Goal: Task Accomplishment & Management: Complete application form

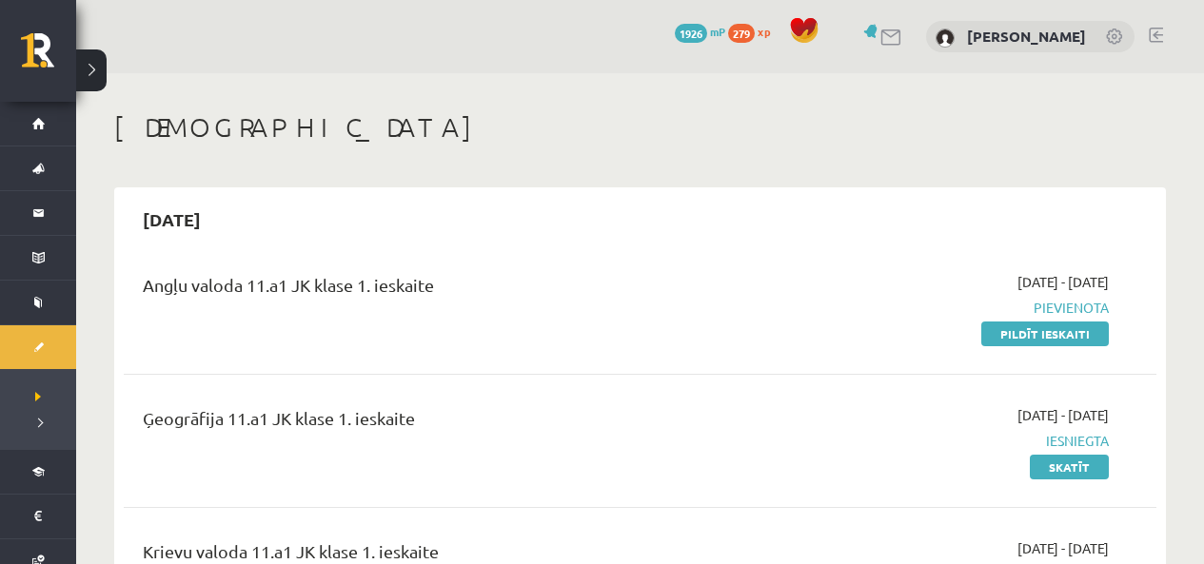
scroll to position [171, 0]
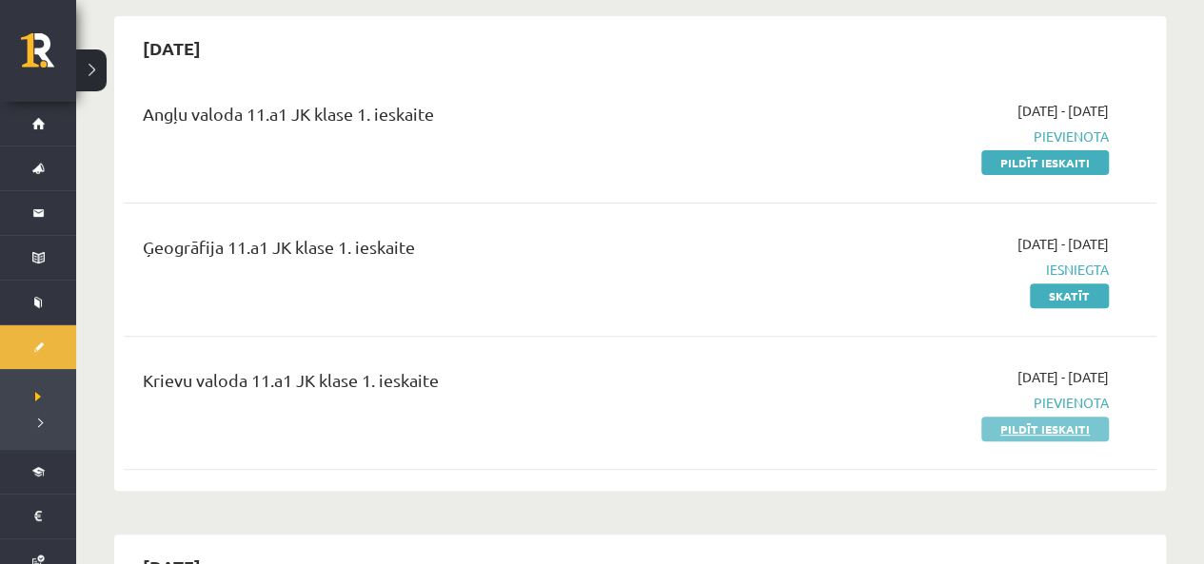
click at [1006, 424] on link "Pildīt ieskaiti" at bounding box center [1045, 429] width 128 height 25
click at [686, 93] on div "Angļu valoda 11.a1 JK klase 1. ieskaite 2025-09-01 - 2025-09-15 Pievienota Pild…" at bounding box center [640, 136] width 1033 height 109
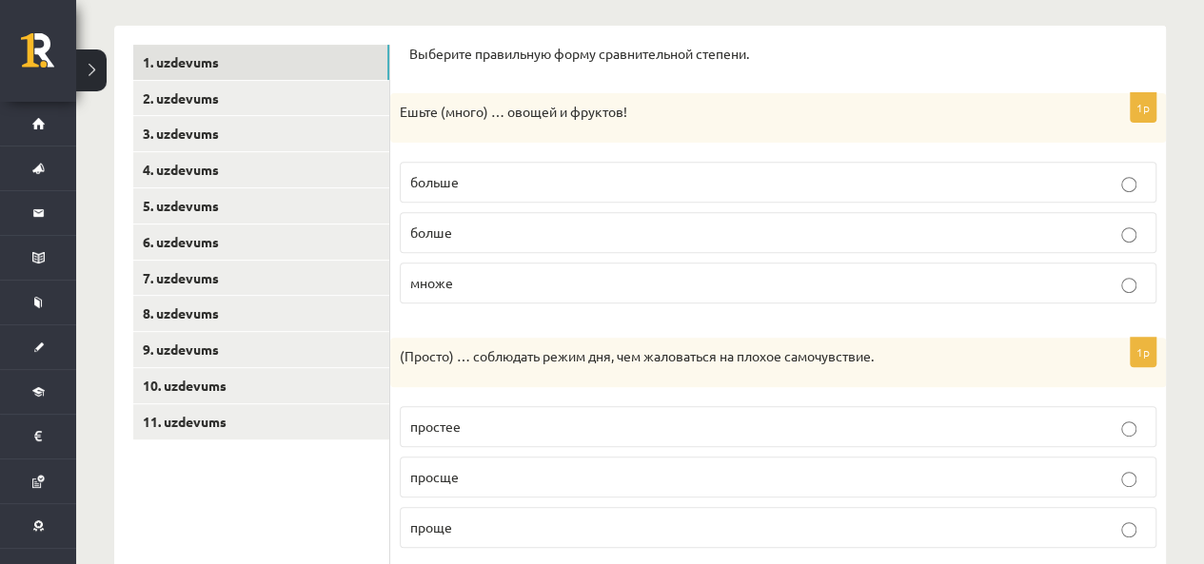
scroll to position [303, 0]
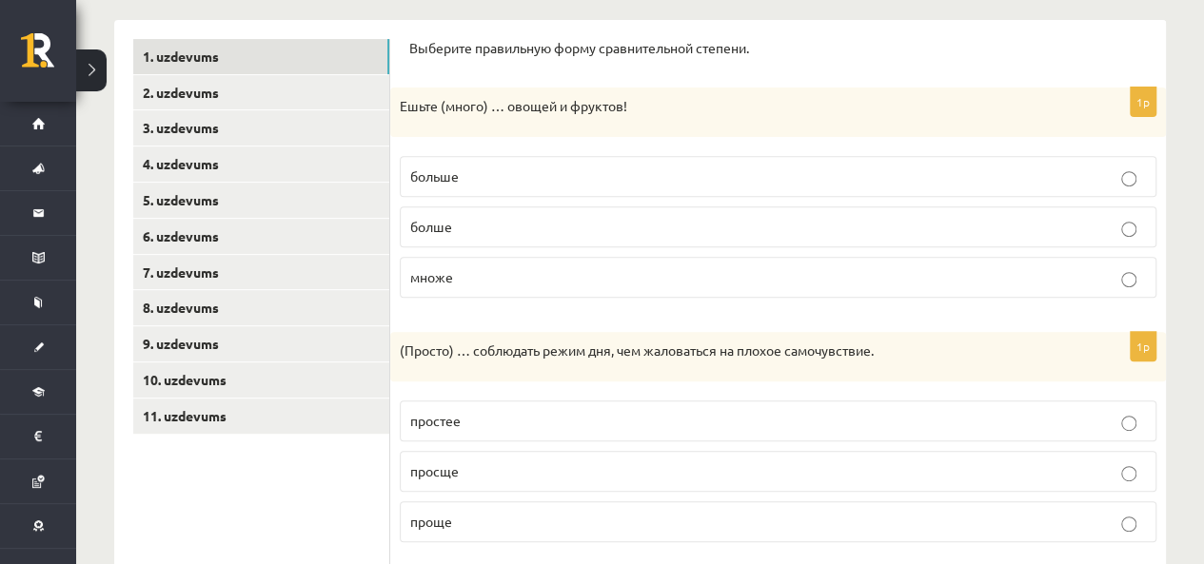
click at [966, 188] on label "больше" at bounding box center [778, 176] width 757 height 41
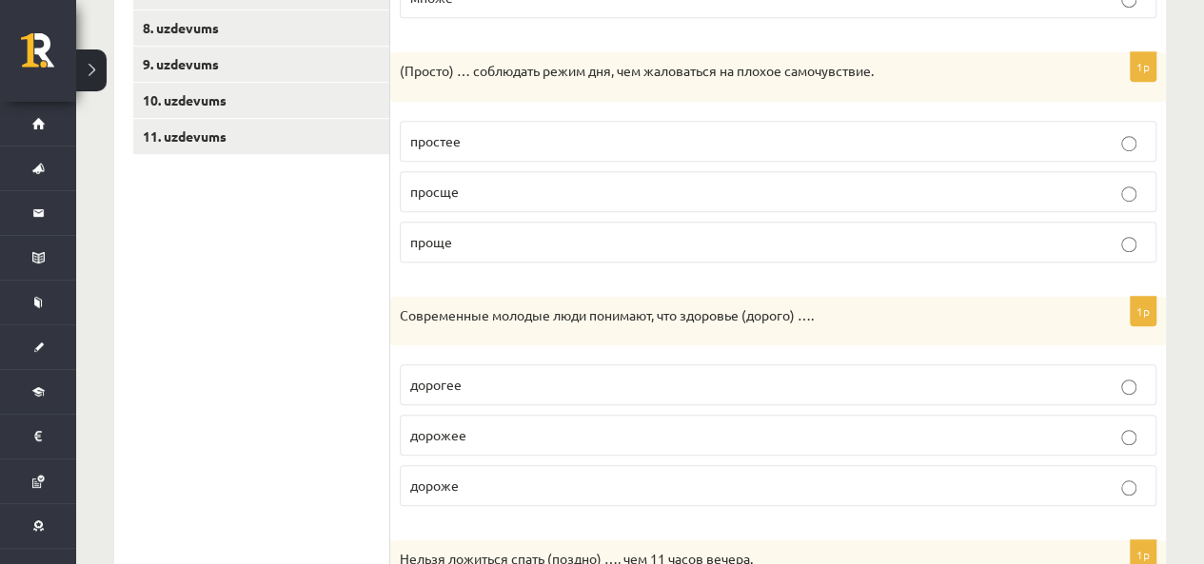
scroll to position [592, 0]
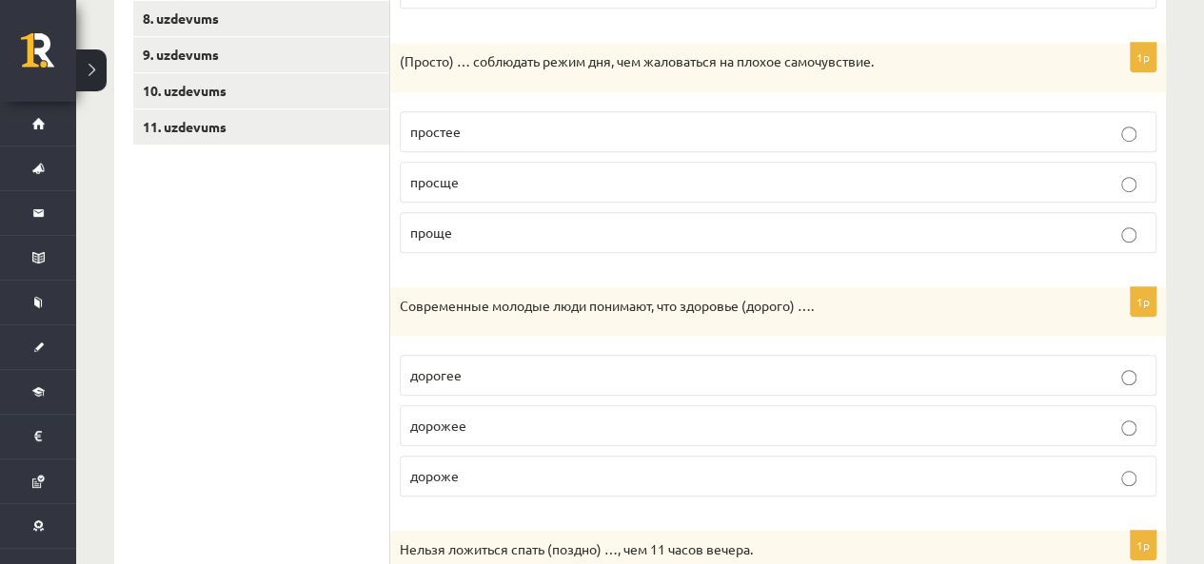
click at [643, 228] on p "проще" at bounding box center [778, 233] width 736 height 20
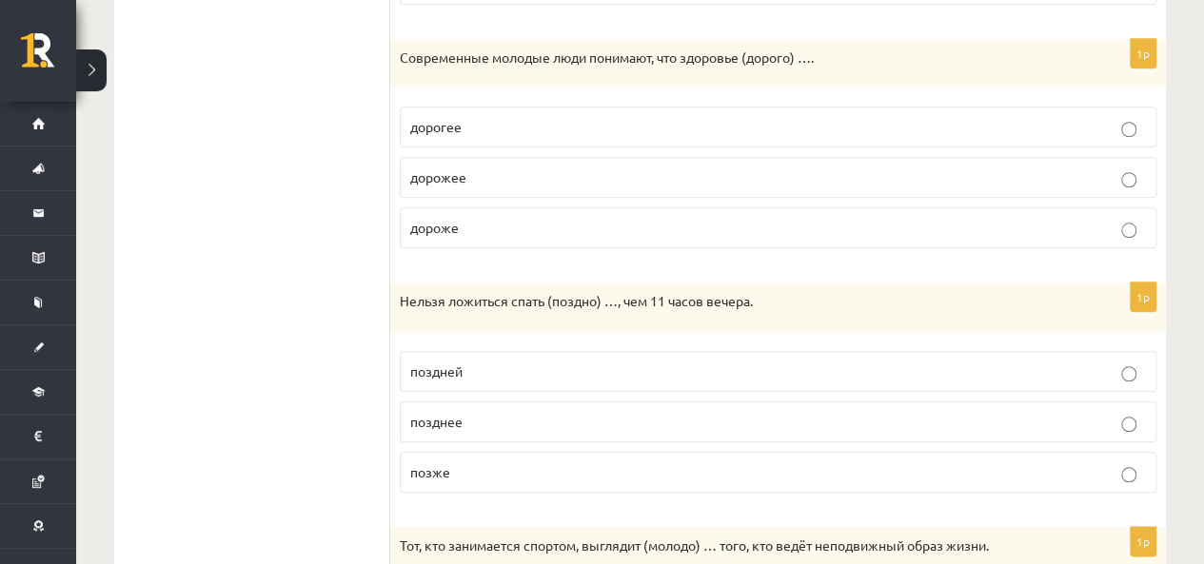
scroll to position [845, 0]
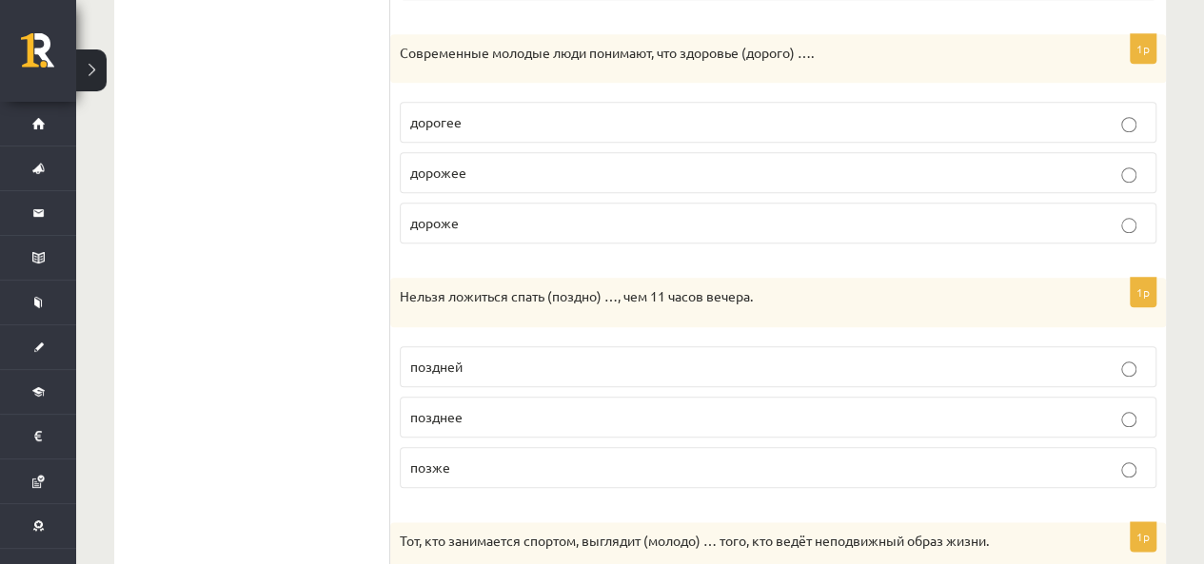
click at [503, 204] on label "дороже" at bounding box center [778, 223] width 757 height 41
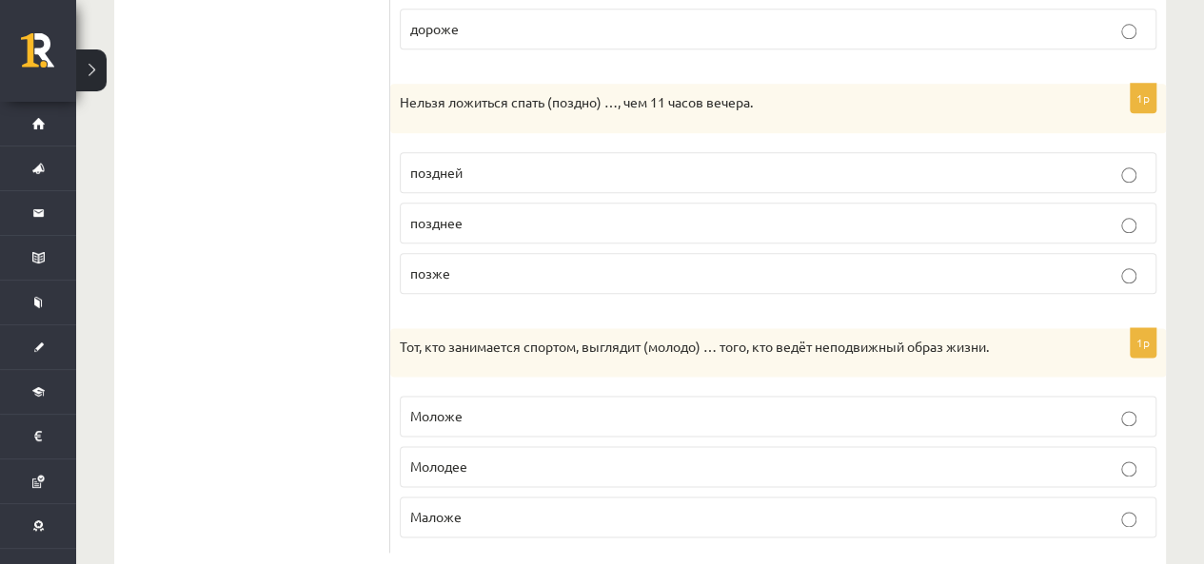
scroll to position [1076, 0]
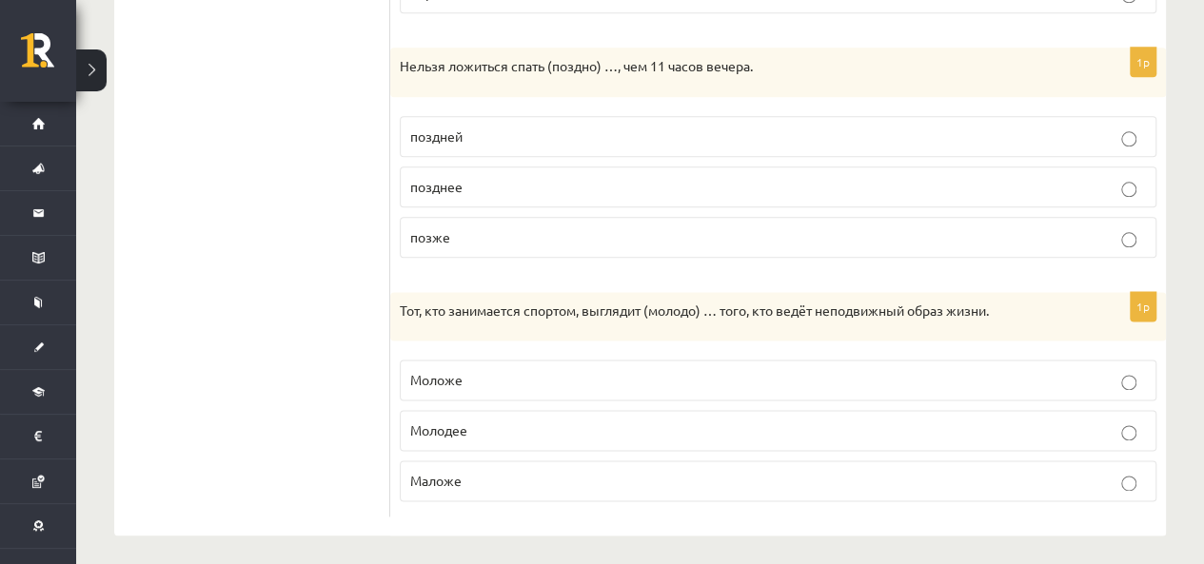
click at [707, 182] on p "позднее" at bounding box center [778, 187] width 736 height 20
click at [718, 217] on label "позже" at bounding box center [778, 237] width 757 height 41
click at [546, 383] on label "Моложе" at bounding box center [778, 380] width 757 height 41
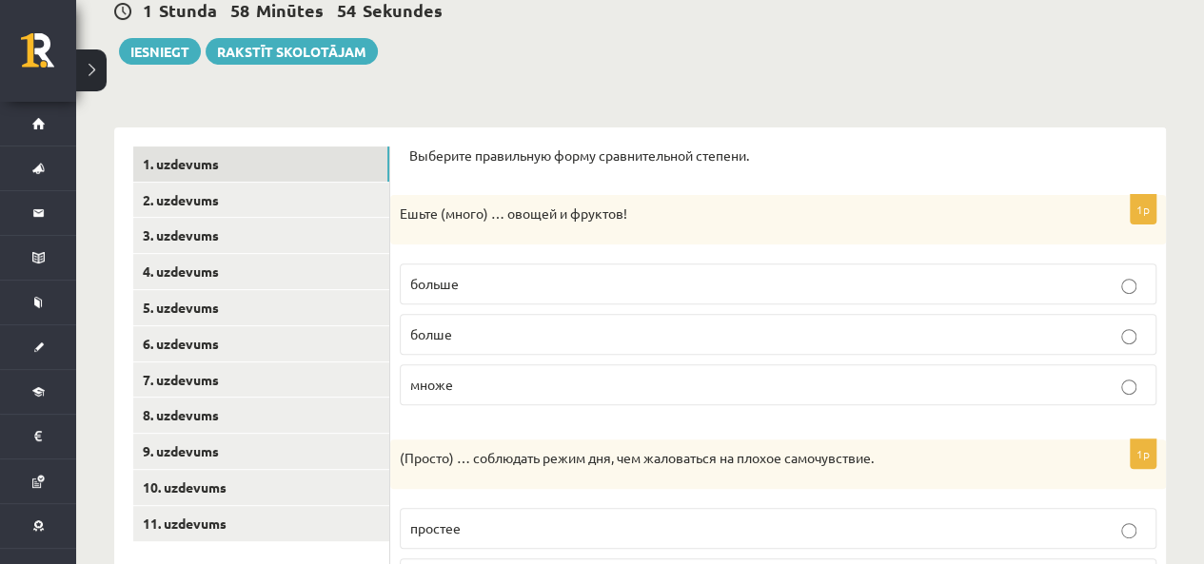
scroll to position [225, 0]
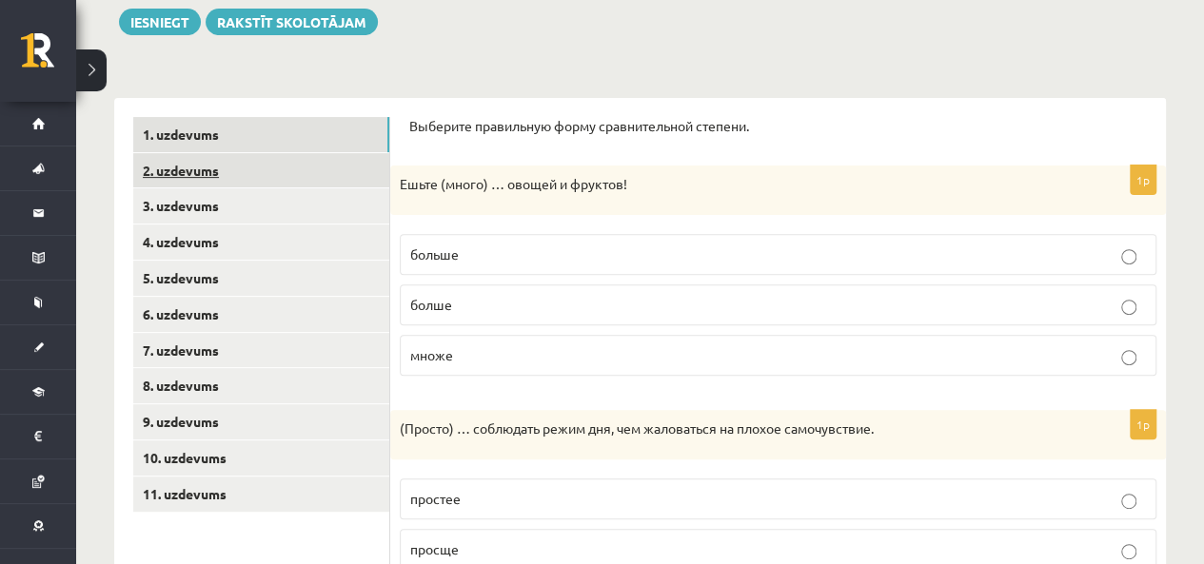
click at [274, 163] on link "2. uzdevums" at bounding box center [261, 170] width 256 height 35
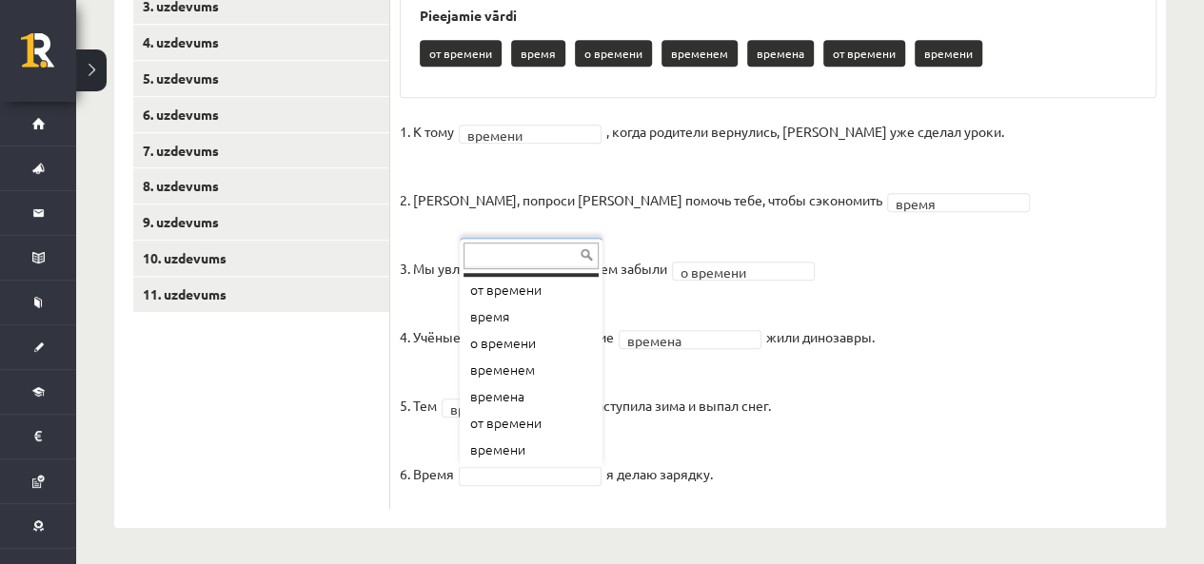
scroll to position [0, 0]
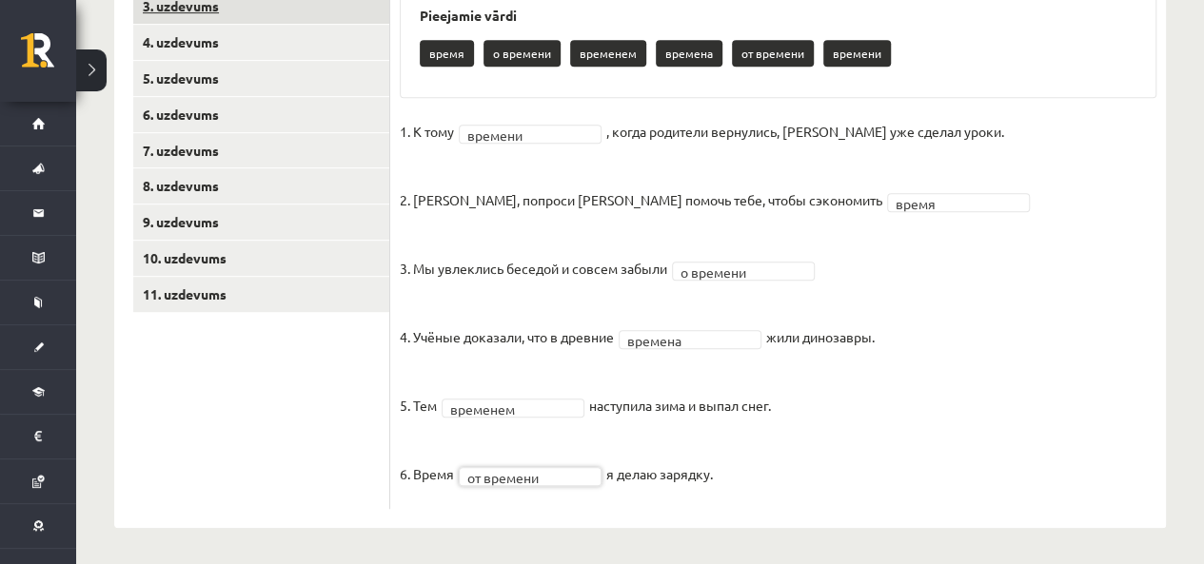
click at [188, 10] on link "3. uzdevums" at bounding box center [261, 6] width 256 height 35
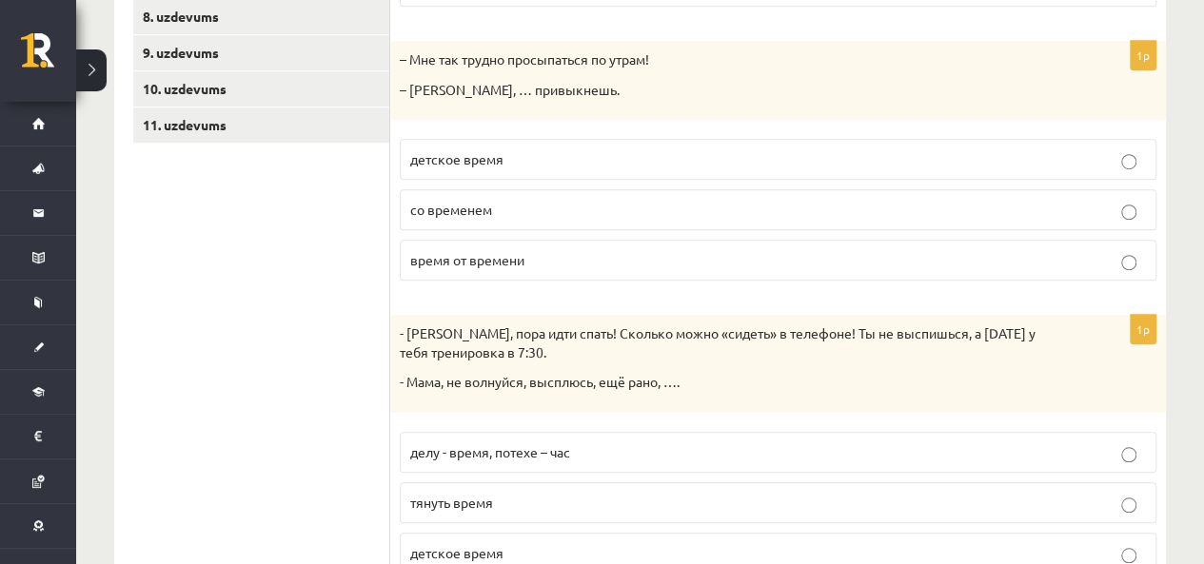
scroll to position [598, 0]
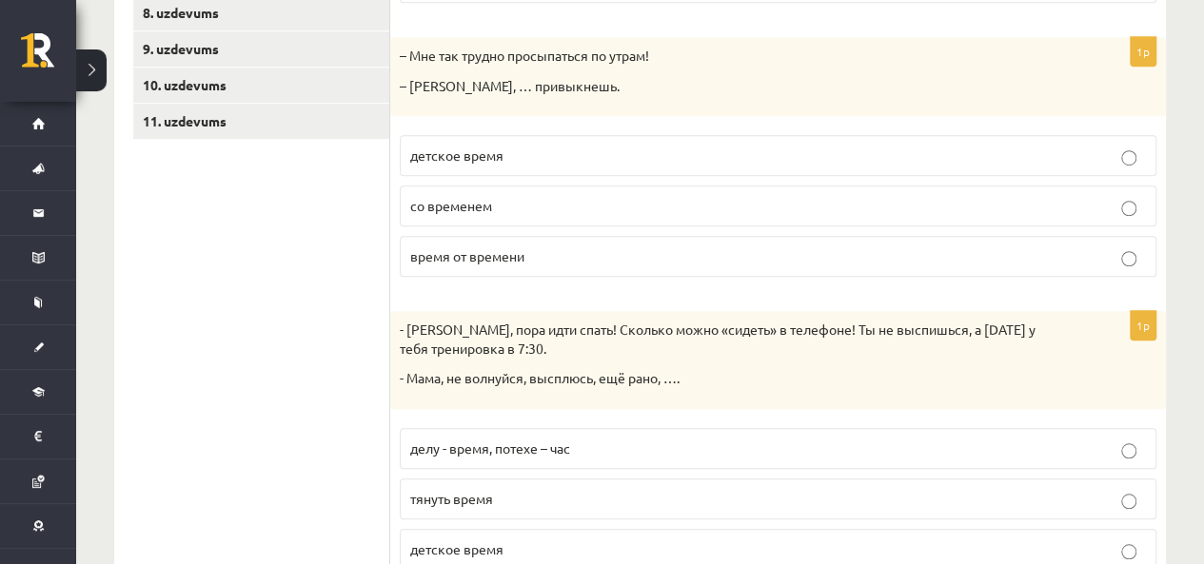
click at [694, 203] on p "со временем" at bounding box center [778, 206] width 736 height 20
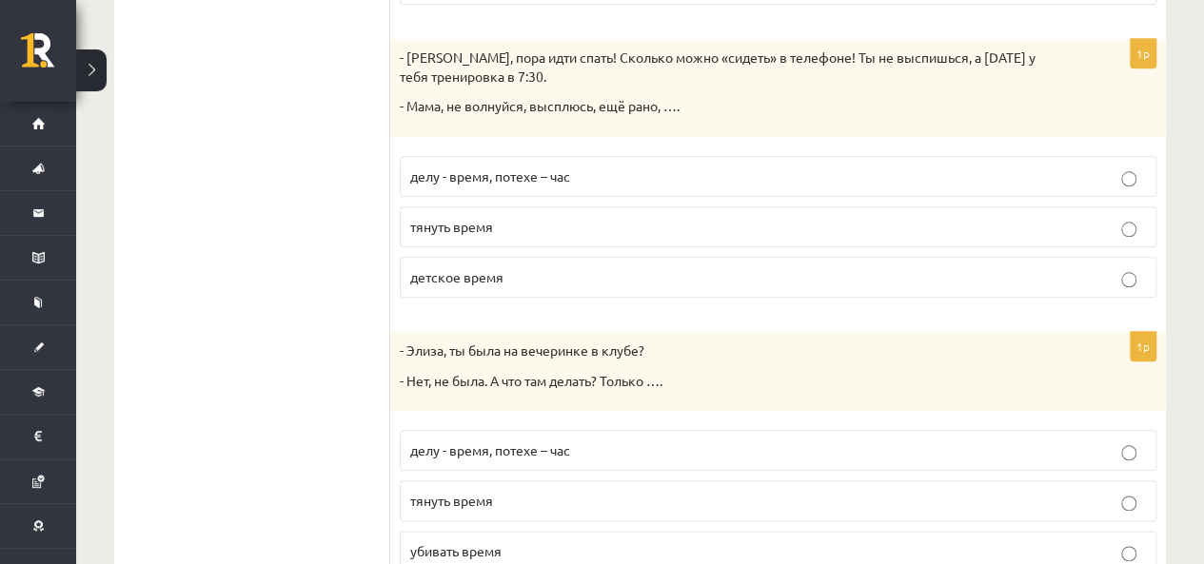
scroll to position [879, 0]
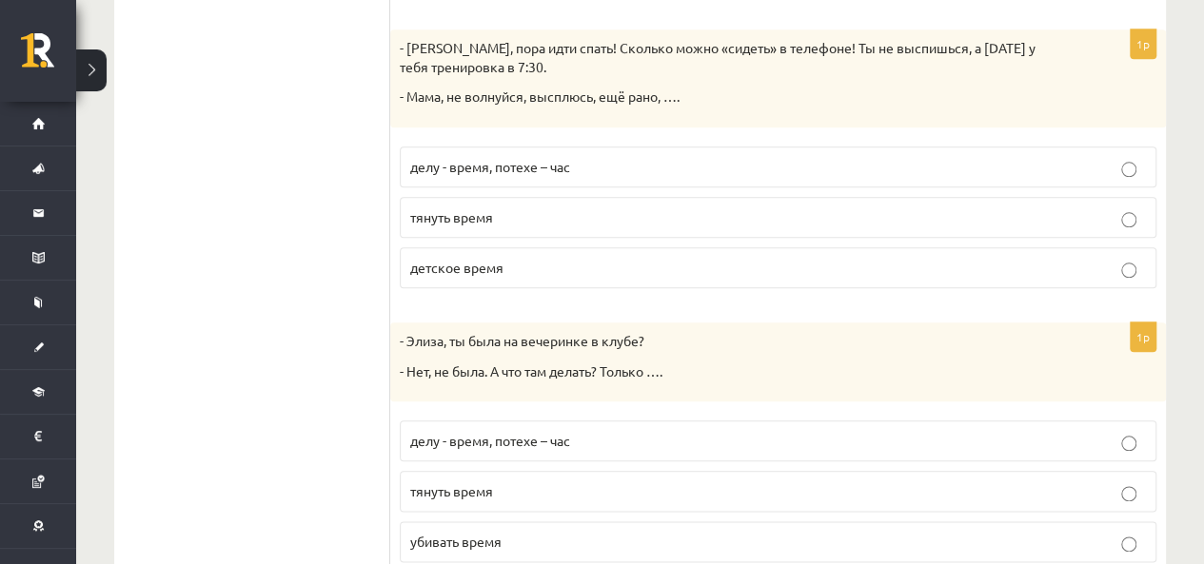
click at [628, 174] on label "делу - время, потехе – час" at bounding box center [778, 167] width 757 height 41
click at [1076, 258] on p "детское время" at bounding box center [778, 268] width 736 height 20
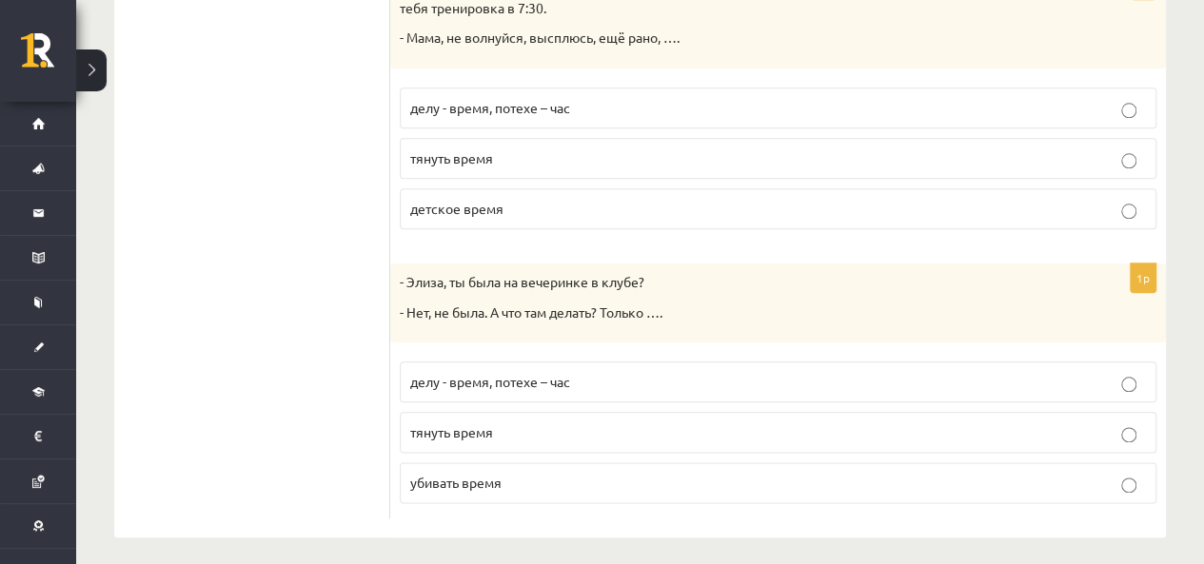
scroll to position [941, 0]
click at [1060, 460] on label "убивать время" at bounding box center [778, 480] width 757 height 41
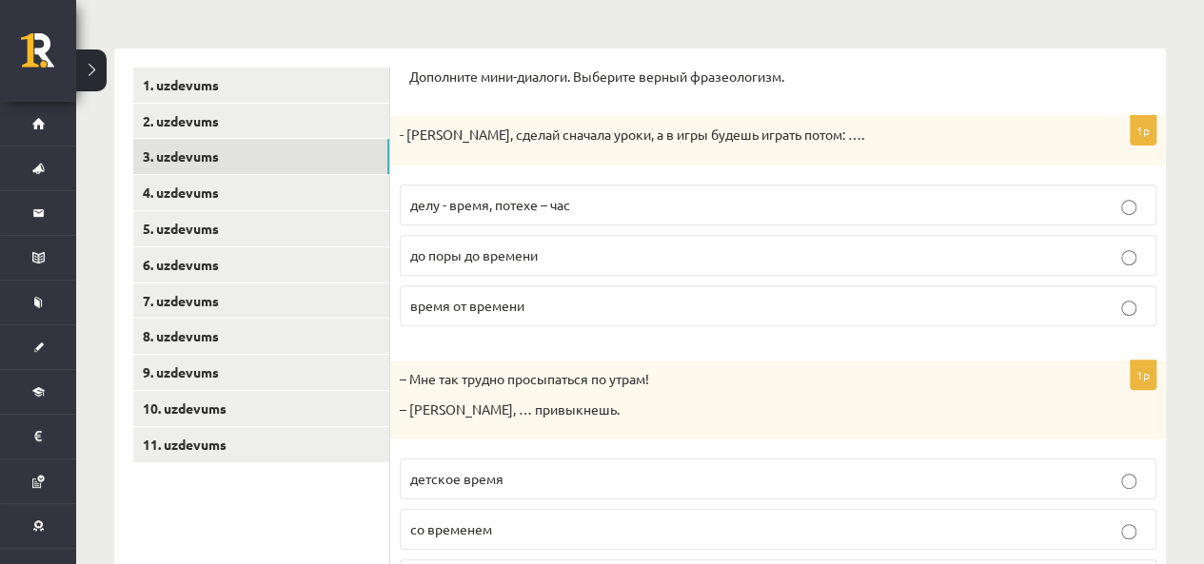
scroll to position [229, 0]
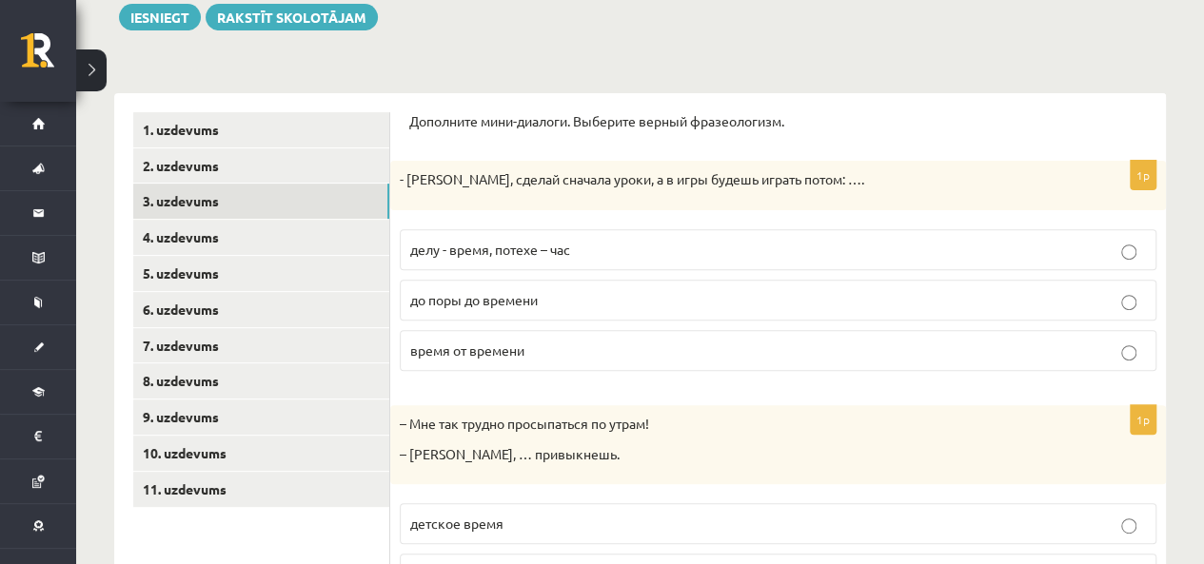
click at [597, 314] on label "до поры до времени" at bounding box center [778, 300] width 757 height 41
click at [470, 260] on label "делу - время, потехе – час" at bounding box center [778, 249] width 757 height 41
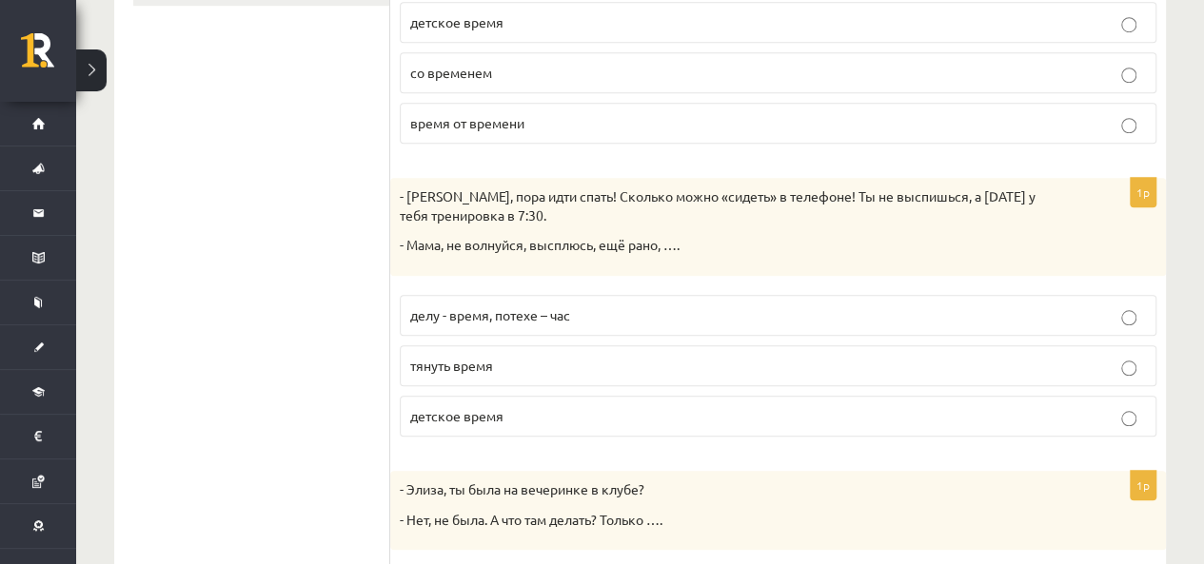
scroll to position [367, 0]
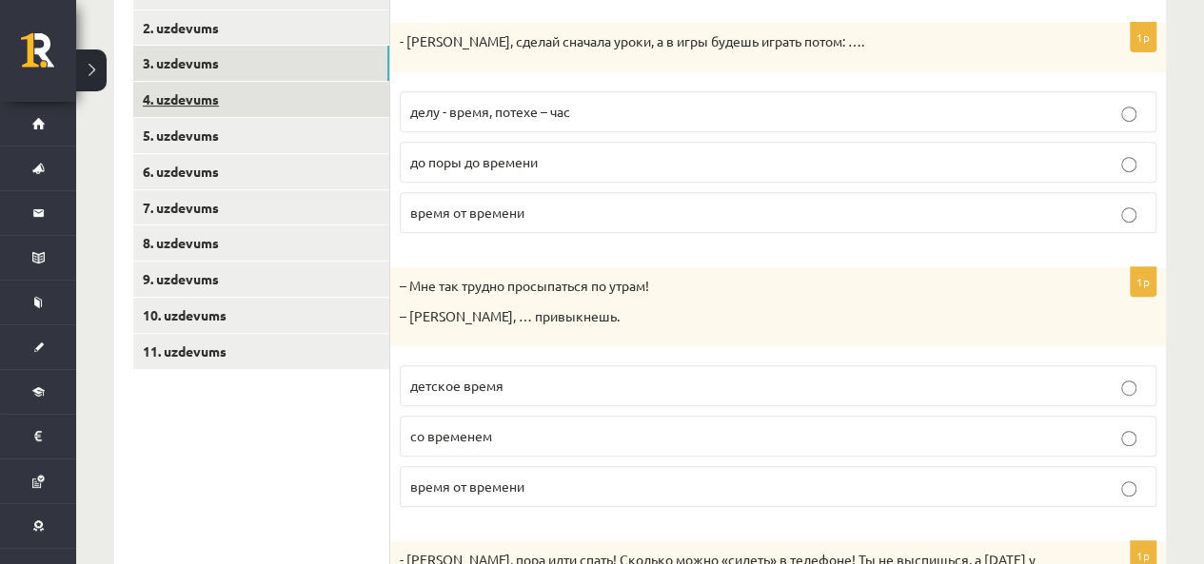
click at [227, 108] on link "4. uzdevums" at bounding box center [261, 99] width 256 height 35
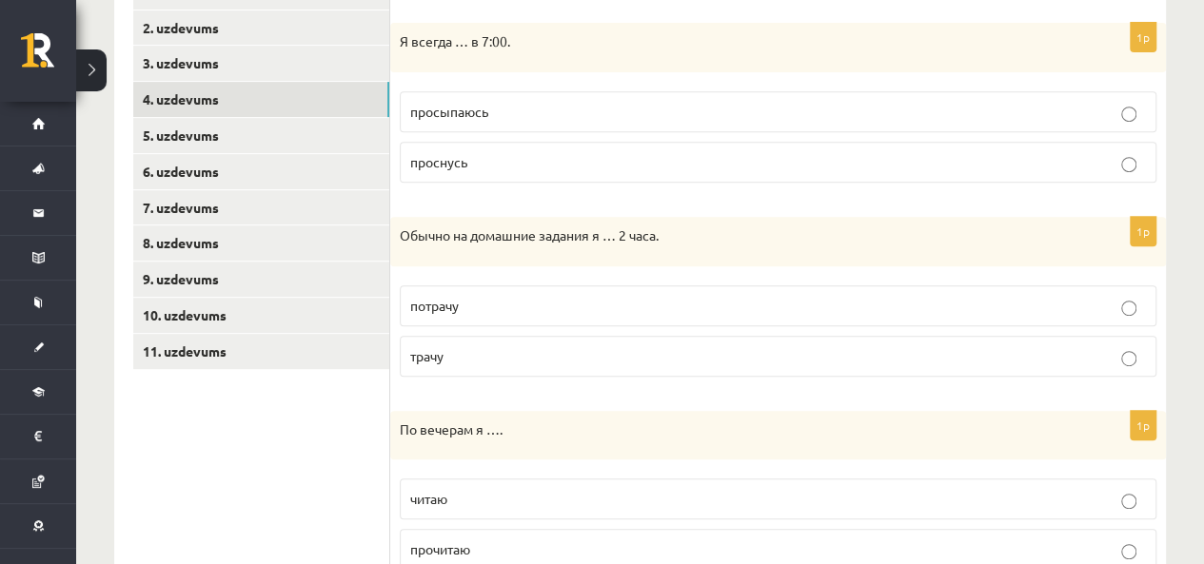
click at [546, 109] on p "просыпаюсь" at bounding box center [778, 112] width 736 height 20
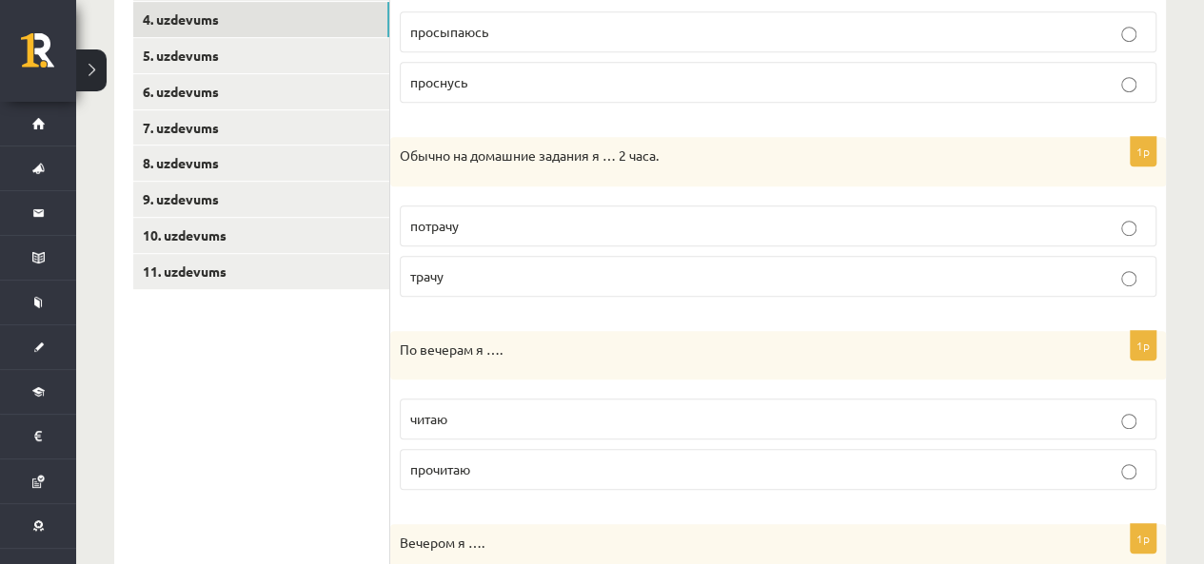
scroll to position [562, 0]
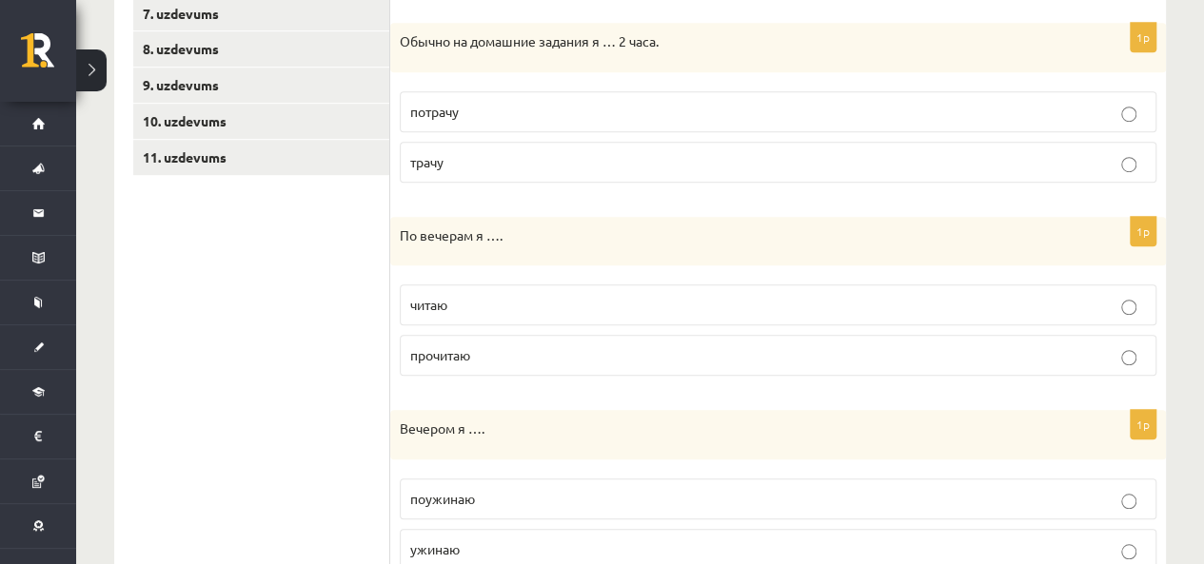
click at [593, 168] on p "трачу" at bounding box center [778, 162] width 736 height 20
click at [556, 304] on p "читаю" at bounding box center [778, 305] width 736 height 20
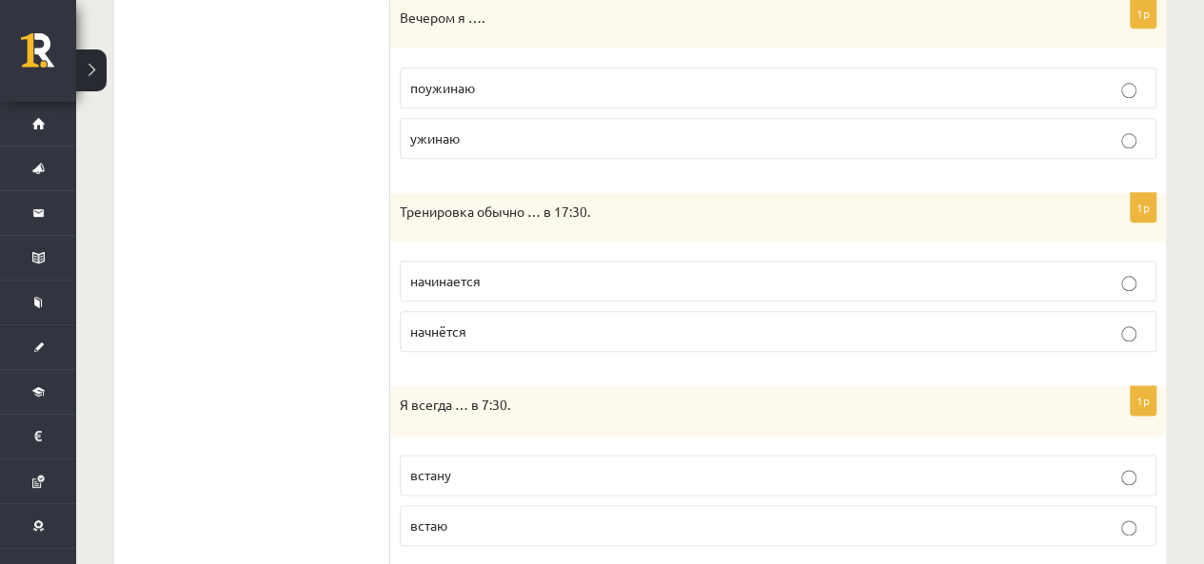
scroll to position [971, 0]
click at [638, 148] on label "ужинаю" at bounding box center [778, 140] width 757 height 41
click at [522, 283] on p "начинается" at bounding box center [778, 283] width 736 height 20
click at [541, 519] on p "встаю" at bounding box center [778, 528] width 736 height 20
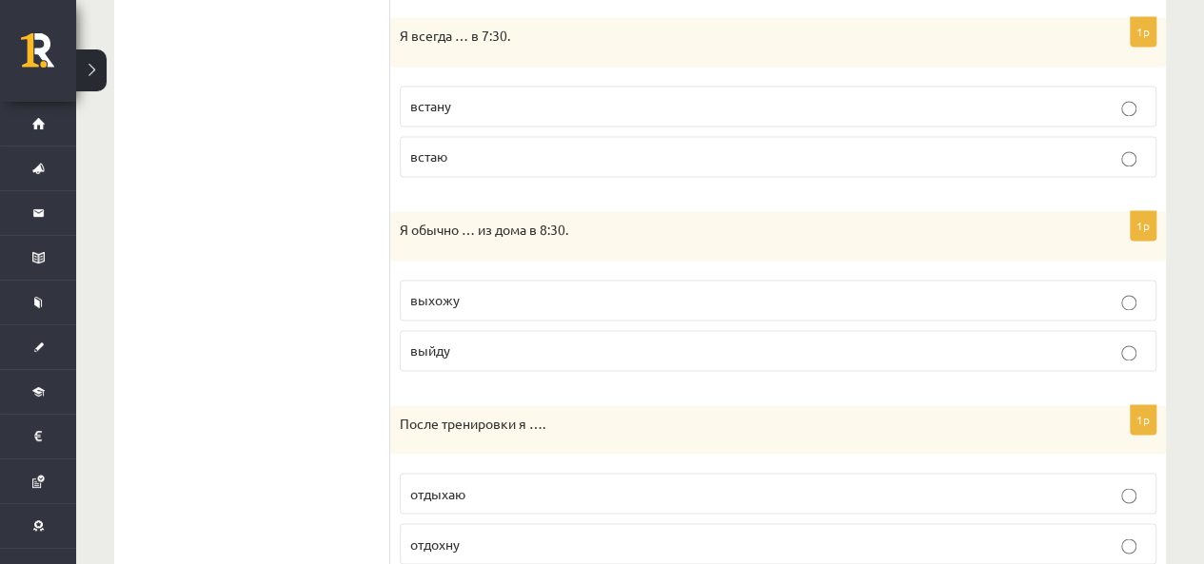
scroll to position [1403, 0]
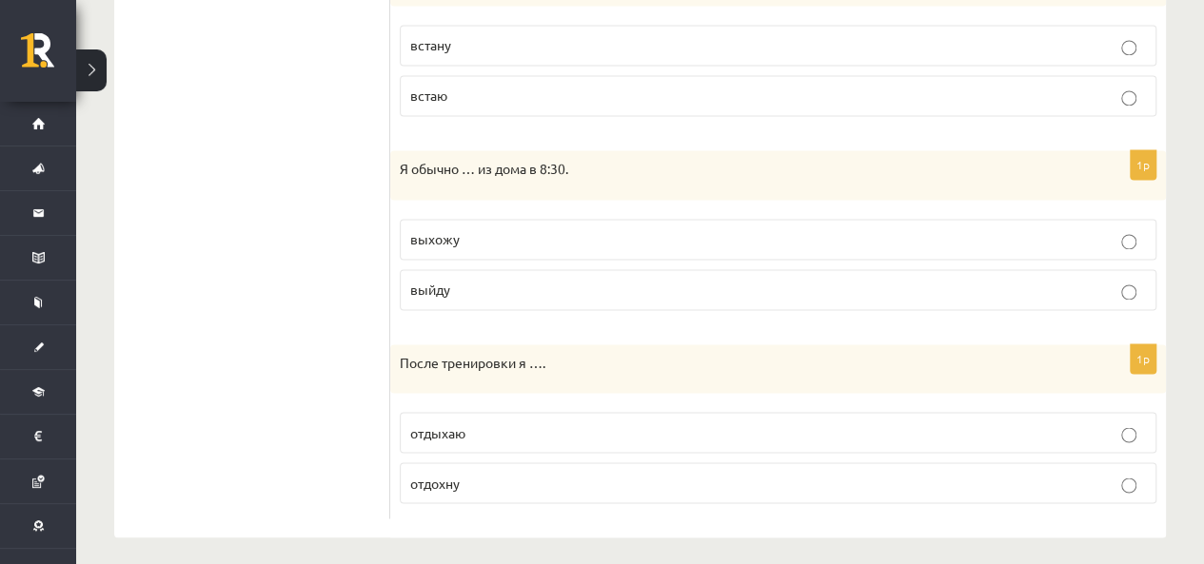
click at [504, 244] on label "выхожу" at bounding box center [778, 239] width 757 height 41
click at [503, 437] on label "отдыхаю" at bounding box center [778, 432] width 757 height 41
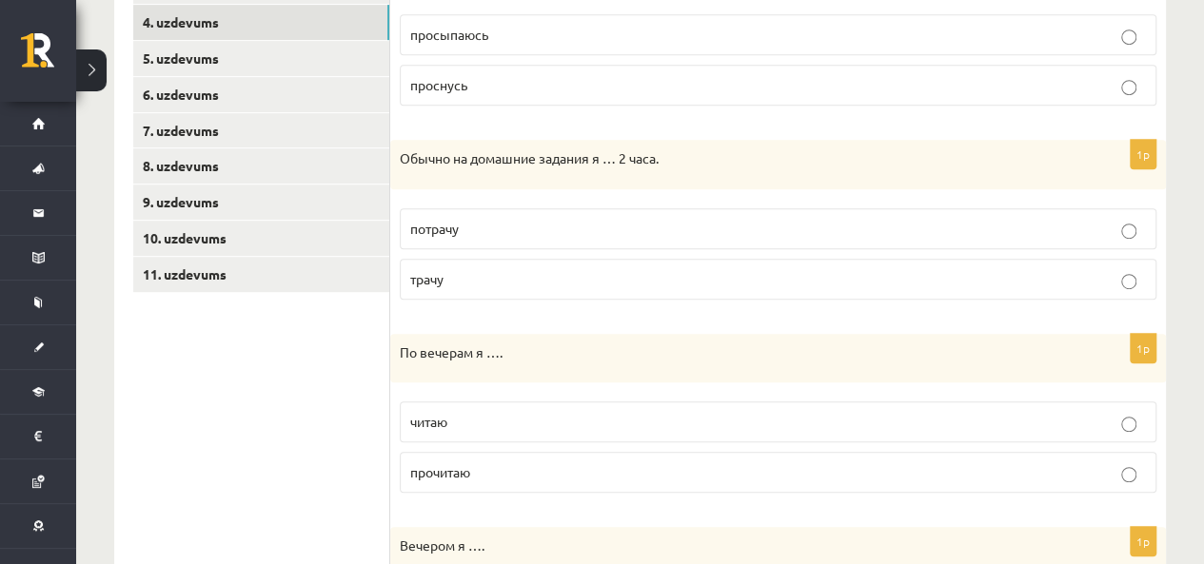
scroll to position [430, 0]
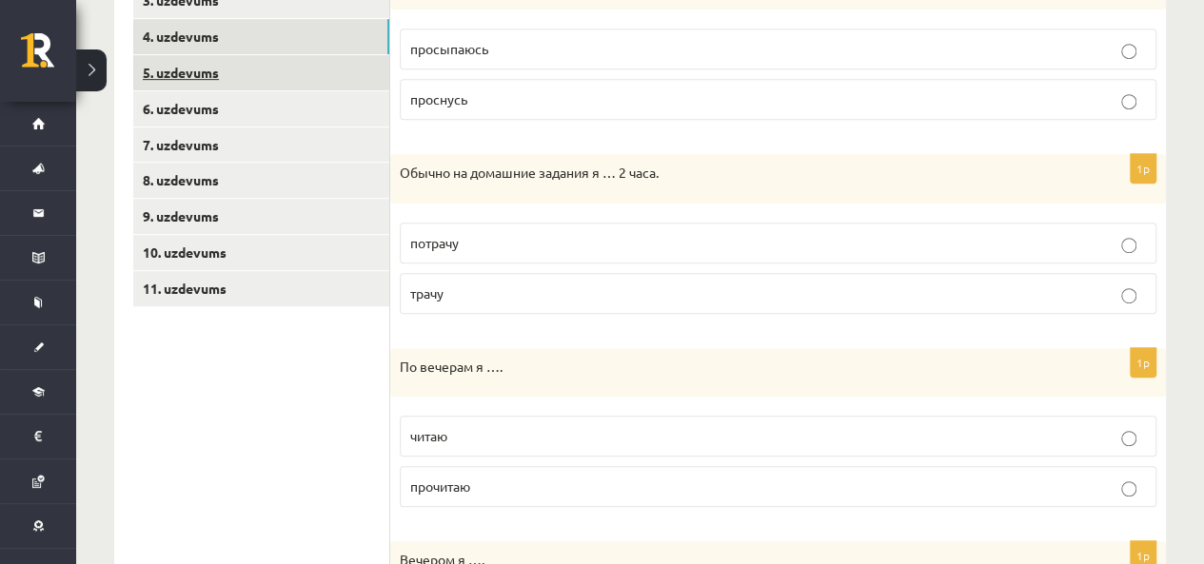
click at [165, 66] on link "5. uzdevums" at bounding box center [261, 72] width 256 height 35
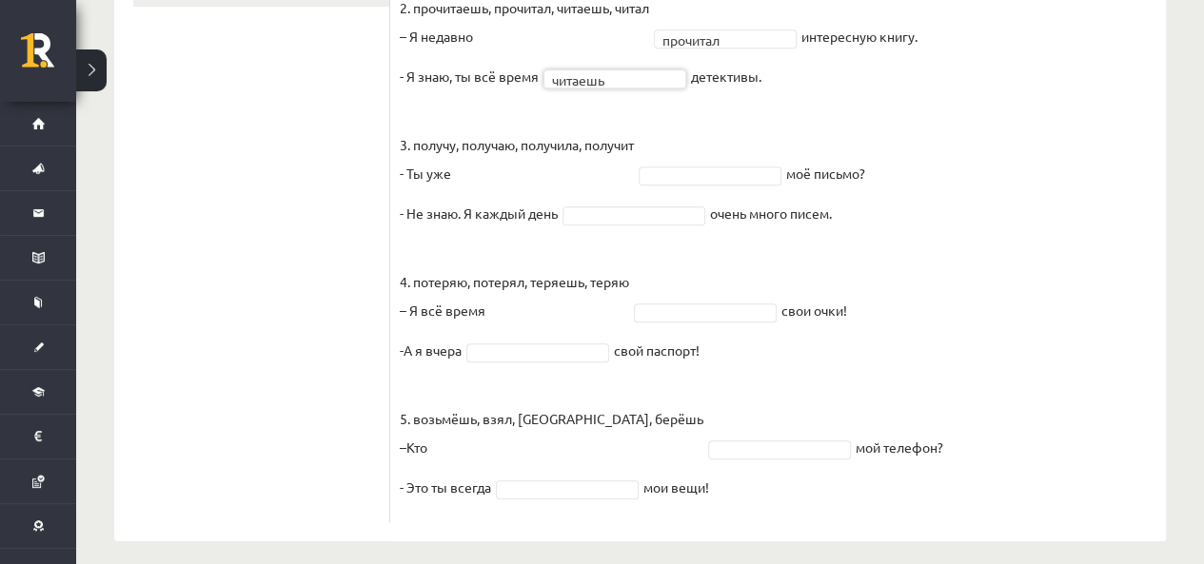
scroll to position [744, 0]
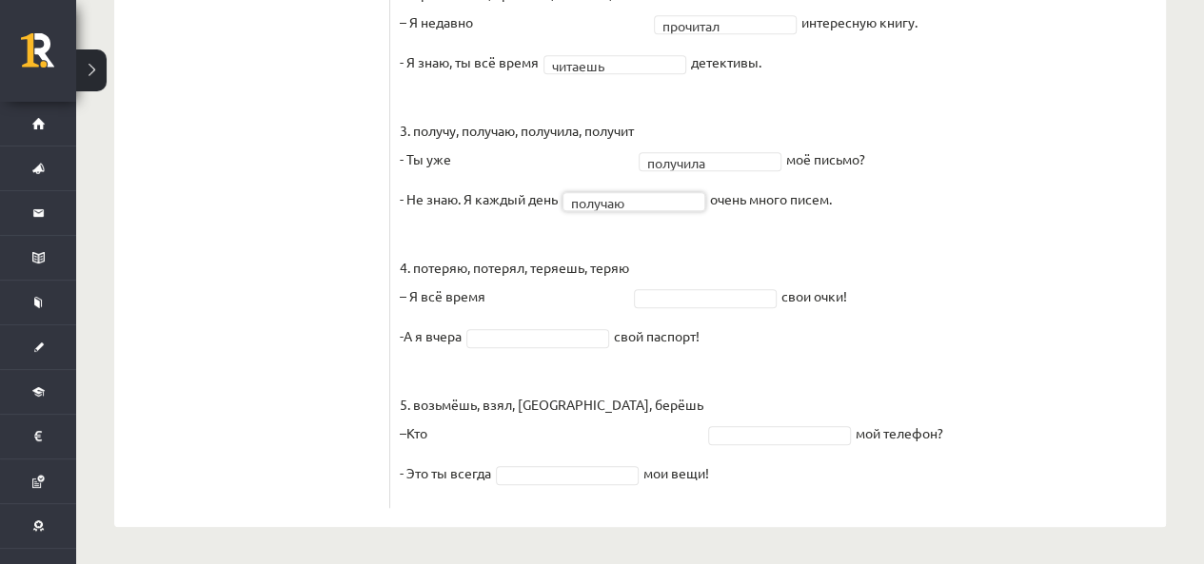
click at [697, 309] on fieldset "1. купил, покупаешь, покупил, купишь - Я [DATE] купил ***** новую машину. - Ты …" at bounding box center [778, 170] width 757 height 657
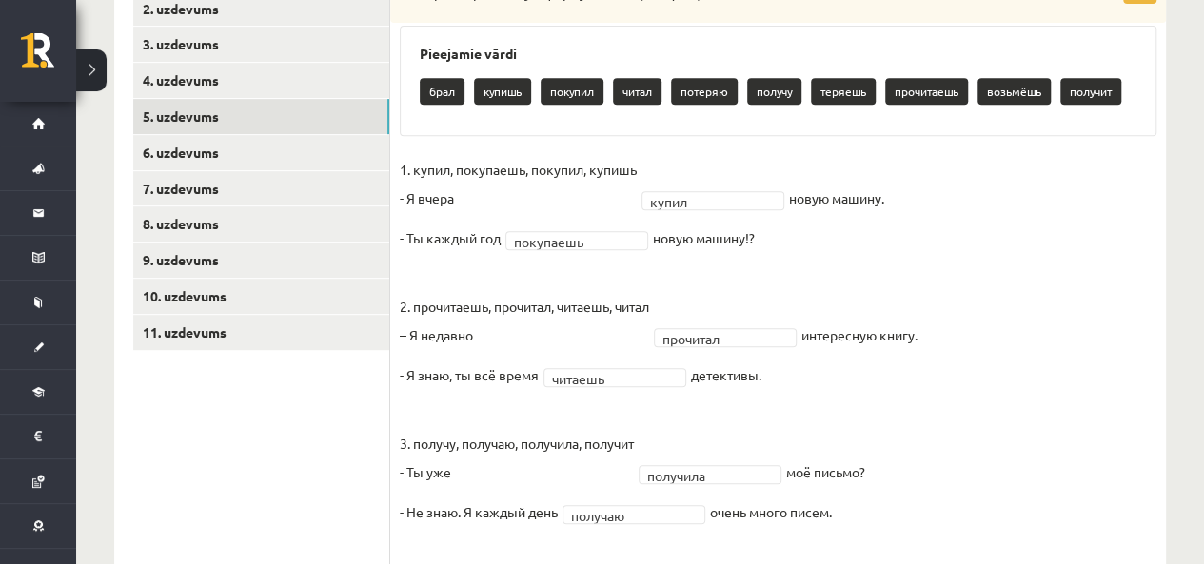
scroll to position [379, 0]
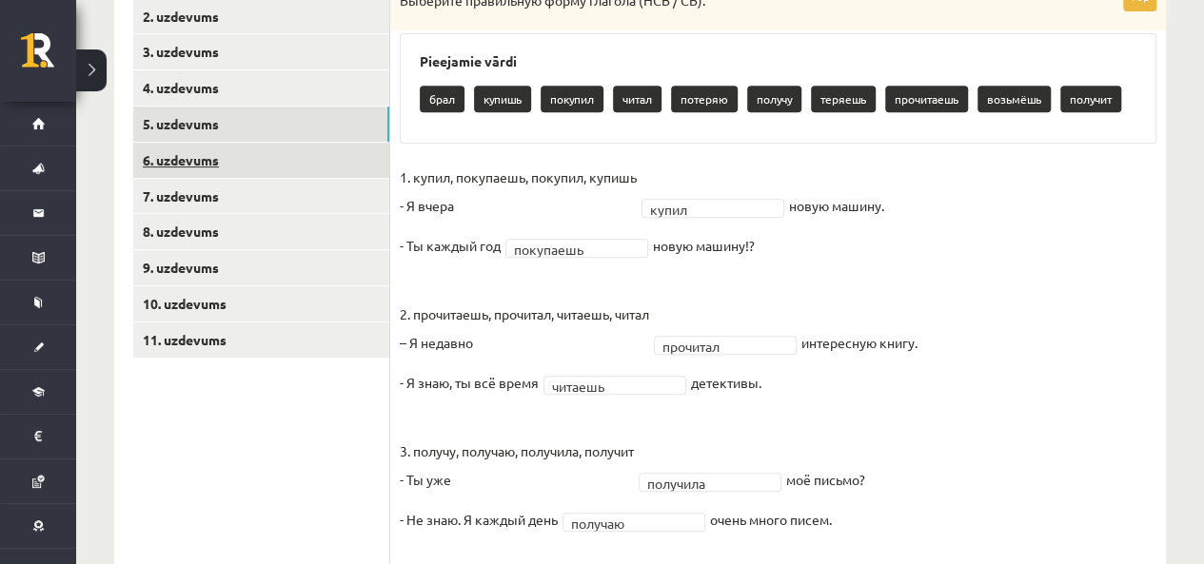
click at [216, 160] on link "6. uzdevums" at bounding box center [261, 160] width 256 height 35
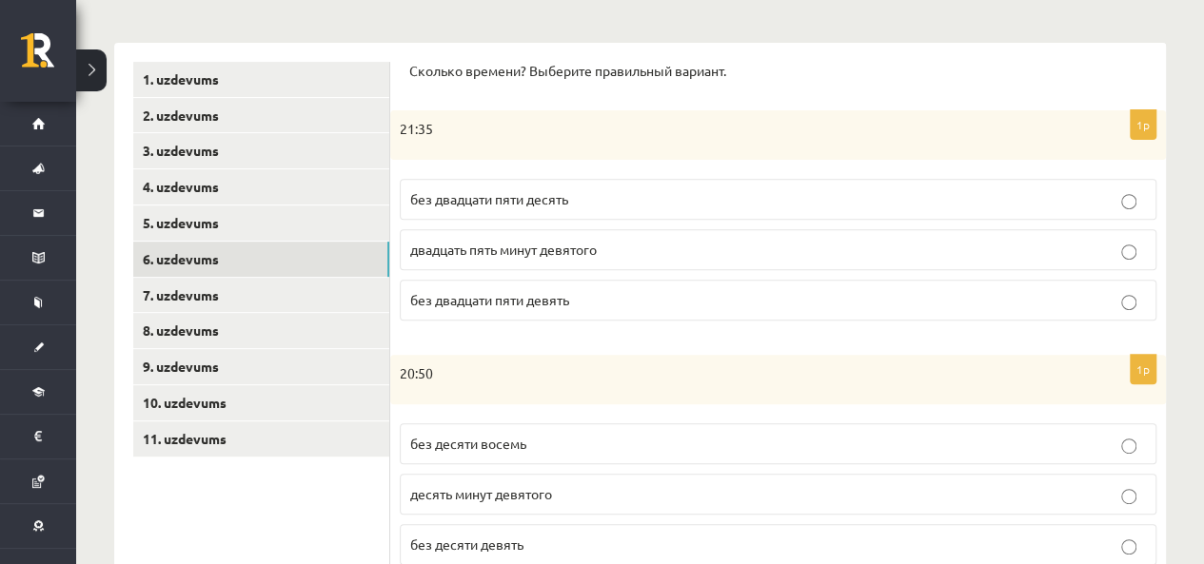
scroll to position [276, 0]
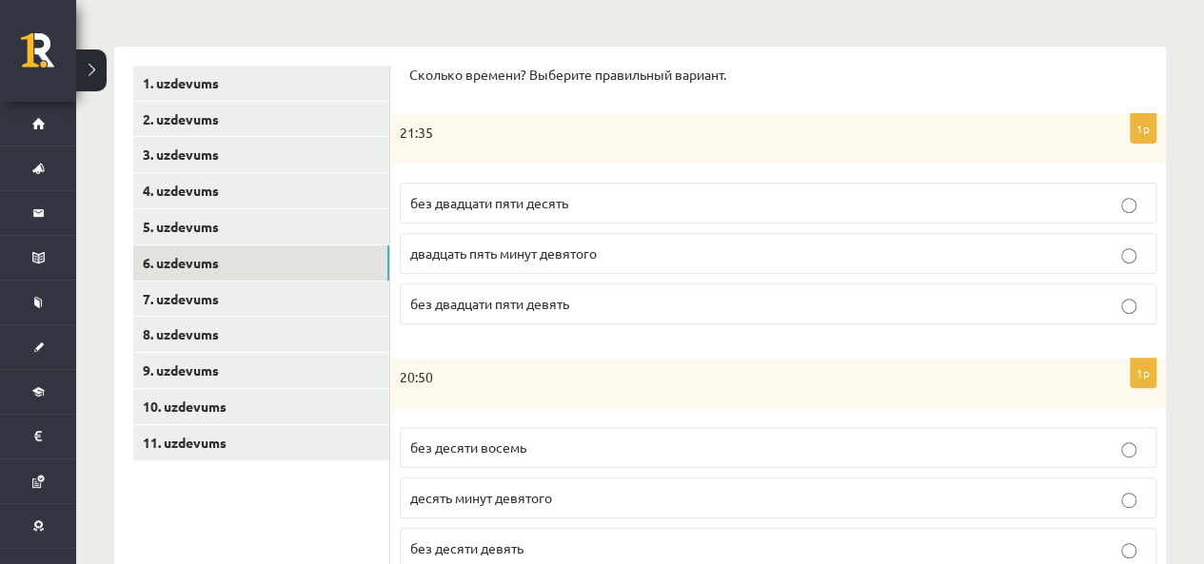
click at [584, 315] on label "без двадцати пяти девять" at bounding box center [778, 304] width 757 height 41
click at [576, 186] on label "без двадцати пяти десять" at bounding box center [778, 203] width 757 height 41
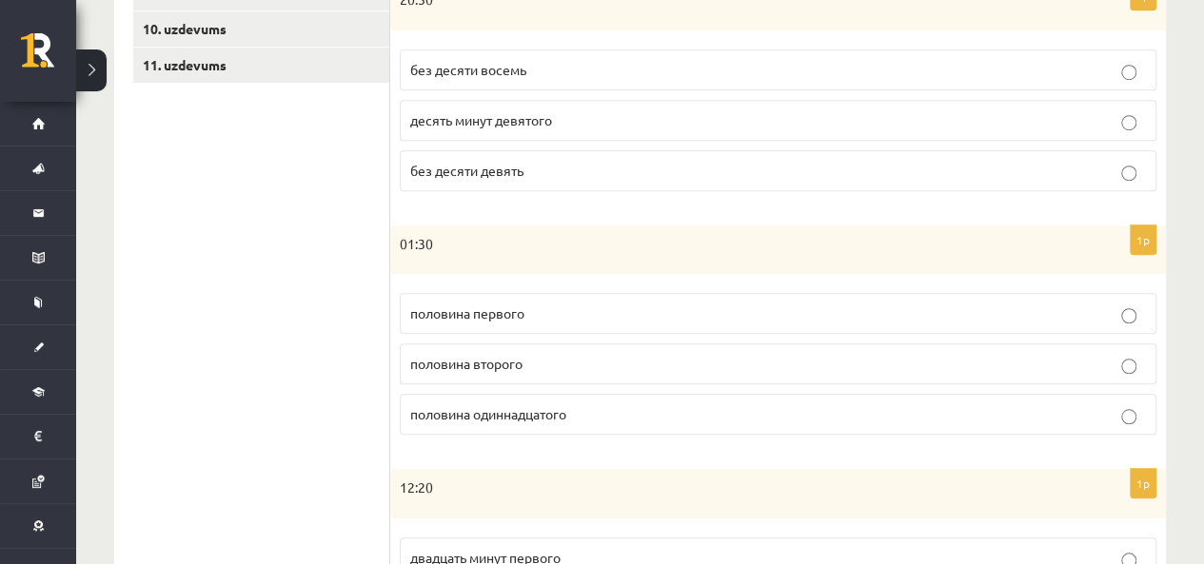
scroll to position [640, 0]
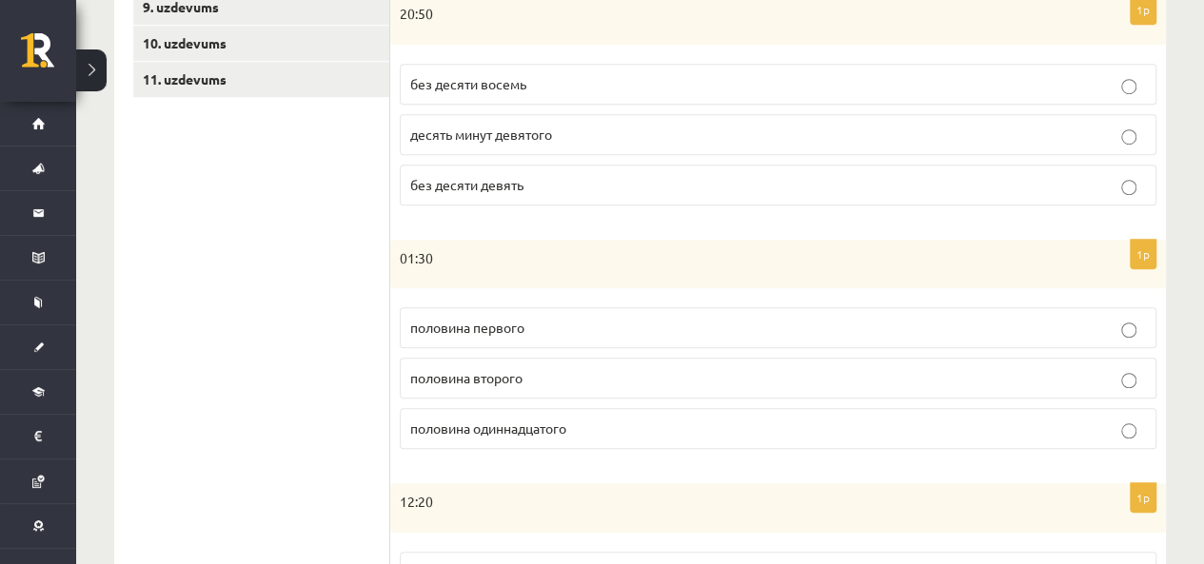
click at [608, 198] on label "без десяти девять" at bounding box center [778, 185] width 757 height 41
click at [563, 375] on p "половина второго" at bounding box center [778, 378] width 736 height 20
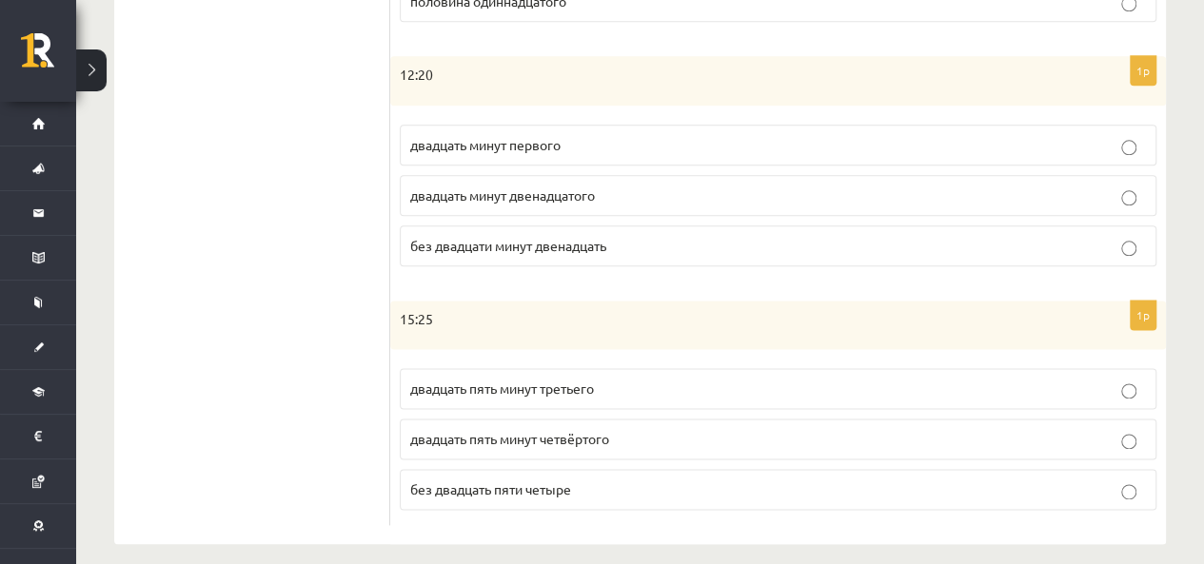
scroll to position [1076, 0]
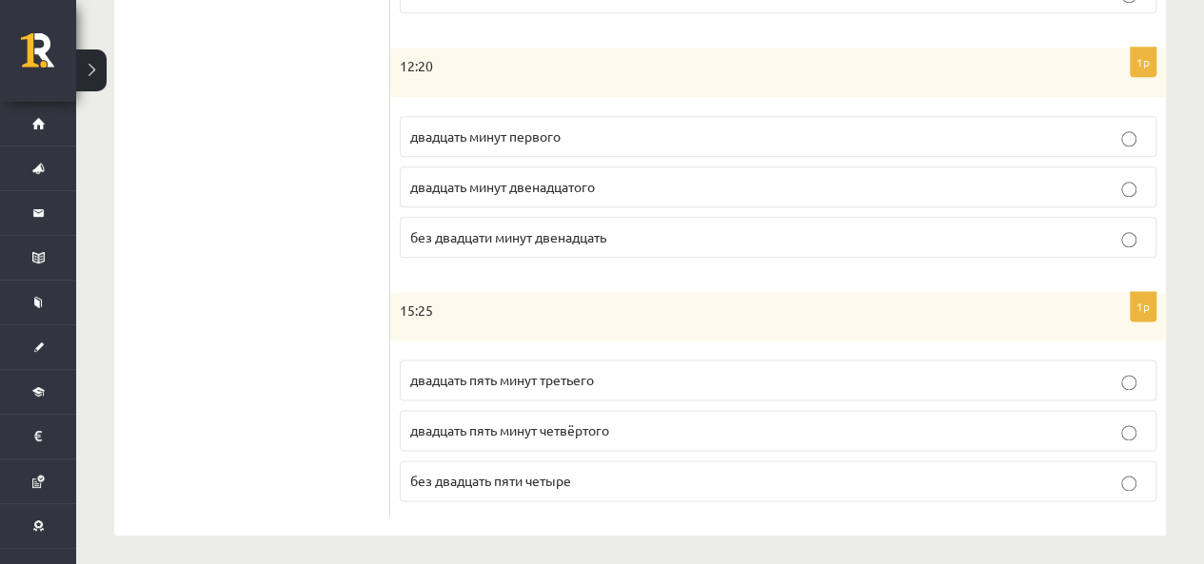
click at [625, 127] on p "двадцать минут первого" at bounding box center [778, 137] width 736 height 20
drag, startPoint x: 537, startPoint y: 418, endPoint x: 481, endPoint y: 421, distance: 56.2
click at [481, 422] on span "двадцать пять минут четвёртого" at bounding box center [509, 430] width 199 height 17
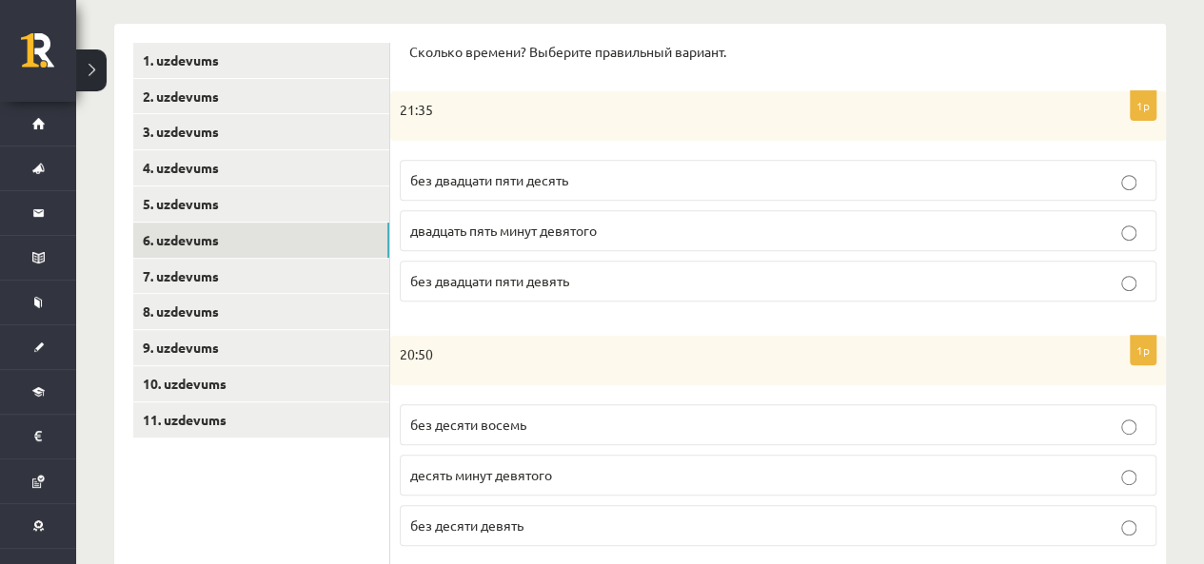
scroll to position [305, 0]
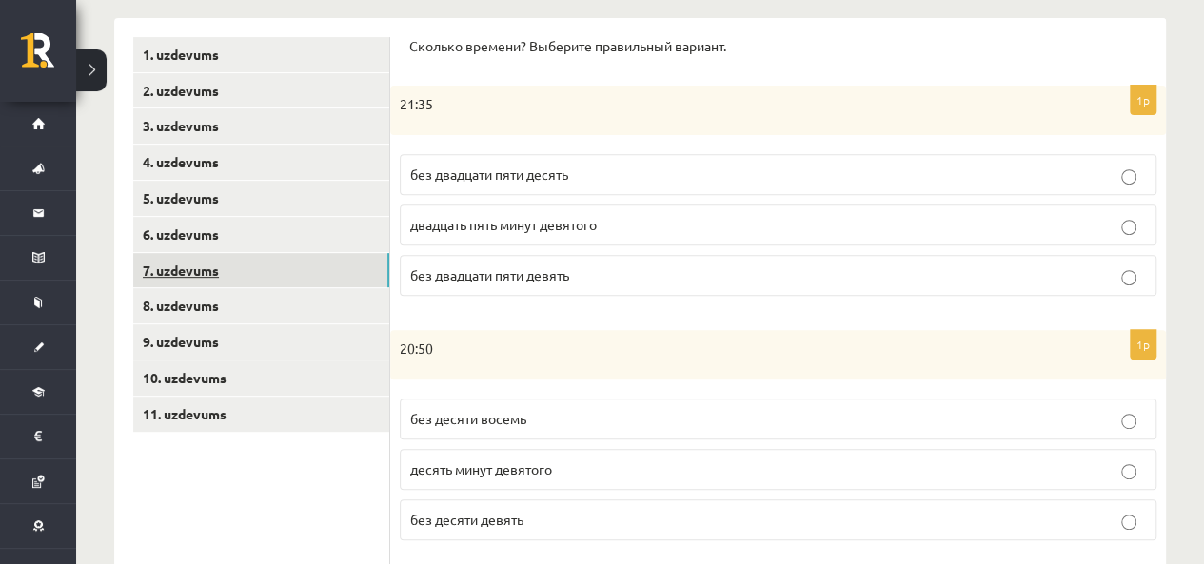
click at [337, 283] on link "7. uzdevums" at bounding box center [261, 270] width 256 height 35
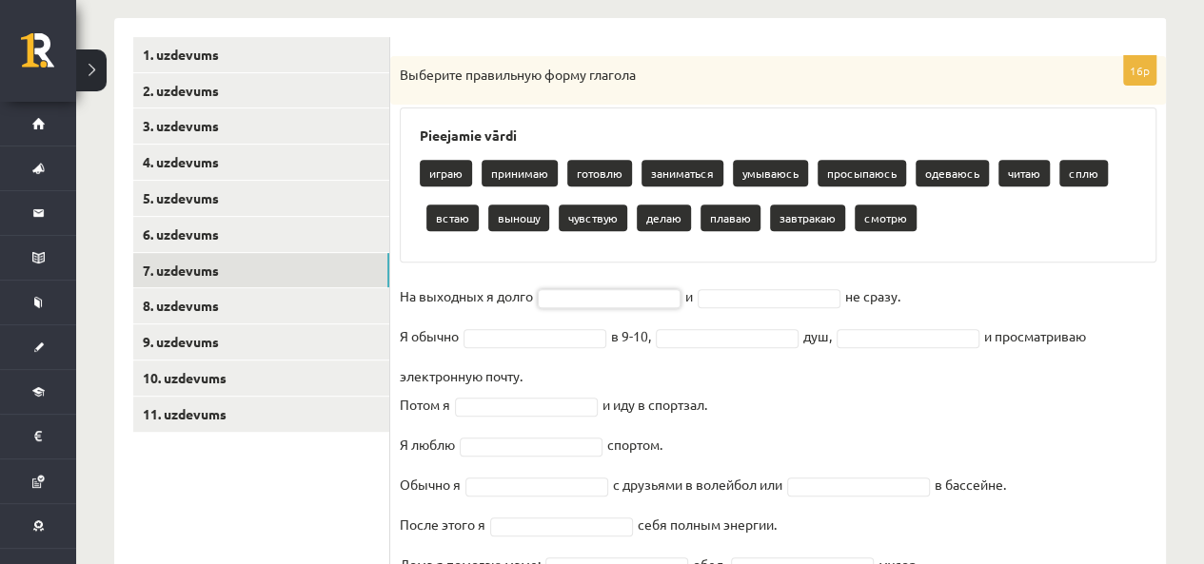
drag, startPoint x: 790, startPoint y: 408, endPoint x: 721, endPoint y: 401, distance: 69.0
click at [721, 401] on fieldset "На выходных я долго и не сразу. Я обычно в 9-10, душ, и просматриваю электронну…" at bounding box center [778, 496] width 757 height 428
click at [591, 283] on fieldset "На выходных я долго и не сразу. Я обычно в 9-10, душ, и просматриваю электронну…" at bounding box center [778, 496] width 757 height 428
click at [591, 282] on fieldset "На выходных я долго и не сразу. Я обычно в 9-10, душ, и просматриваю электронну…" at bounding box center [778, 496] width 757 height 428
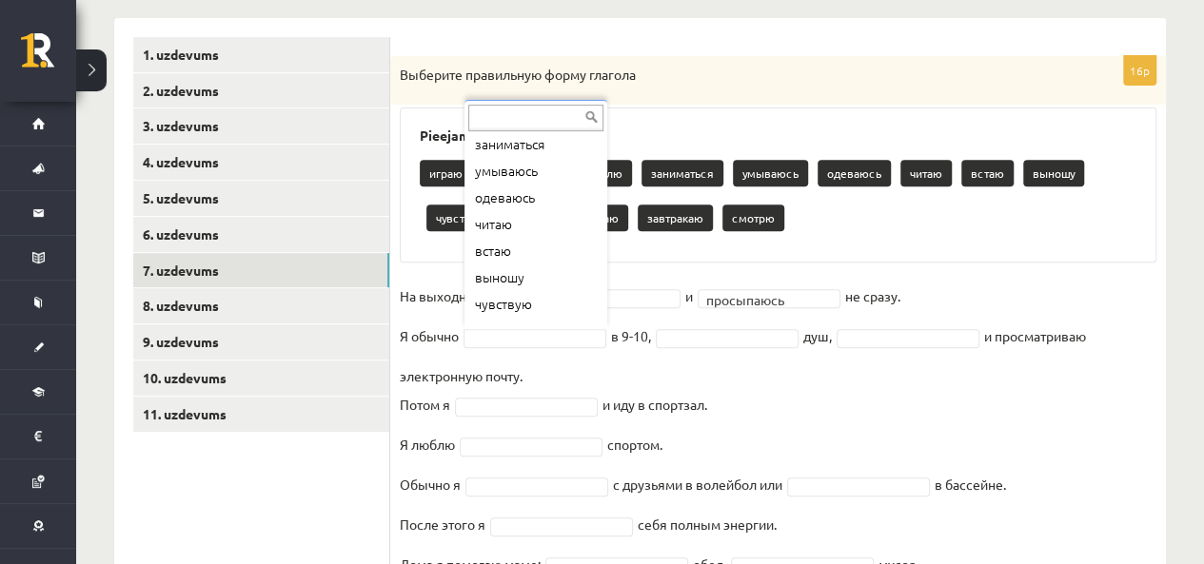
scroll to position [112, 0]
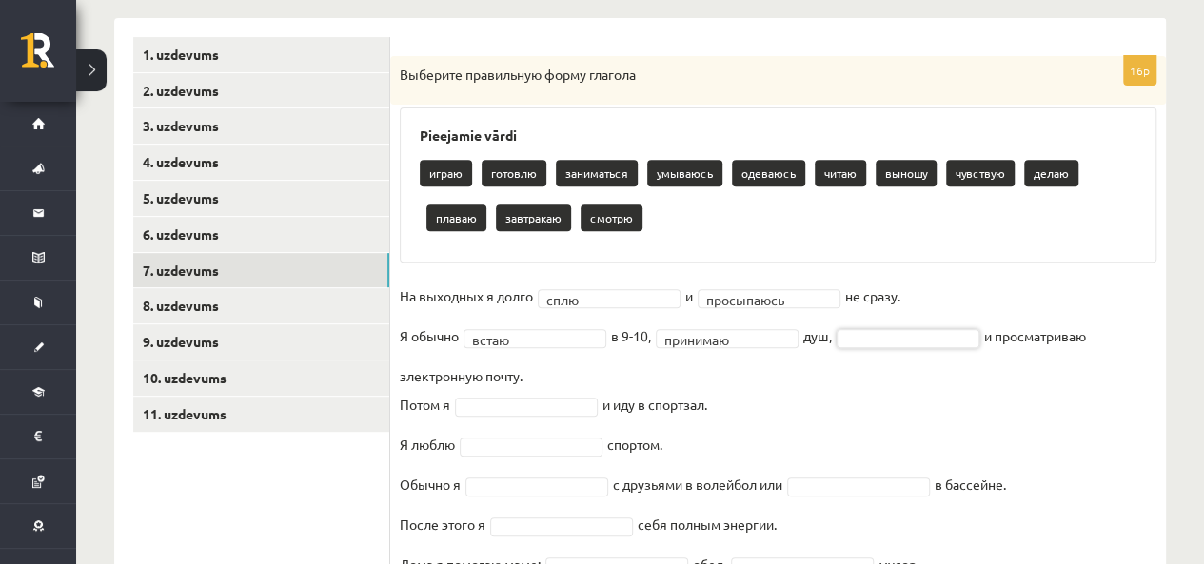
drag, startPoint x: 877, startPoint y: 334, endPoint x: 902, endPoint y: 356, distance: 33.8
click at [902, 356] on fieldset "**********" at bounding box center [778, 496] width 757 height 428
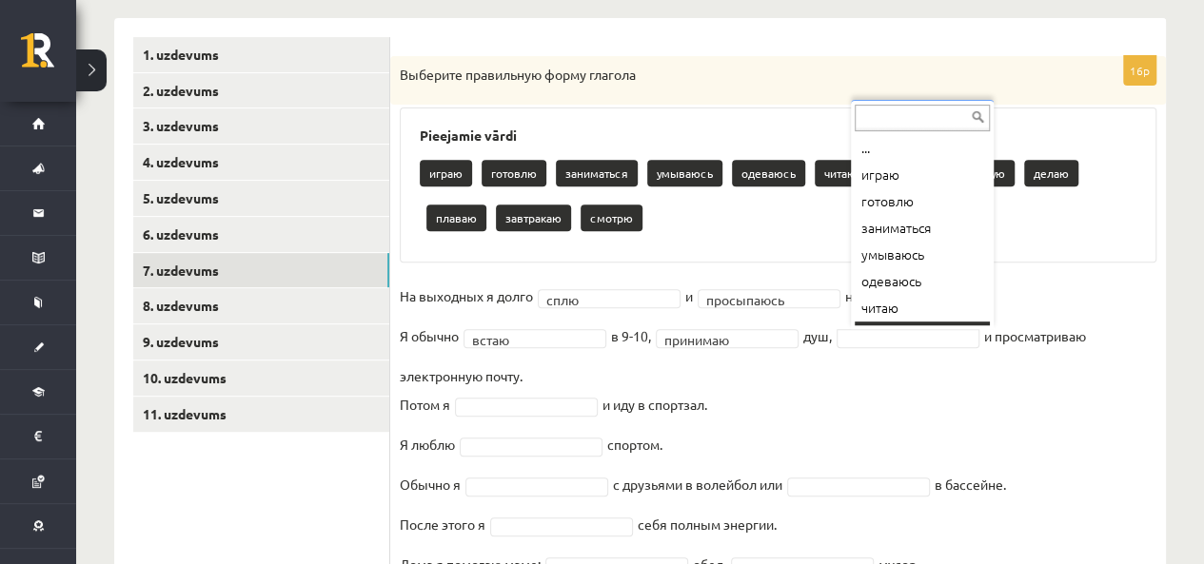
scroll to position [23, 0]
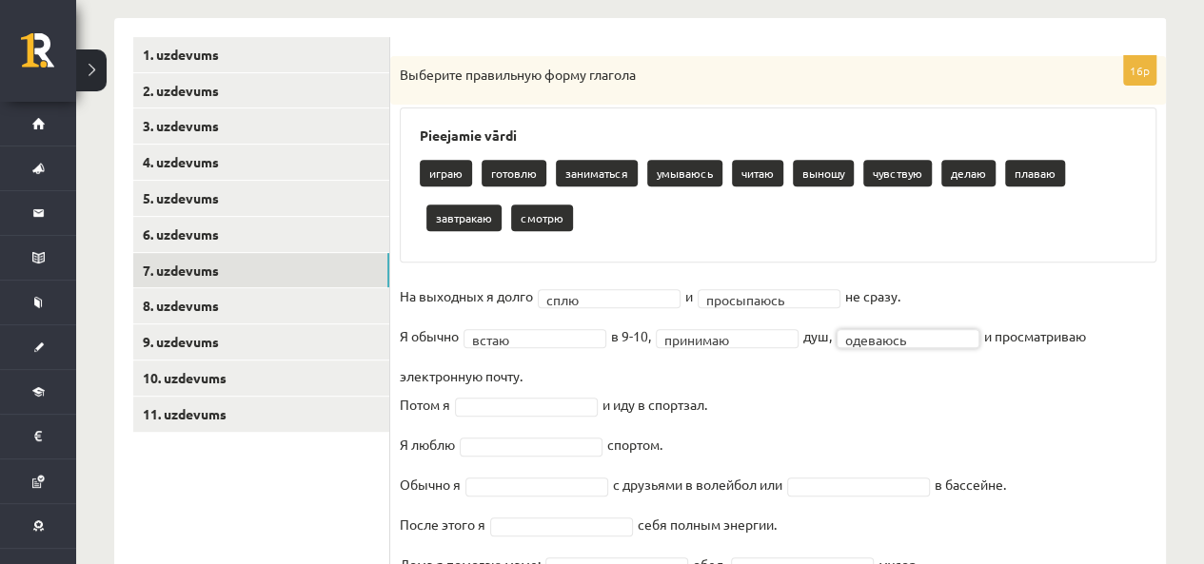
click at [944, 254] on div "Pieejamie vārdi играю готовлю заниматься умываюсь [GEOGRAPHIC_DATA] выношу чувс…" at bounding box center [778, 185] width 757 height 155
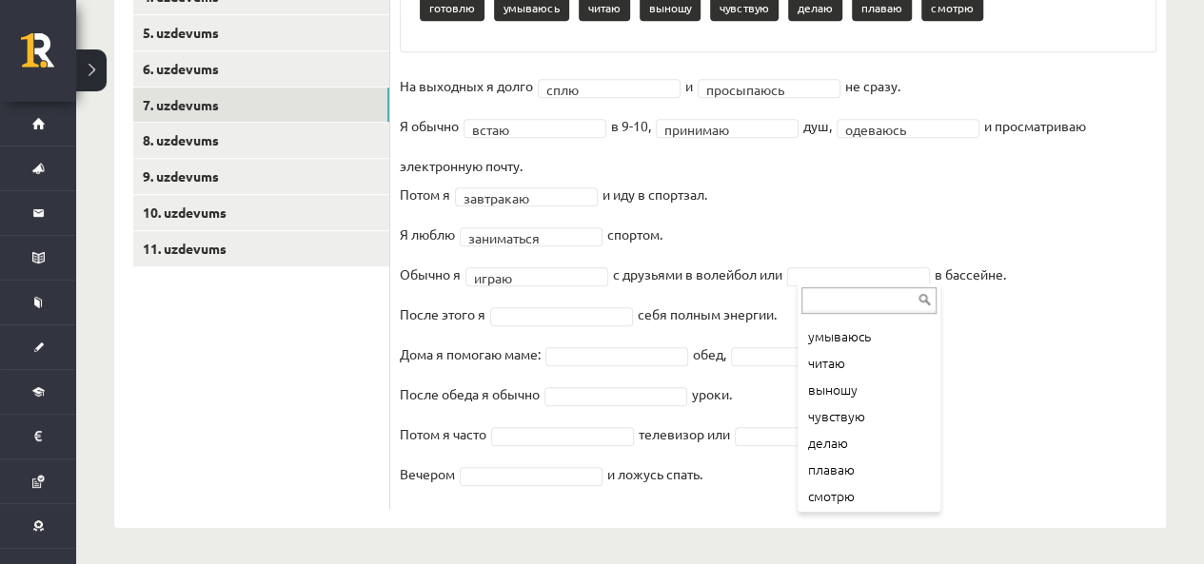
scroll to position [49, 0]
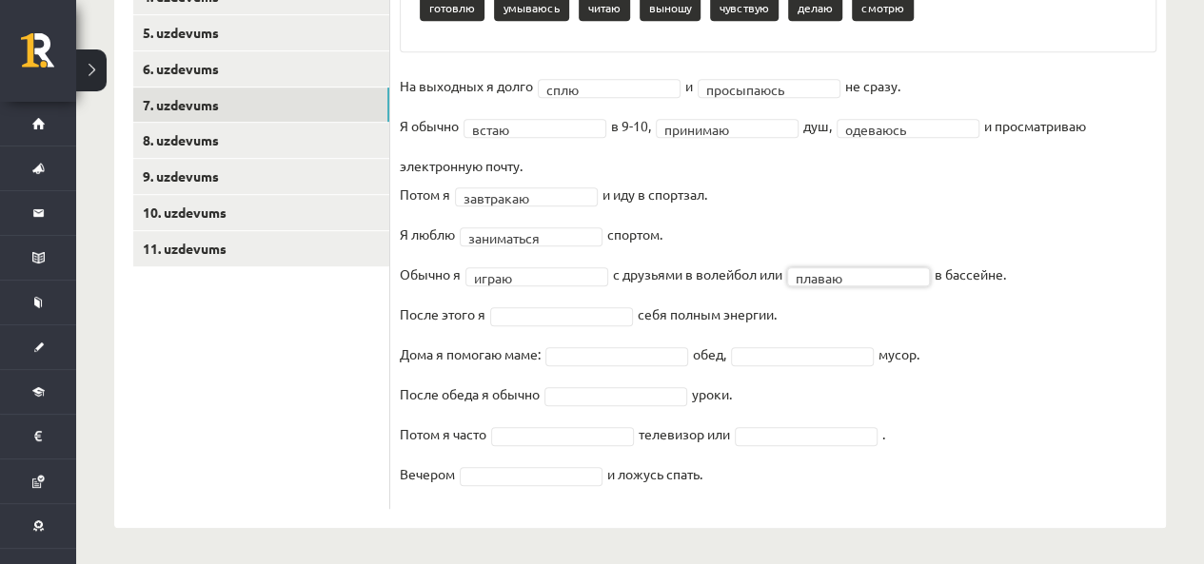
drag, startPoint x: 906, startPoint y: 454, endPoint x: 1057, endPoint y: 410, distance: 157.5
click at [1057, 410] on fieldset "**********" at bounding box center [778, 285] width 757 height 428
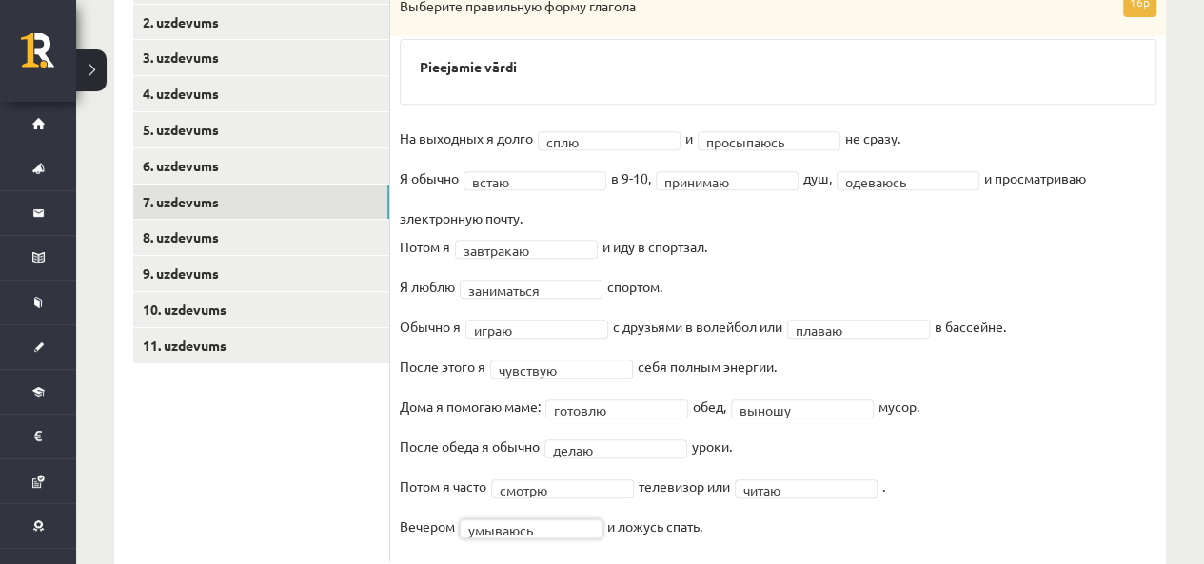
scroll to position [362, 0]
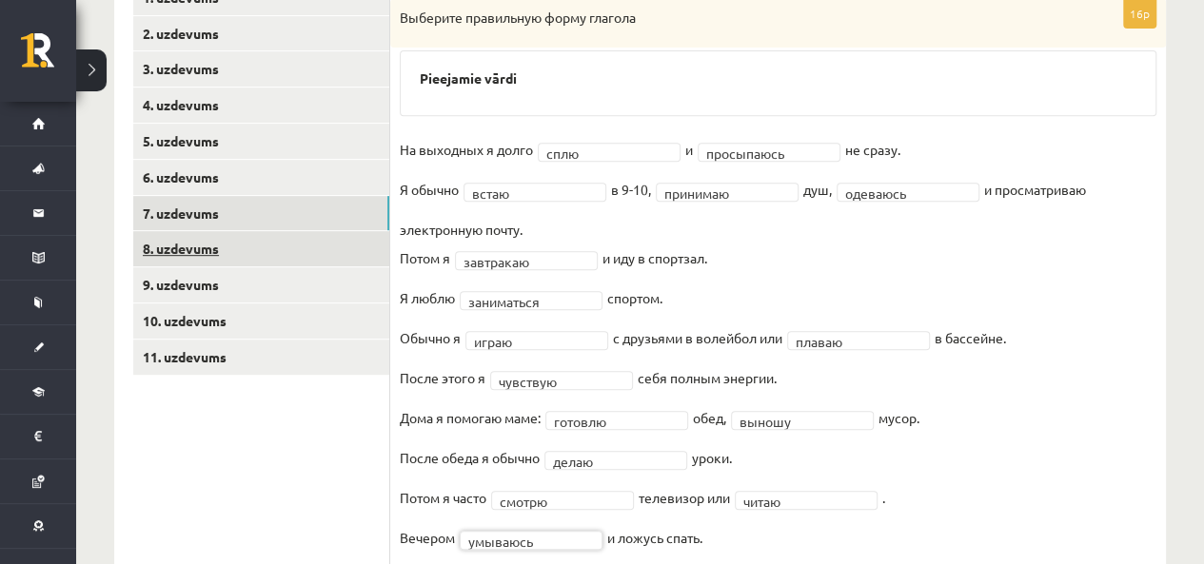
click at [268, 255] on link "8. uzdevums" at bounding box center [261, 248] width 256 height 35
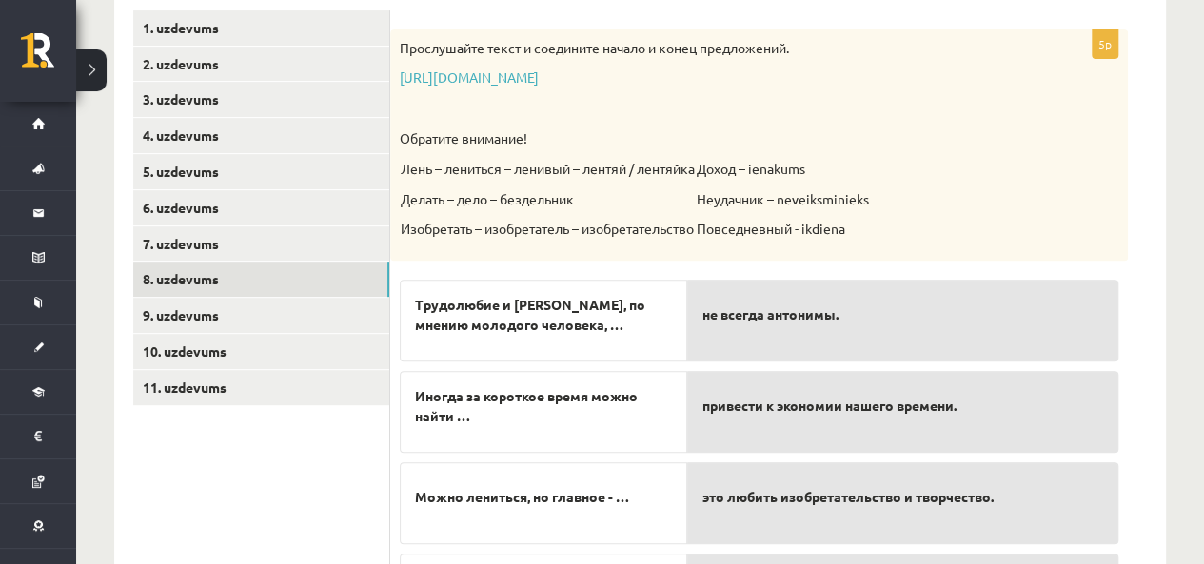
scroll to position [333, 0]
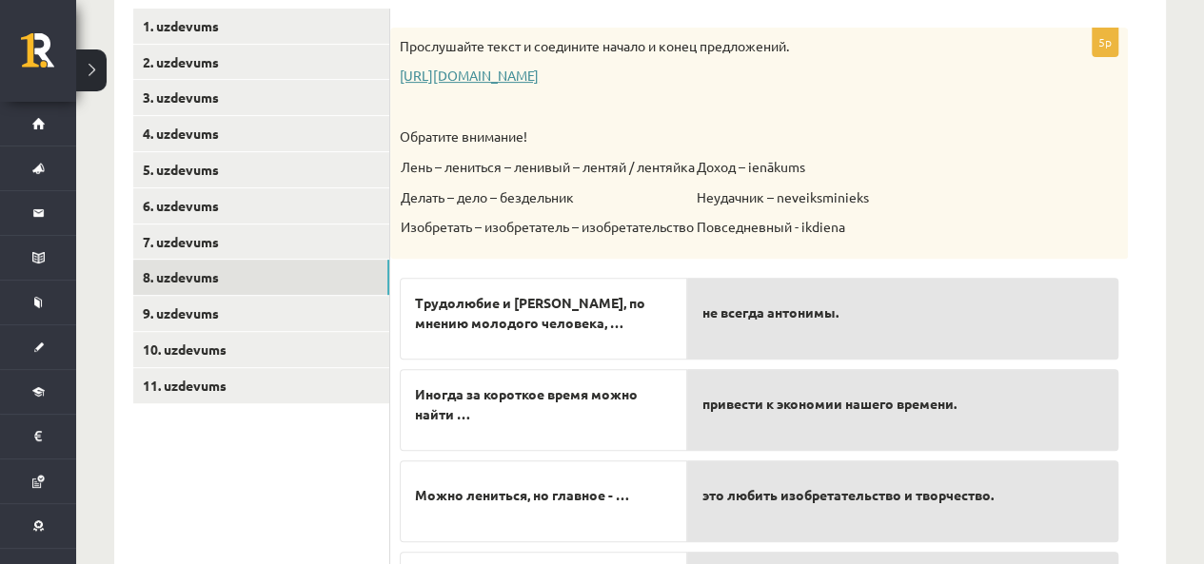
click at [539, 69] on link "[URL][DOMAIN_NAME]" at bounding box center [469, 75] width 139 height 17
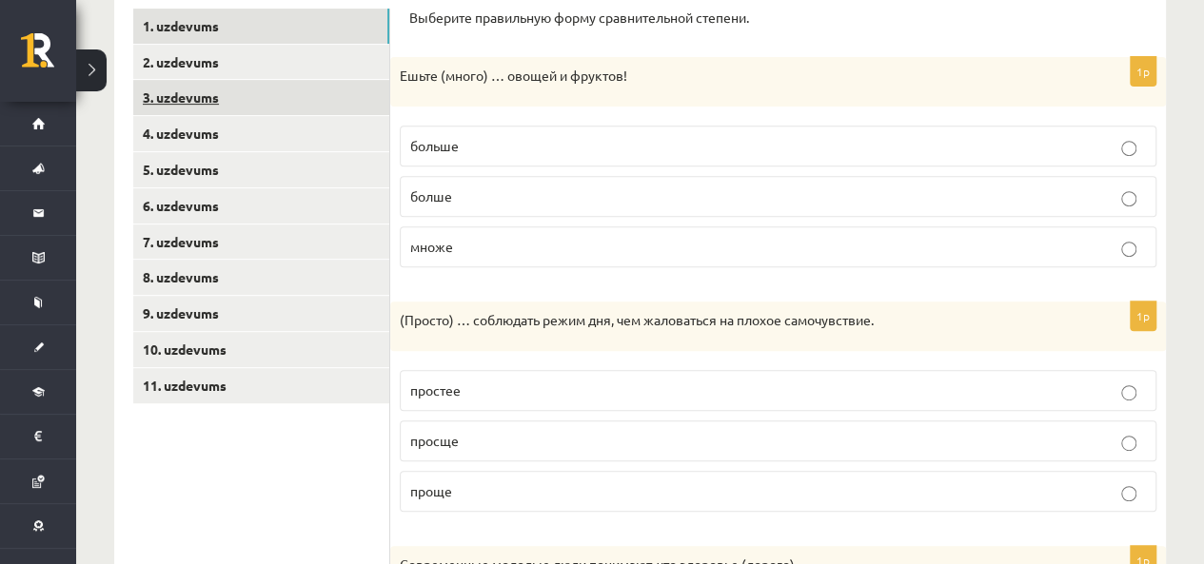
scroll to position [333, 0]
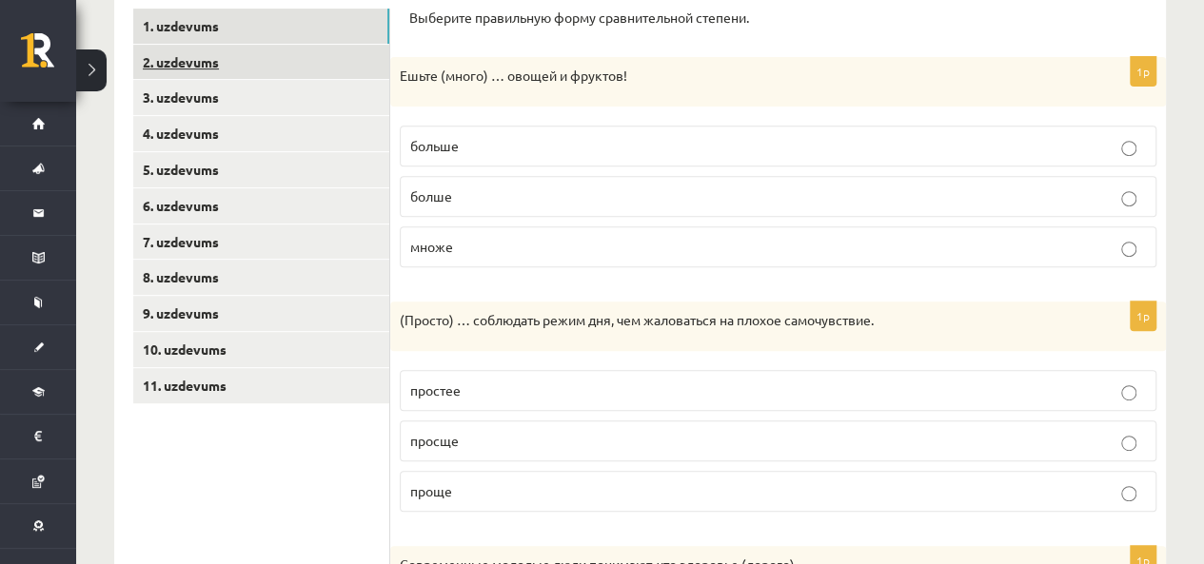
click at [265, 75] on link "2. uzdevums" at bounding box center [261, 62] width 256 height 35
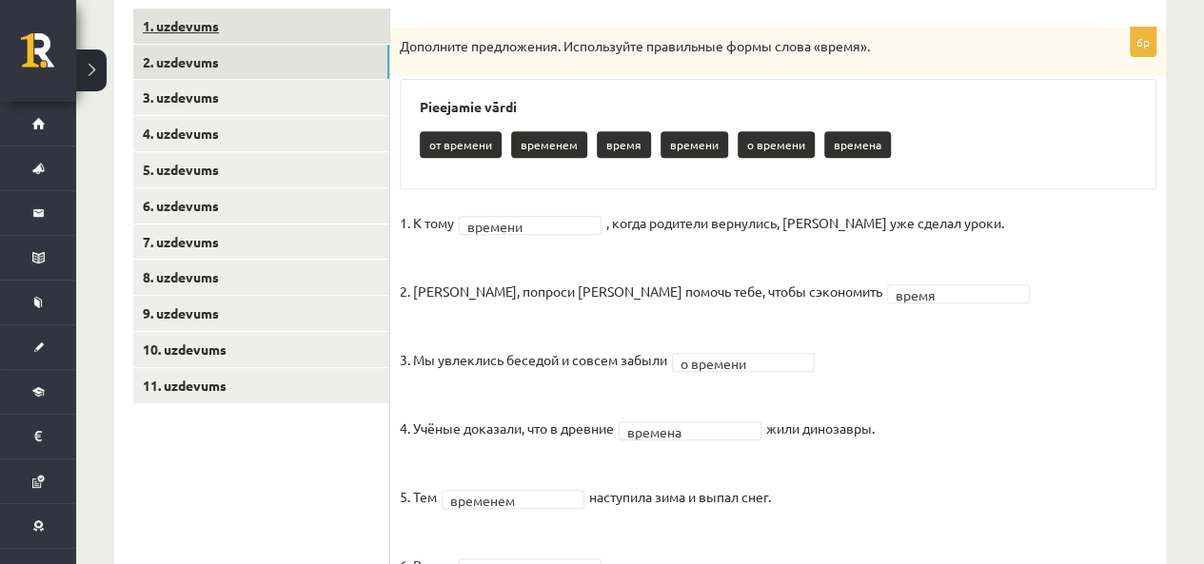
click at [255, 33] on link "1. uzdevums" at bounding box center [261, 26] width 256 height 35
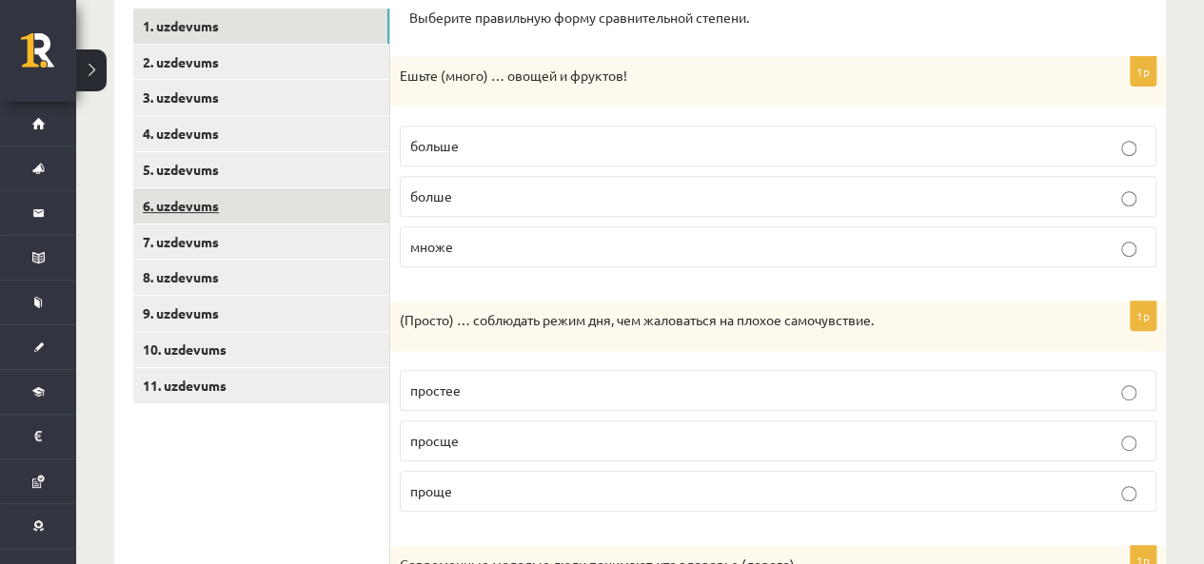
click at [223, 192] on link "6. uzdevums" at bounding box center [261, 205] width 256 height 35
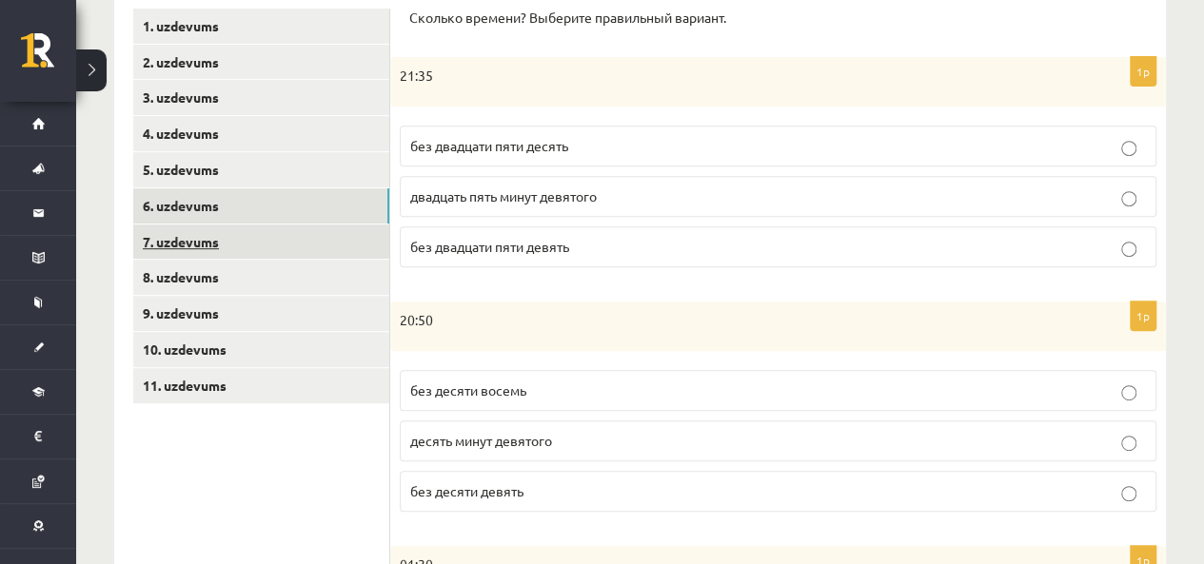
click at [227, 231] on link "7. uzdevums" at bounding box center [261, 242] width 256 height 35
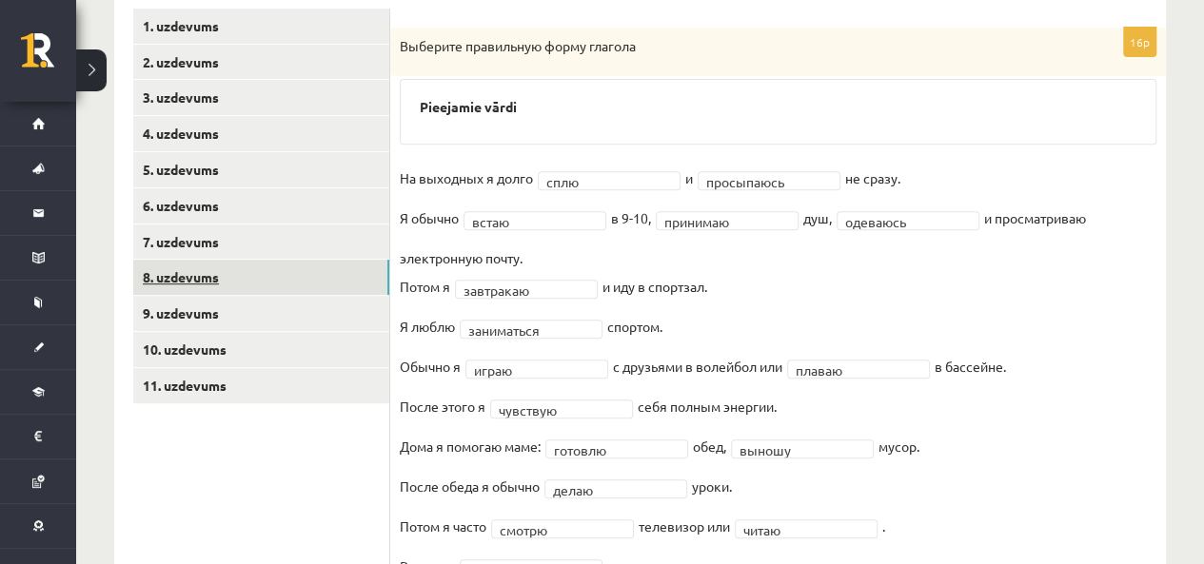
click at [233, 281] on link "8. uzdevums" at bounding box center [261, 277] width 256 height 35
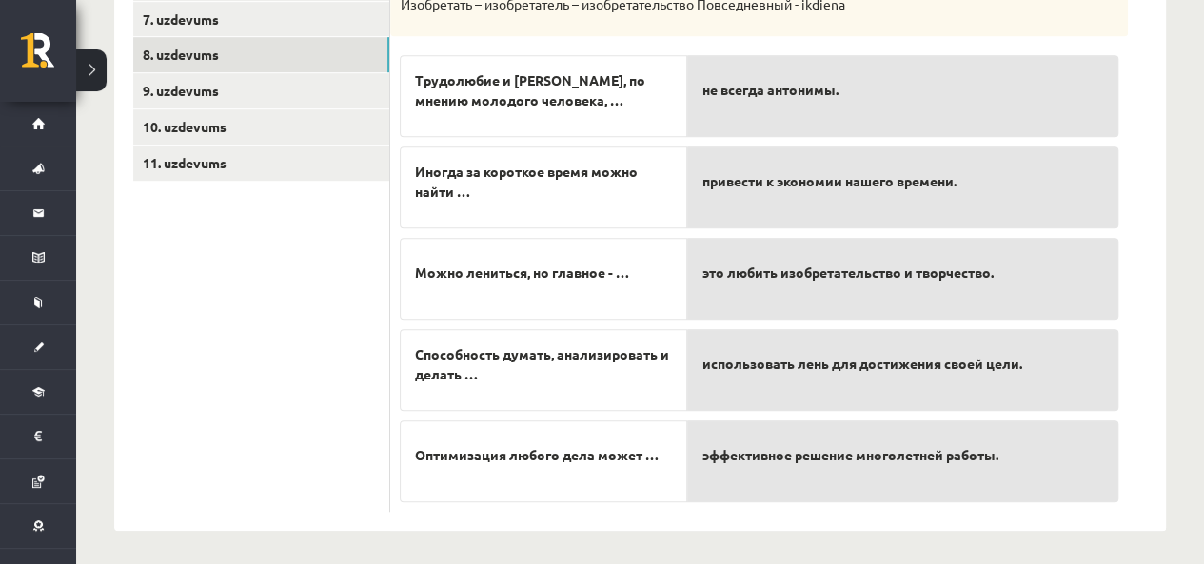
scroll to position [557, 0]
drag, startPoint x: 809, startPoint y: 363, endPoint x: 819, endPoint y: 282, distance: 81.5
drag, startPoint x: 819, startPoint y: 282, endPoint x: 738, endPoint y: 275, distance: 81.2
click at [738, 275] on span "это любить изобретательство и творчество." at bounding box center [847, 272] width 291 height 20
drag, startPoint x: 742, startPoint y: 365, endPoint x: 742, endPoint y: 314, distance: 51.4
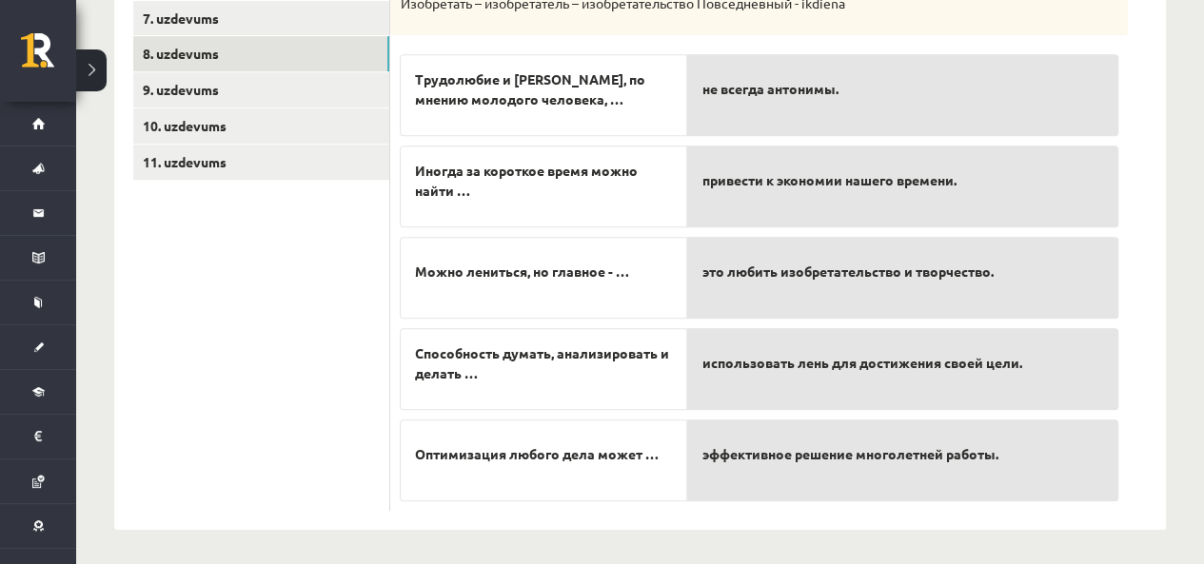
drag, startPoint x: 742, startPoint y: 314, endPoint x: 714, endPoint y: 359, distance: 53.1
click at [714, 359] on span "использовать лень для достижения своей цели." at bounding box center [862, 363] width 320 height 20
drag, startPoint x: 714, startPoint y: 359, endPoint x: 717, endPoint y: 302, distance: 57.2
drag, startPoint x: 717, startPoint y: 302, endPoint x: 699, endPoint y: 306, distance: 18.5
click at [699, 306] on div "это любить изобретательство и творчество." at bounding box center [902, 278] width 431 height 82
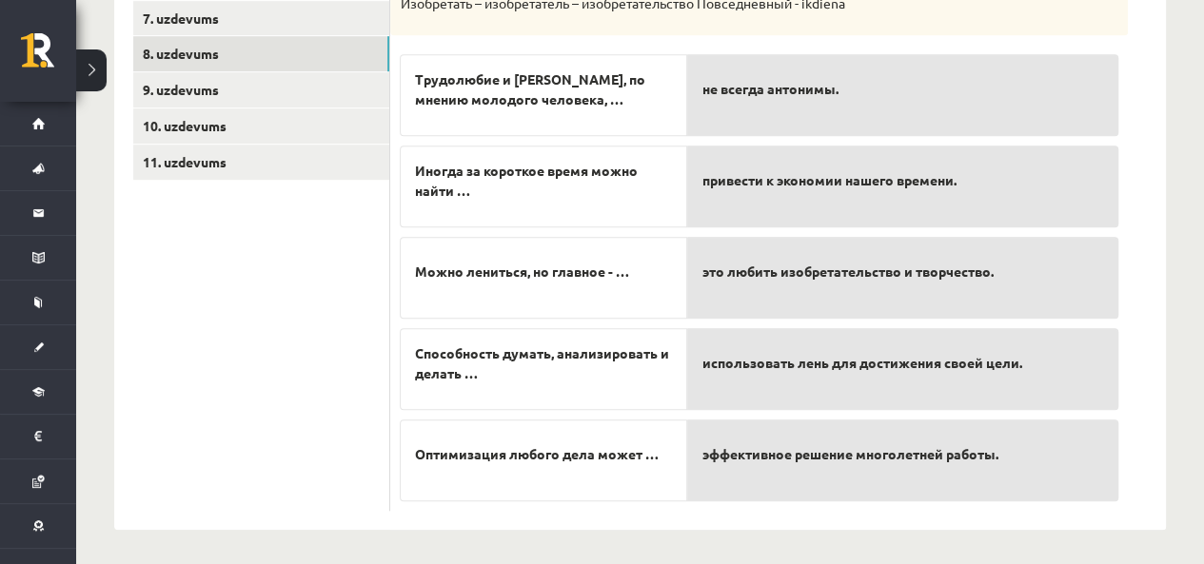
click at [699, 306] on div "это любить изобретательство и творчество." at bounding box center [902, 278] width 431 height 82
drag, startPoint x: 739, startPoint y: 477, endPoint x: 740, endPoint y: 313, distance: 163.7
drag, startPoint x: 740, startPoint y: 313, endPoint x: 674, endPoint y: 478, distance: 177.3
click at [674, 478] on div "Оптимизация любого дела может …" at bounding box center [543, 461] width 287 height 82
drag, startPoint x: 764, startPoint y: 456, endPoint x: 769, endPoint y: 414, distance: 42.1
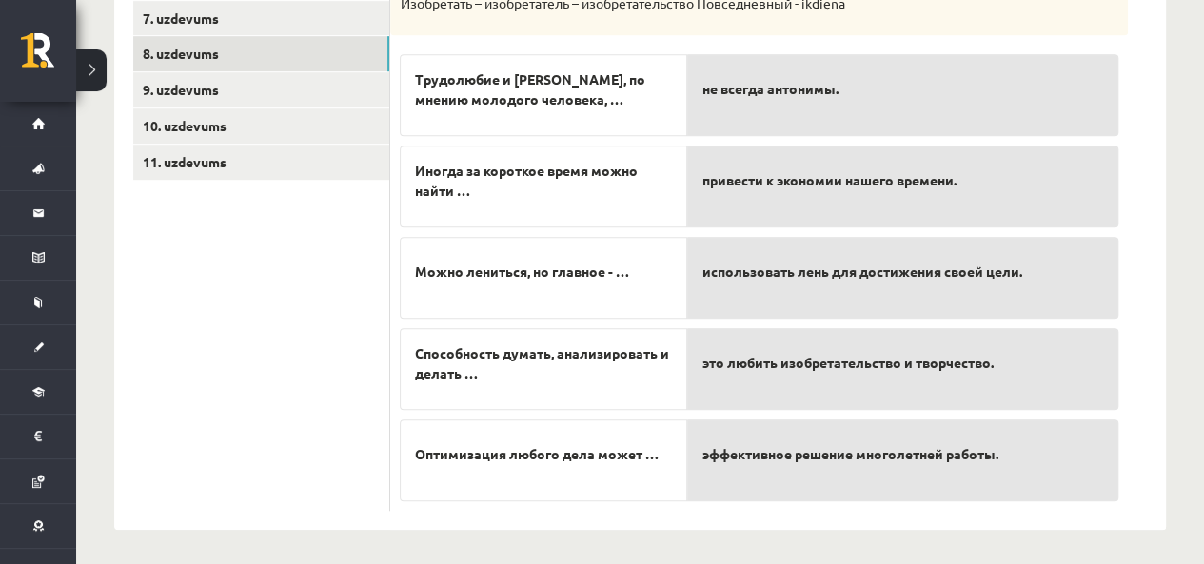
drag, startPoint x: 769, startPoint y: 414, endPoint x: 760, endPoint y: 454, distance: 41.1
click at [760, 454] on span "эффективное решение многолетней работы." at bounding box center [850, 454] width 296 height 20
drag, startPoint x: 760, startPoint y: 454, endPoint x: 760, endPoint y: 442, distance: 12.4
click at [760, 444] on span "эффективное решение многолетней работы." at bounding box center [850, 454] width 296 height 20
drag, startPoint x: 763, startPoint y: 456, endPoint x: 786, endPoint y: 302, distance: 155.9
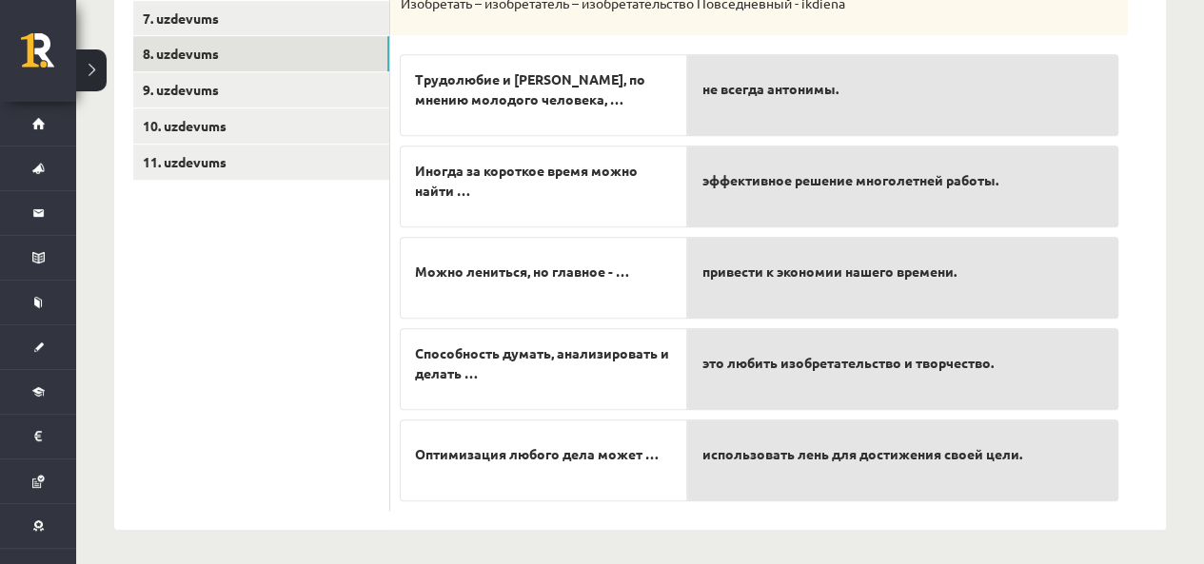
drag, startPoint x: 786, startPoint y: 302, endPoint x: 711, endPoint y: 450, distance: 166.4
click at [711, 450] on span "использовать лень для достижения своей цели." at bounding box center [862, 454] width 320 height 20
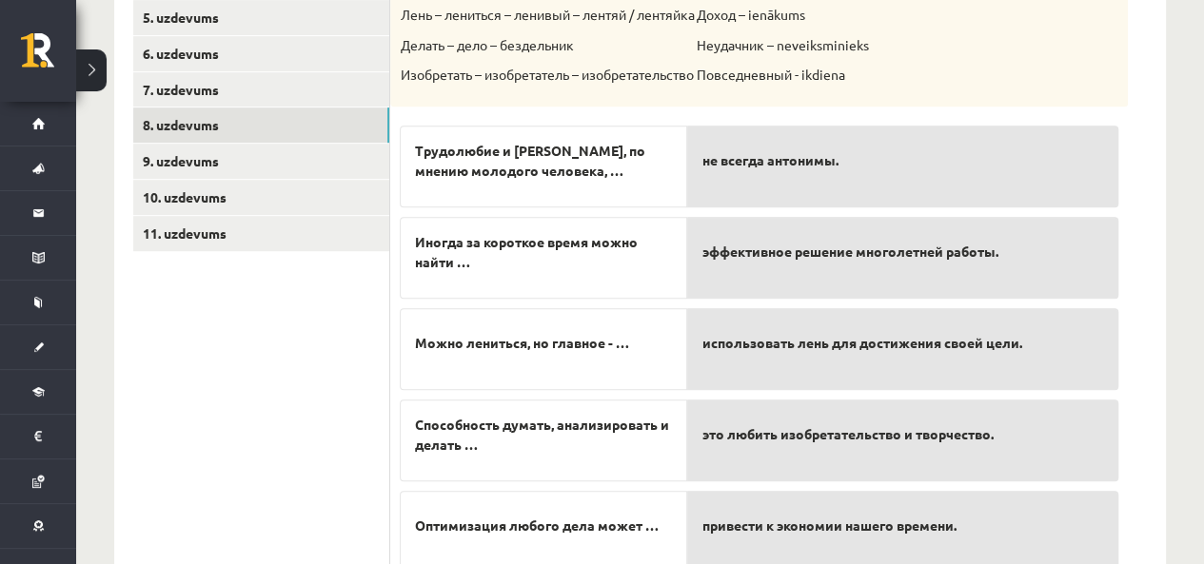
scroll to position [483, 0]
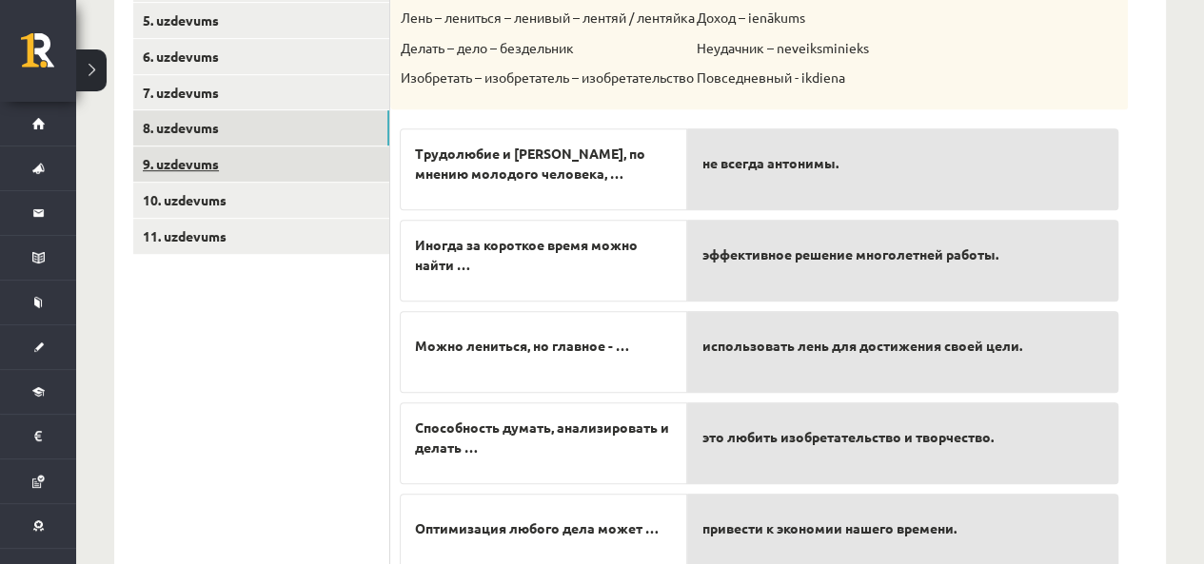
click at [268, 161] on link "9. uzdevums" at bounding box center [261, 164] width 256 height 35
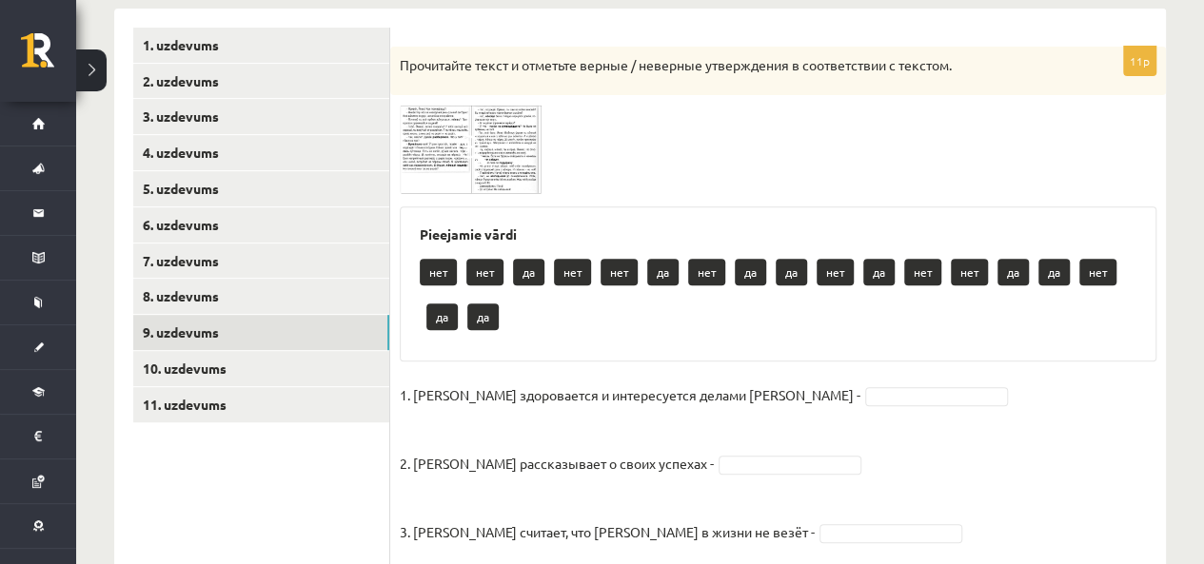
scroll to position [320, 0]
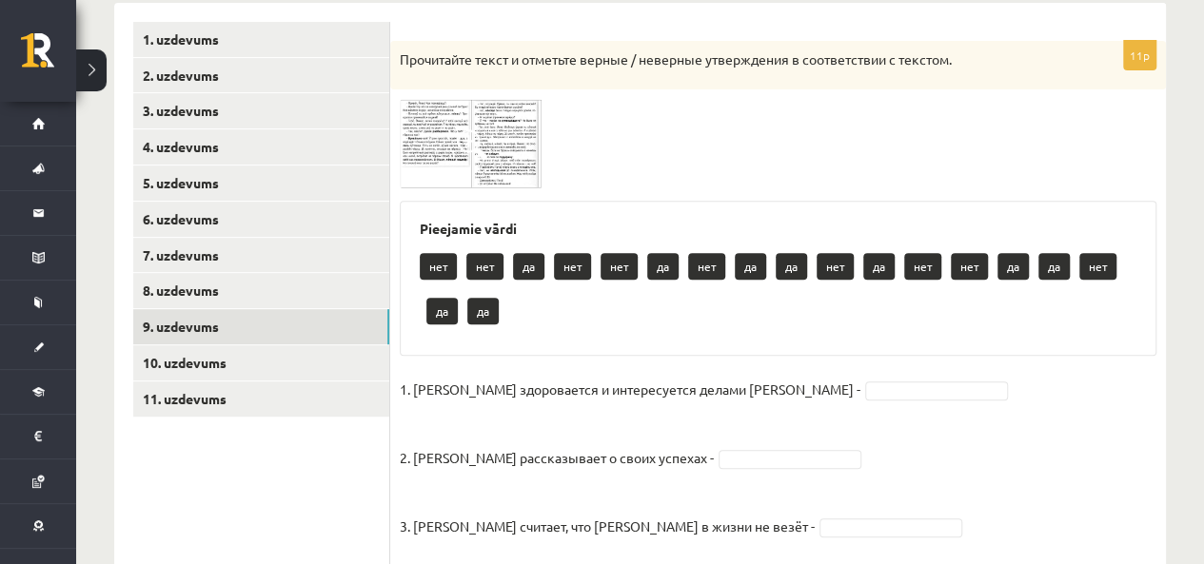
click at [466, 119] on img at bounding box center [471, 143] width 143 height 89
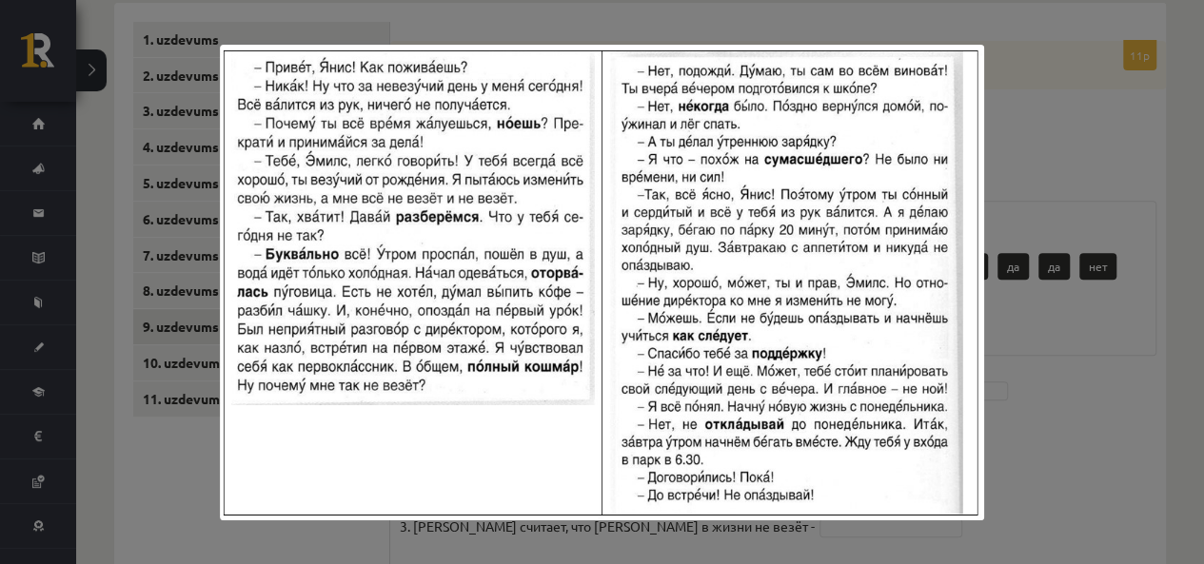
click at [1098, 258] on div at bounding box center [602, 282] width 1204 height 564
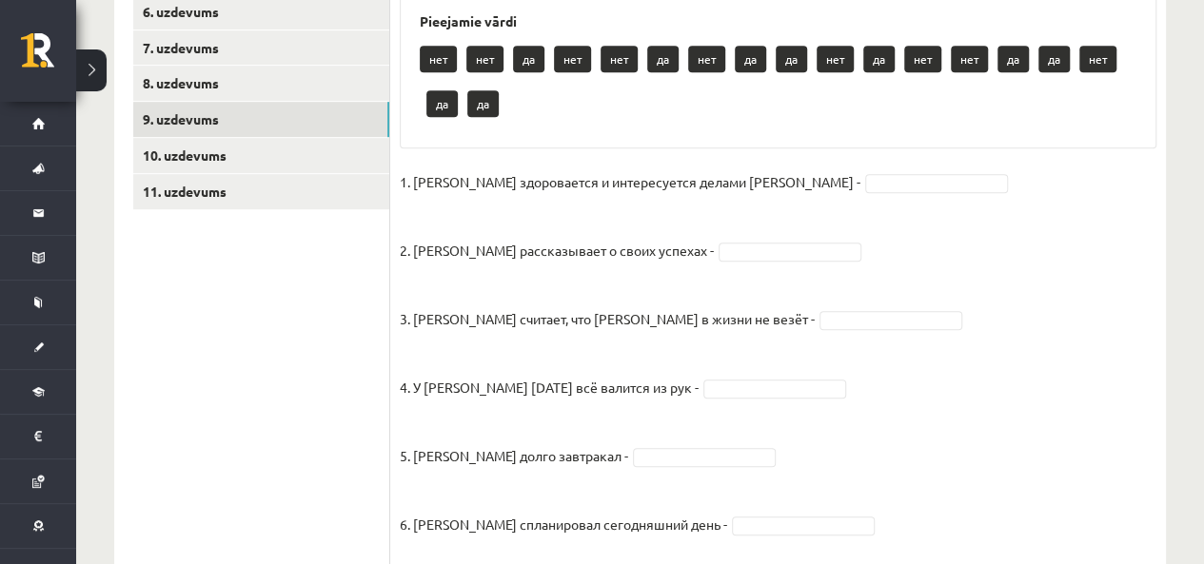
scroll to position [544, 0]
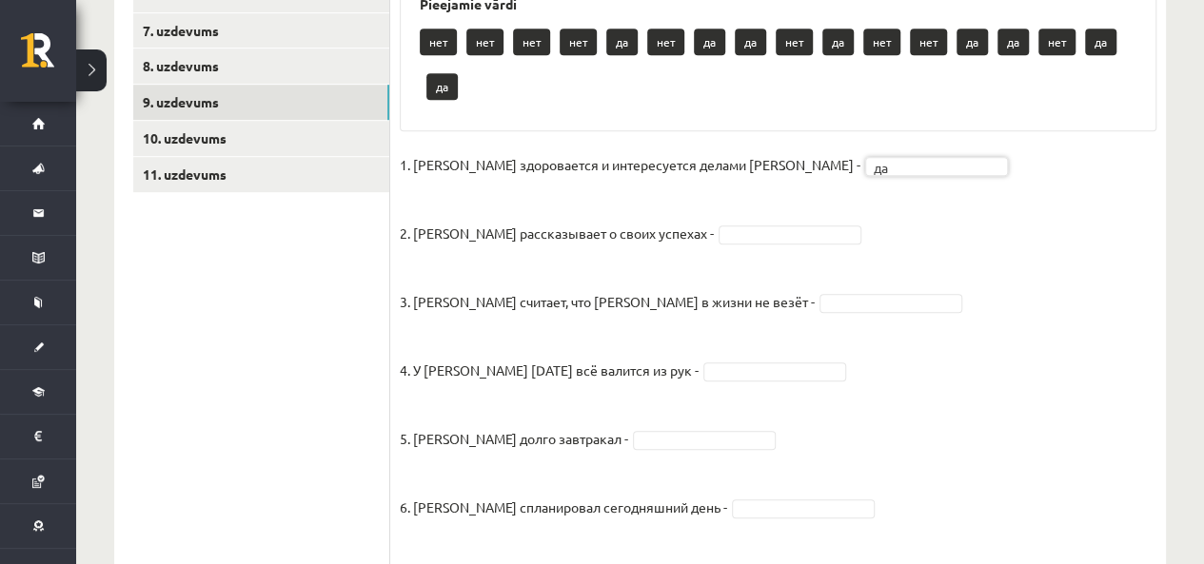
drag, startPoint x: 770, startPoint y: 294, endPoint x: 701, endPoint y: 208, distance: 110.3
click at [701, 208] on fieldset "1. Эмилс здоровается и интересуется делами Яниса - да ** 2. Янис рассказывает о…" at bounding box center [778, 527] width 757 height 754
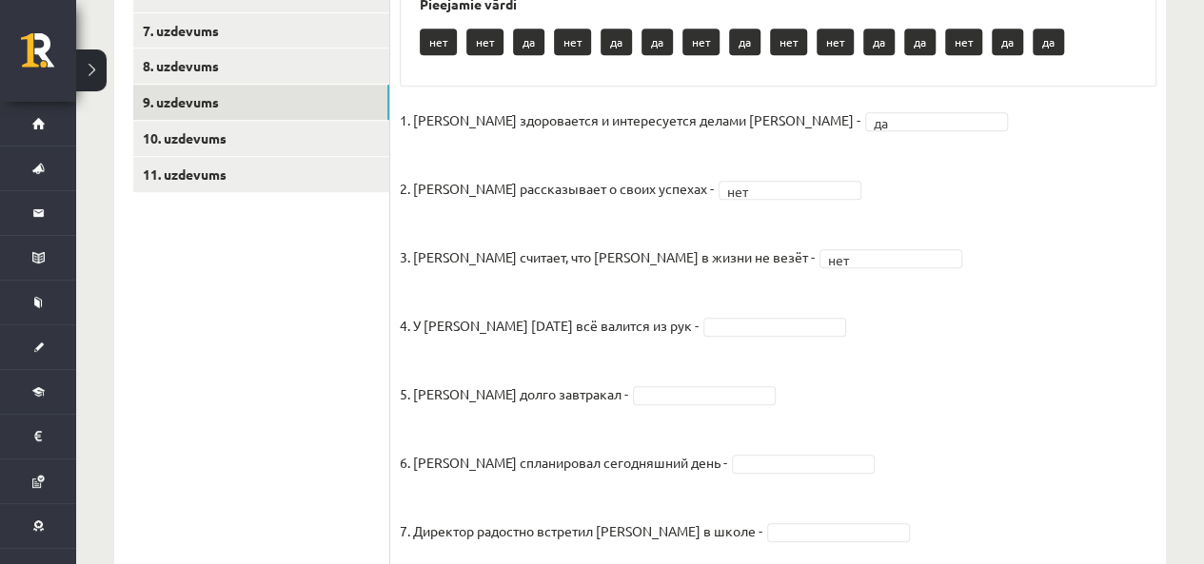
drag, startPoint x: 737, startPoint y: 330, endPoint x: 726, endPoint y: 346, distance: 18.5
click at [726, 346] on fieldset "1. Эмилс здоровается и интересуется делами Яниса - да ** 2. Янис рассказывает о…" at bounding box center [778, 483] width 757 height 754
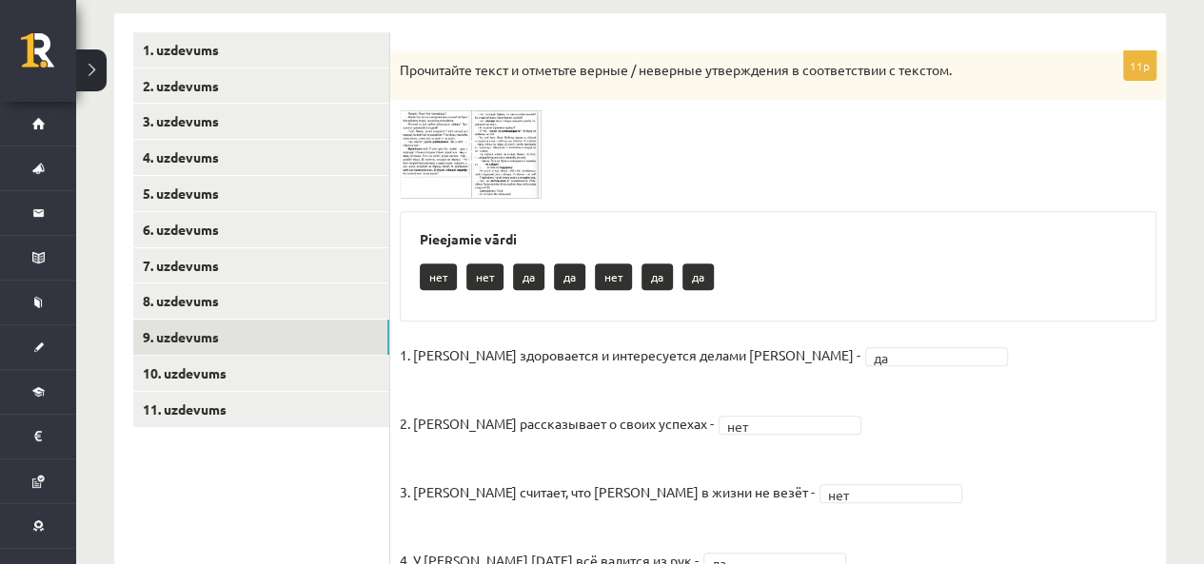
scroll to position [303, 0]
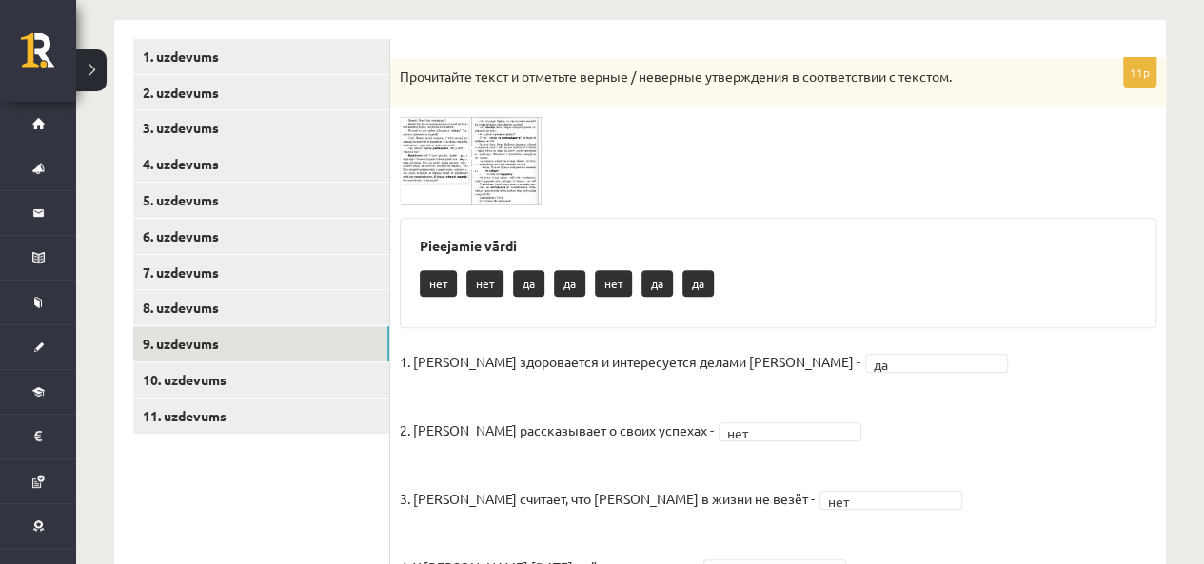
click at [477, 170] on span at bounding box center [472, 162] width 30 height 30
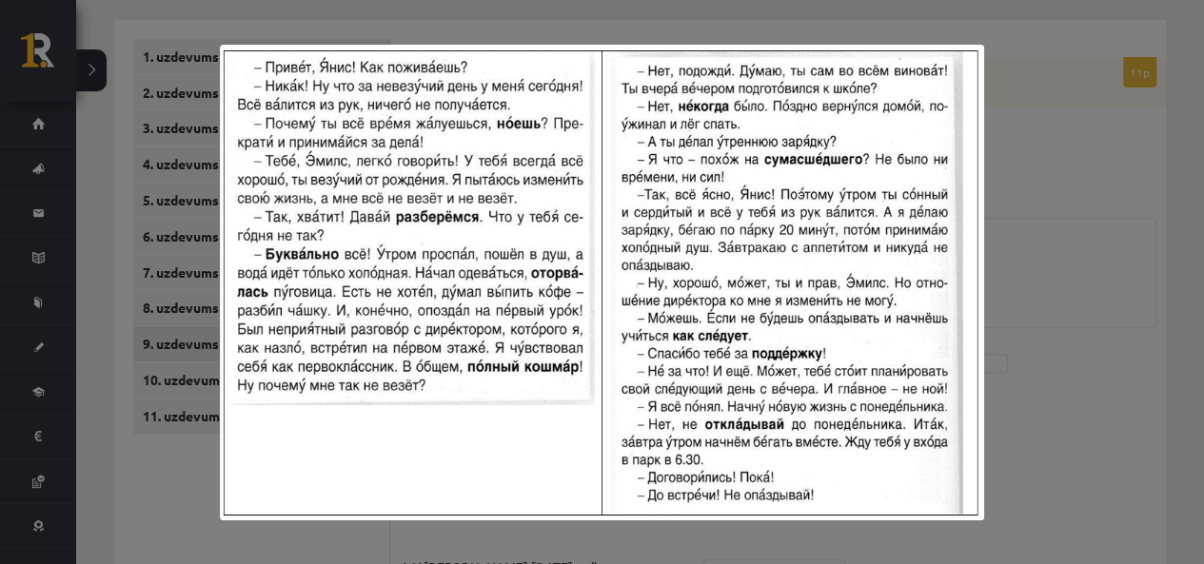
click at [1016, 424] on div at bounding box center [602, 282] width 1204 height 564
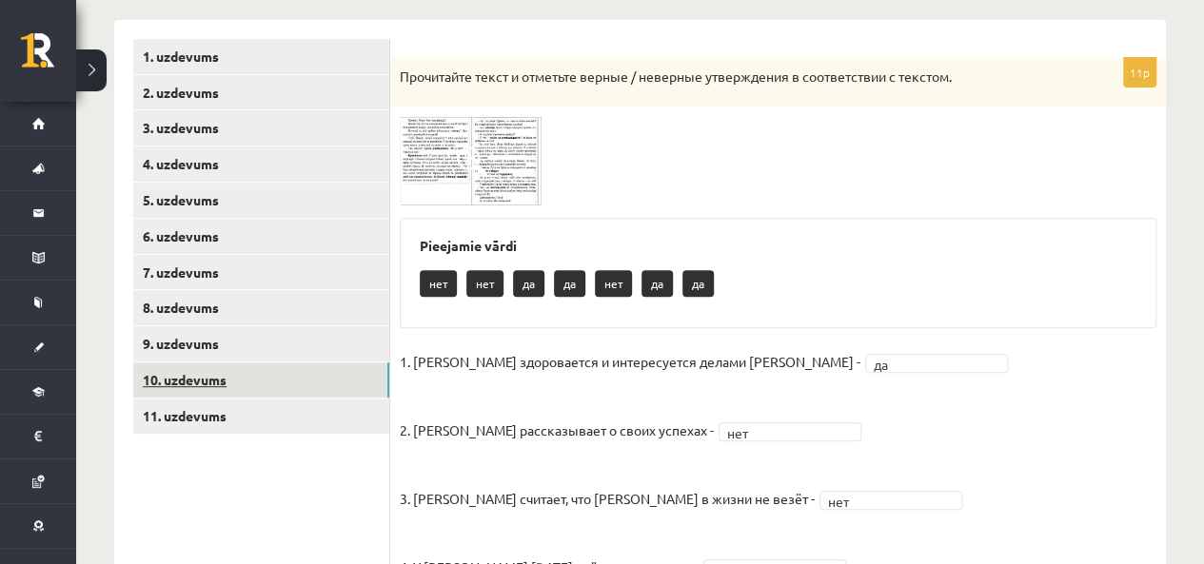
click at [185, 384] on link "10. uzdevums" at bounding box center [261, 380] width 256 height 35
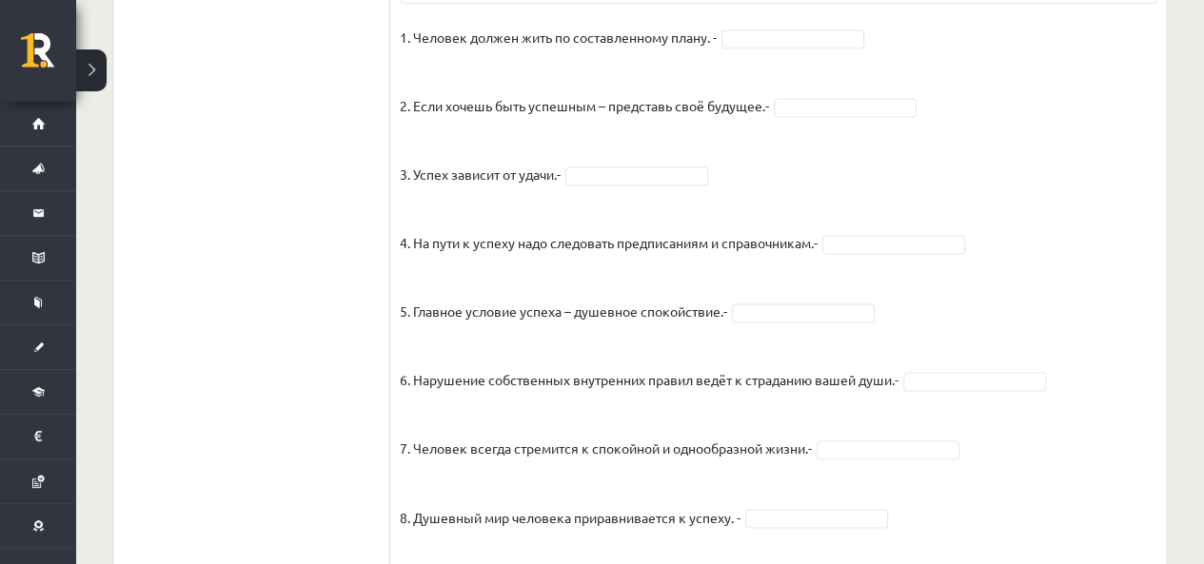
scroll to position [1296, 0]
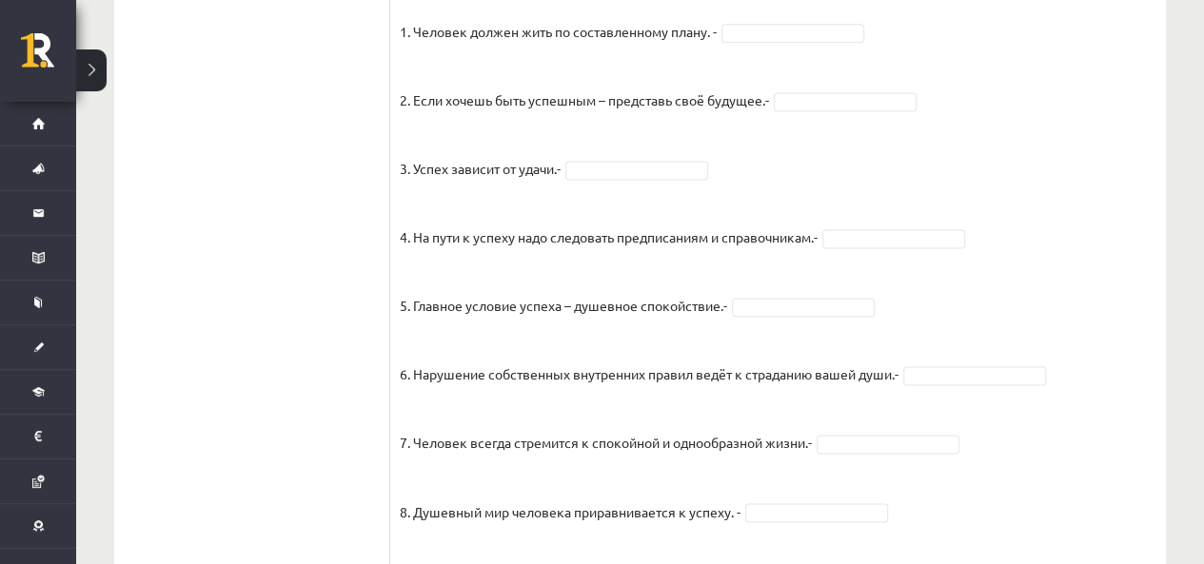
click at [834, 128] on fieldset "1. Человек должен жить по составленному плану. - 2. Если хочешь быть успешным –…" at bounding box center [778, 516] width 757 height 999
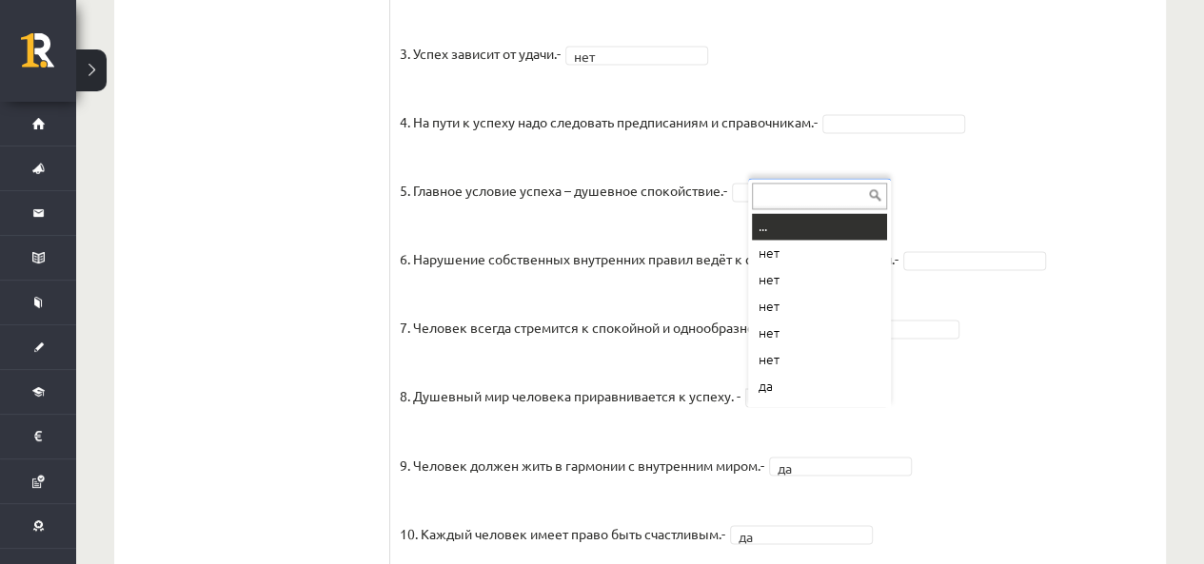
scroll to position [23, 0]
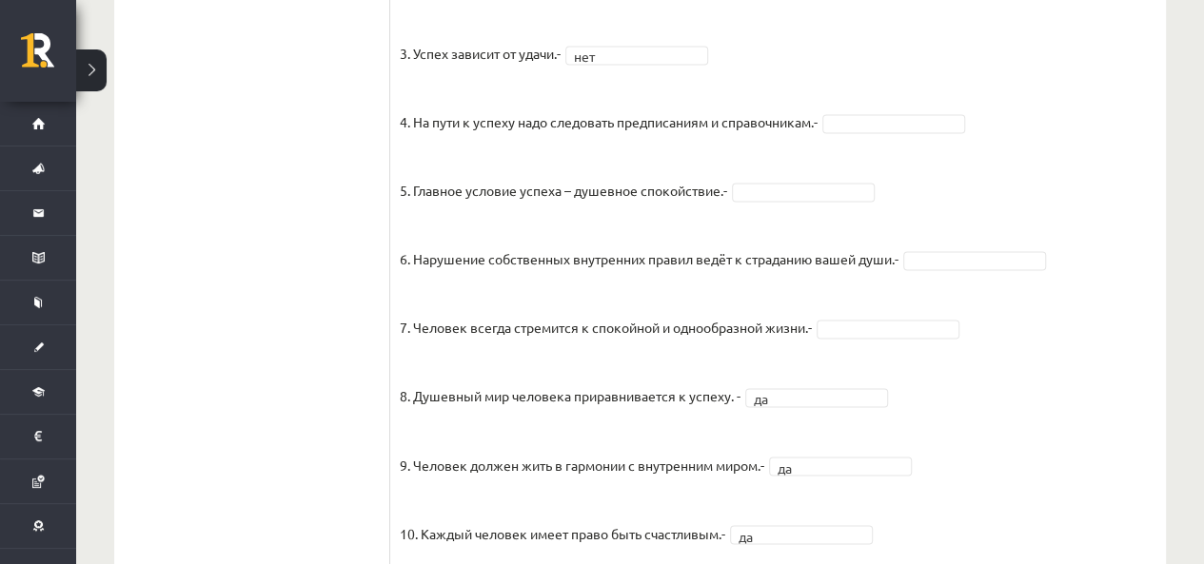
click at [843, 355] on fieldset "1. Человек должен жить по составленному плану. - 2. Если хочешь быть успешным –…" at bounding box center [778, 401] width 757 height 999
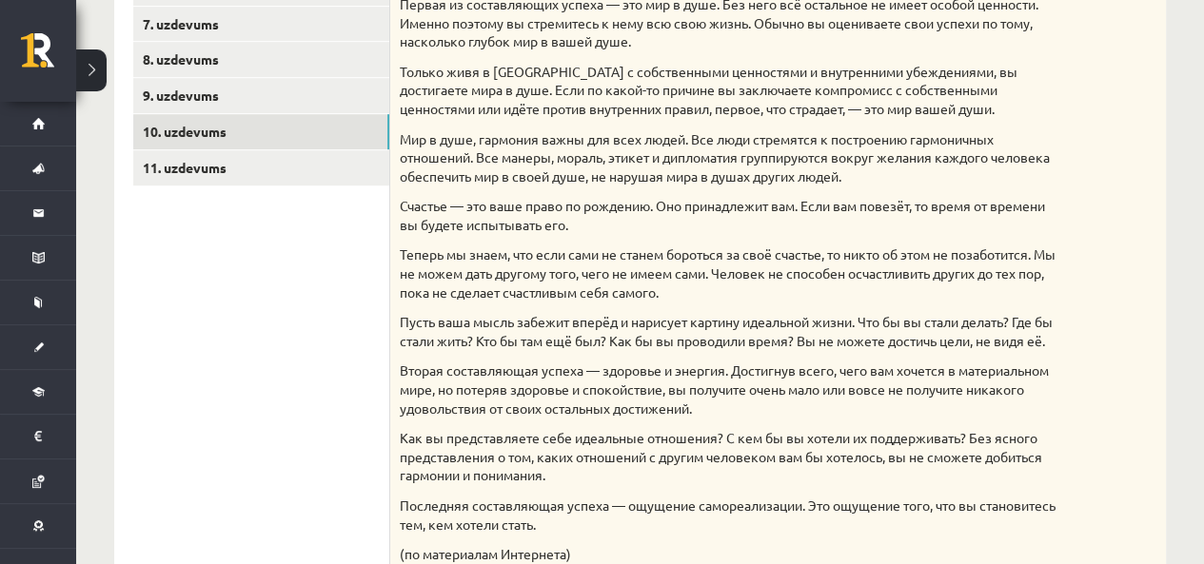
scroll to position [444, 0]
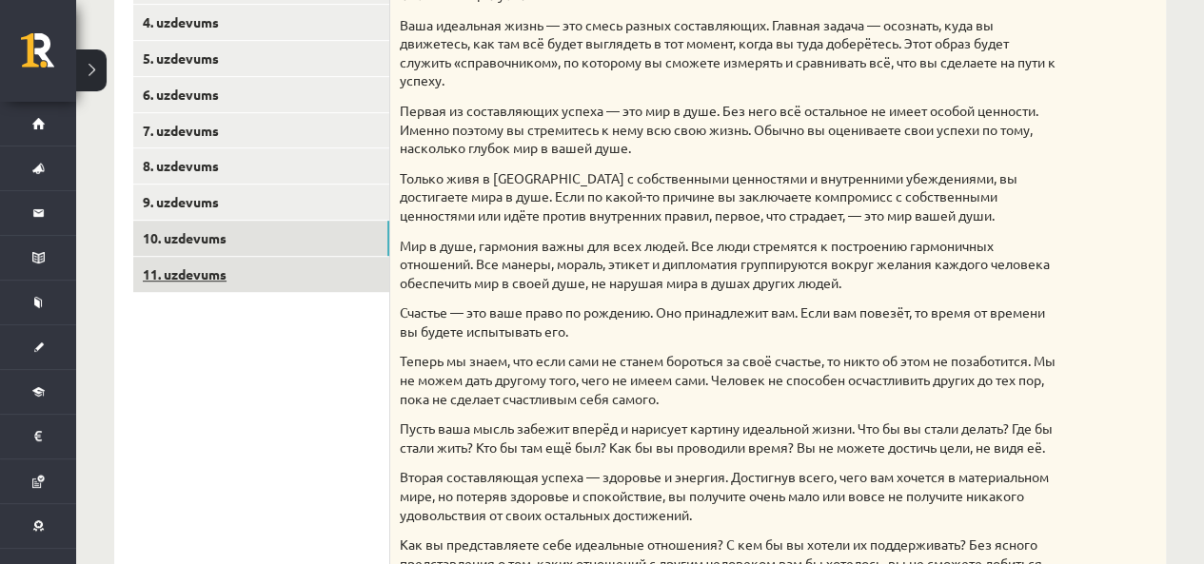
click at [263, 277] on link "11. uzdevums" at bounding box center [261, 274] width 256 height 35
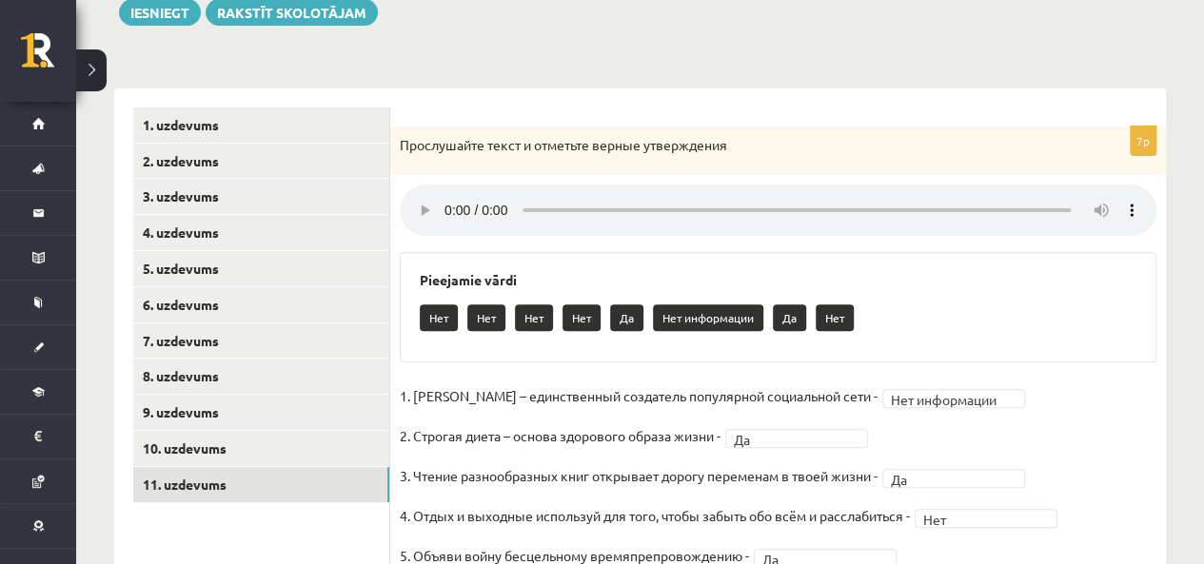
scroll to position [213, 0]
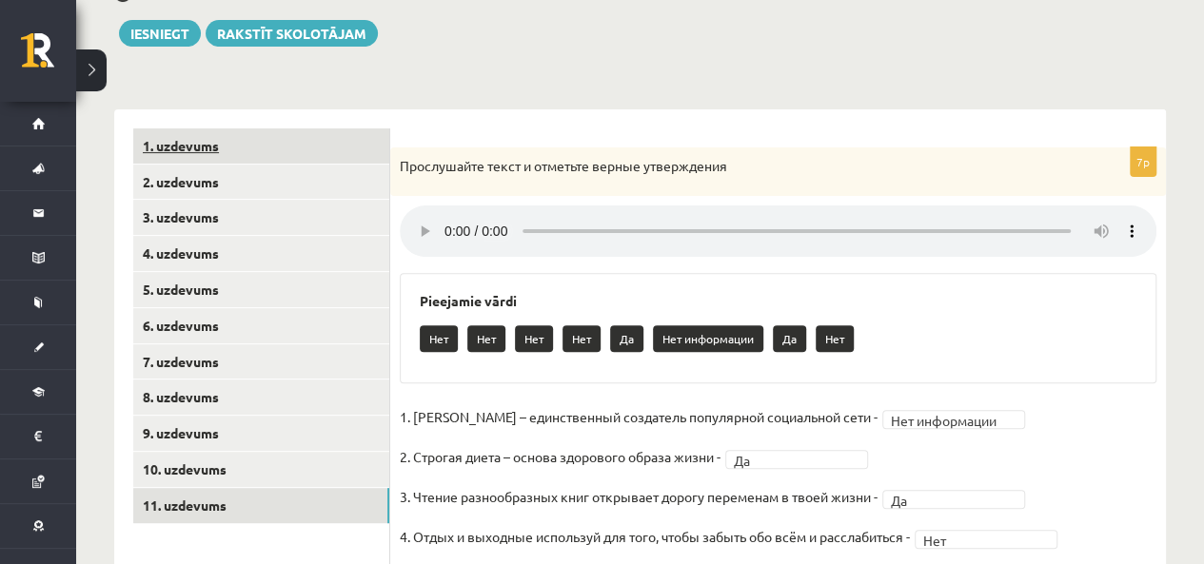
click at [331, 157] on link "1. uzdevums" at bounding box center [261, 145] width 256 height 35
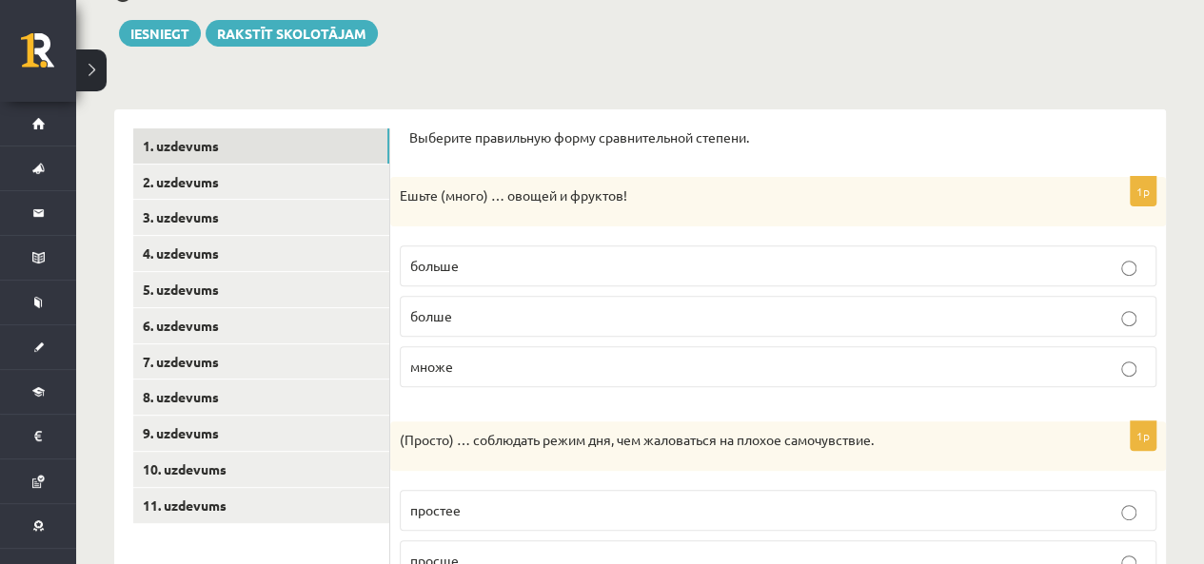
scroll to position [0, 0]
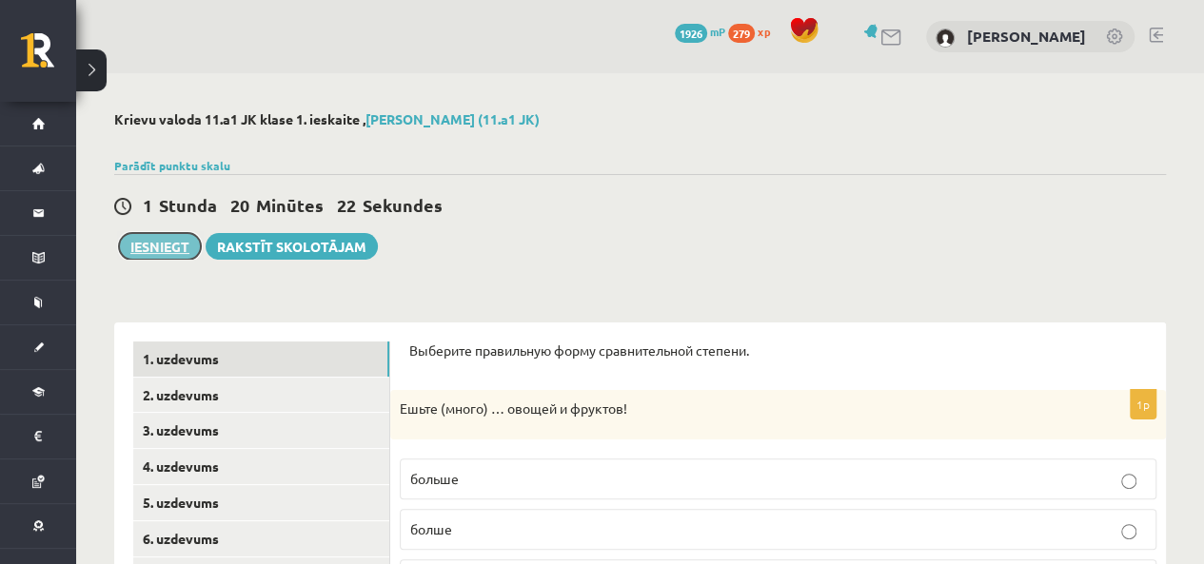
click at [165, 241] on button "Iesniegt" at bounding box center [160, 246] width 82 height 27
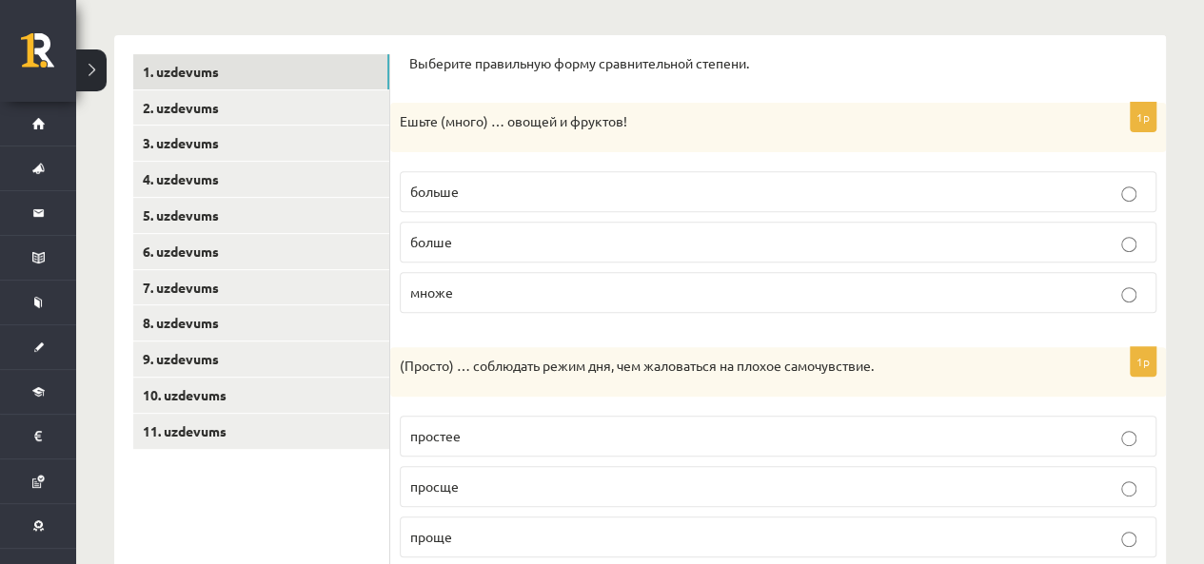
scroll to position [219, 0]
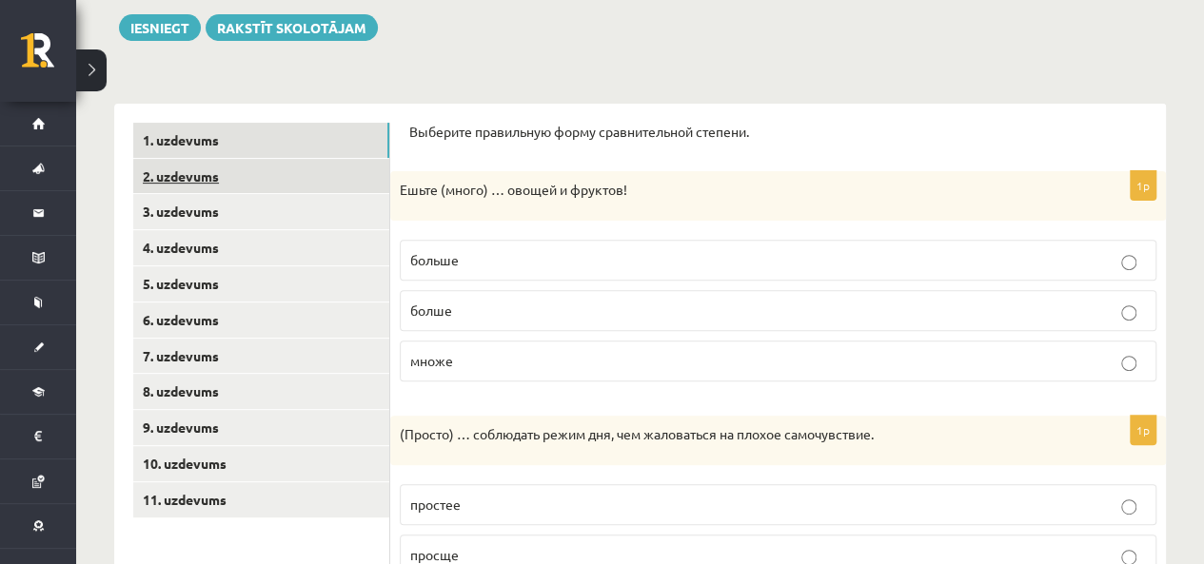
click at [270, 163] on link "2. uzdevums" at bounding box center [261, 176] width 256 height 35
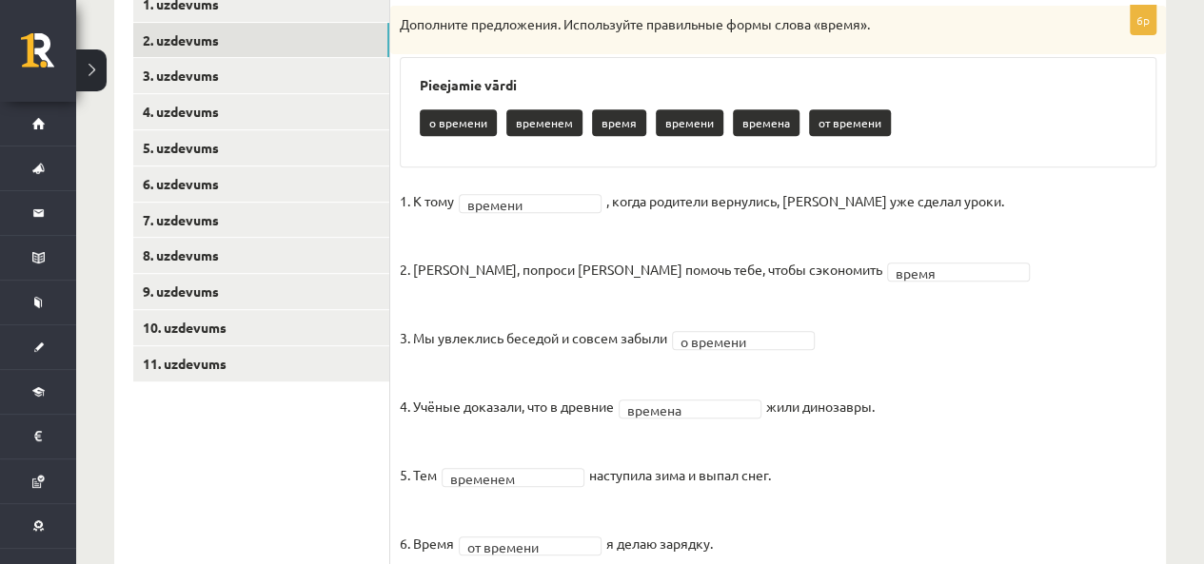
scroll to position [424, 0]
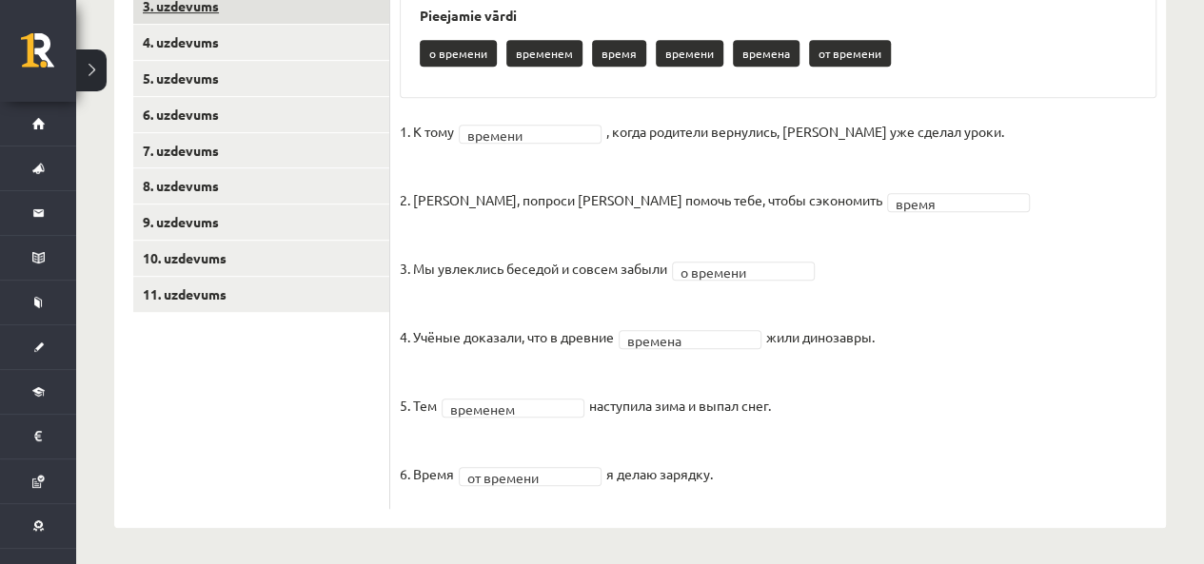
click at [295, 10] on link "3. uzdevums" at bounding box center [261, 6] width 256 height 35
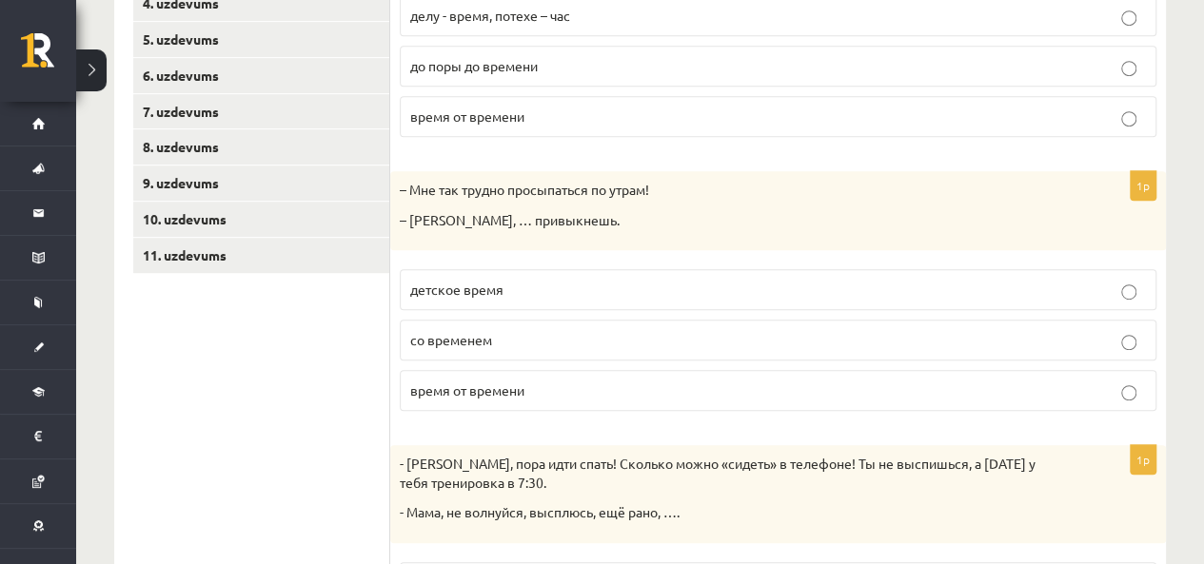
scroll to position [379, 0]
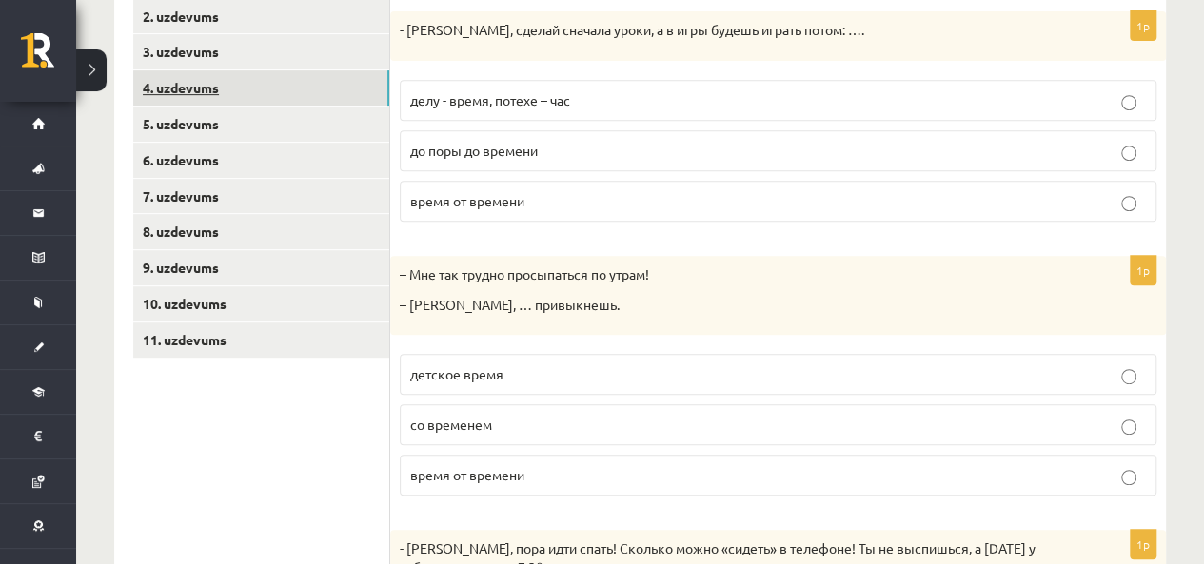
click at [306, 82] on link "4. uzdevums" at bounding box center [261, 87] width 256 height 35
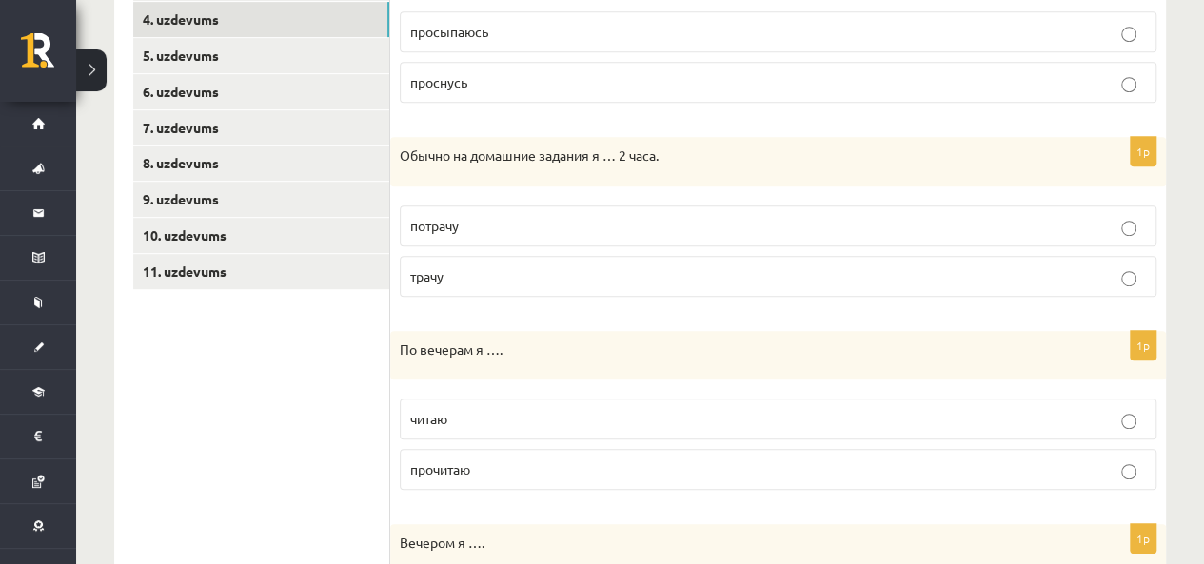
scroll to position [403, 0]
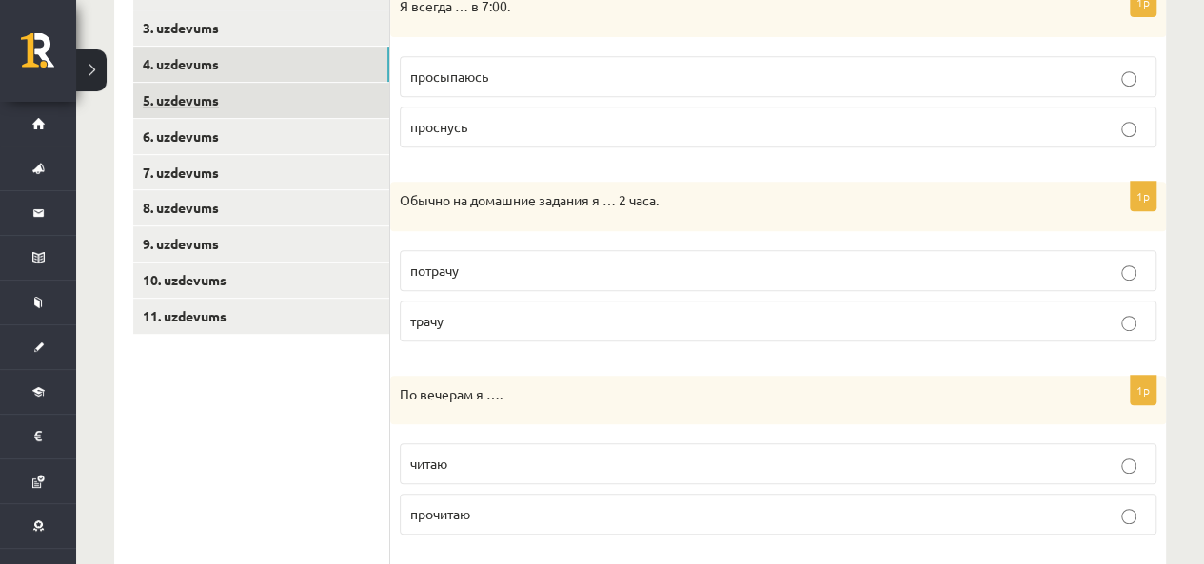
click at [290, 83] on link "5. uzdevums" at bounding box center [261, 100] width 256 height 35
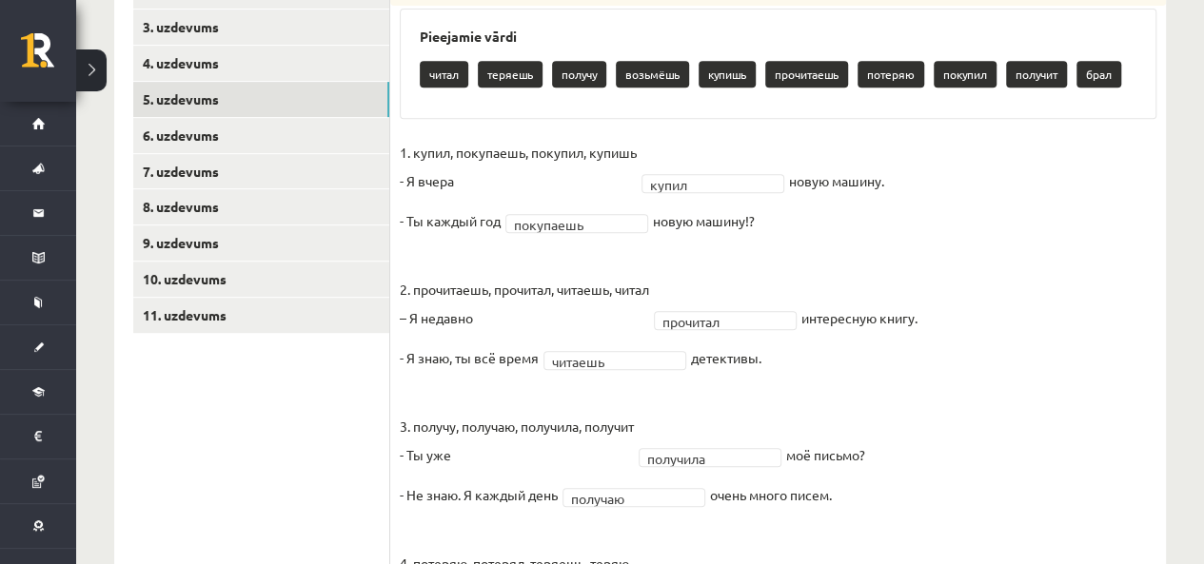
scroll to position [306, 0]
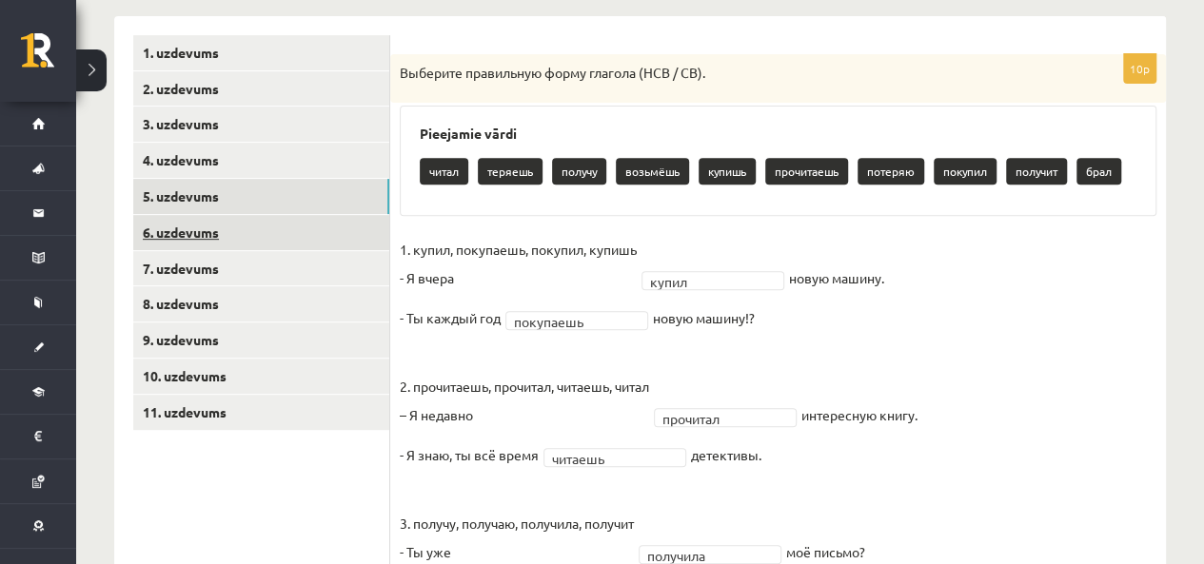
click at [236, 232] on link "6. uzdevums" at bounding box center [261, 232] width 256 height 35
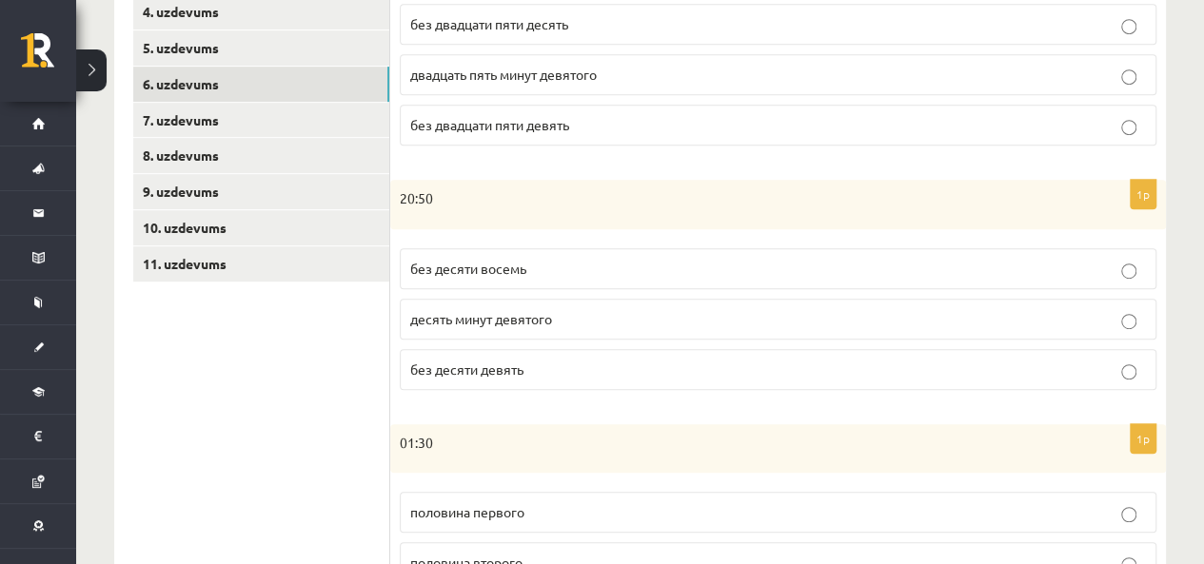
scroll to position [417, 0]
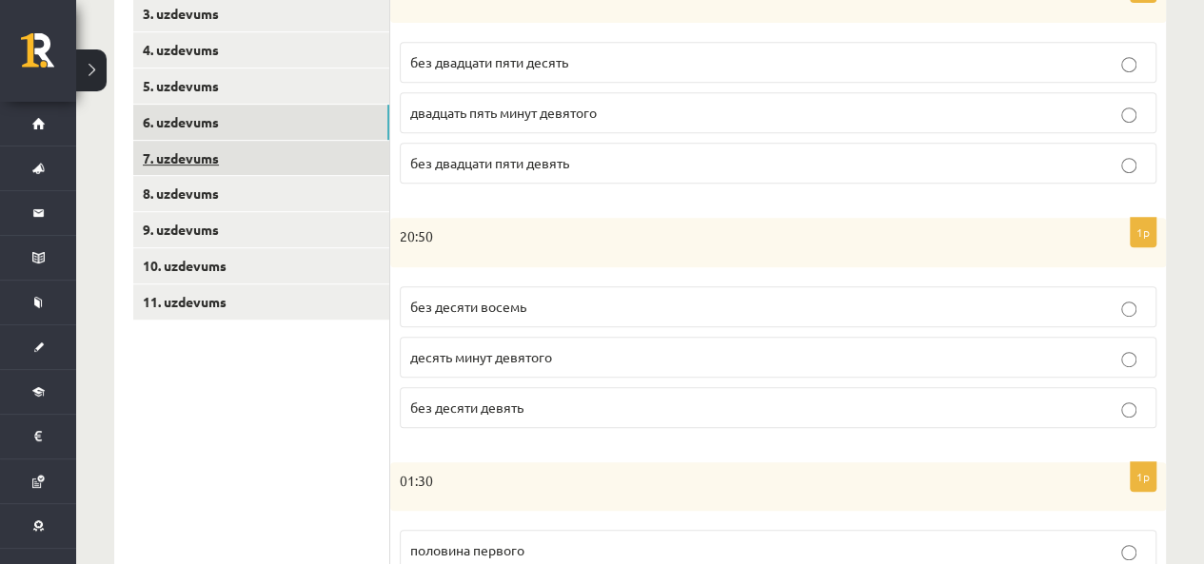
click at [223, 149] on link "7. uzdevums" at bounding box center [261, 158] width 256 height 35
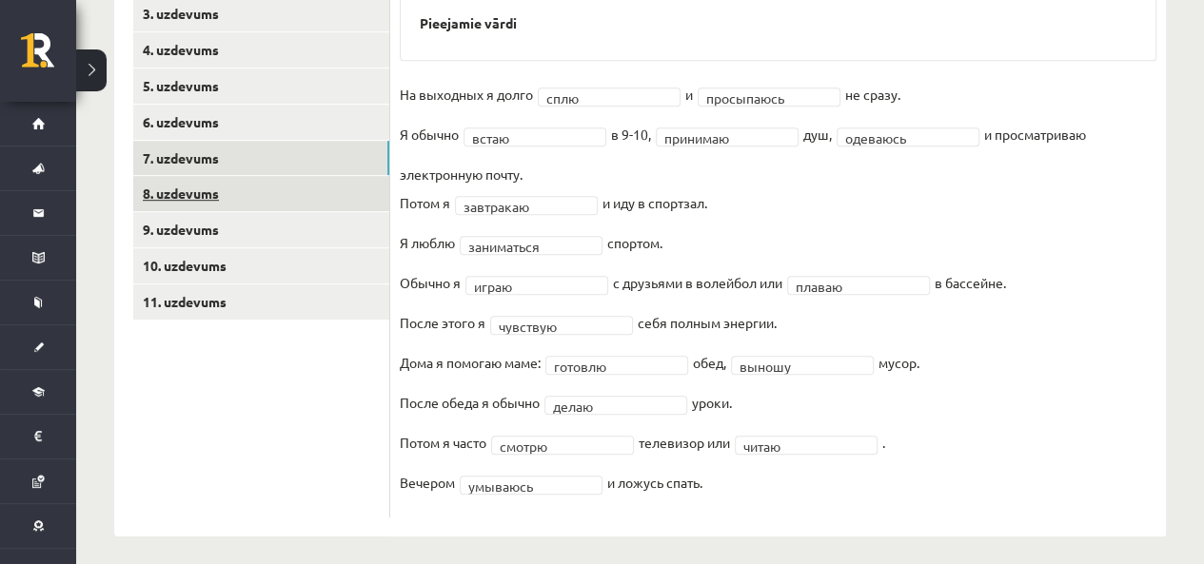
click at [190, 195] on link "8. uzdevums" at bounding box center [261, 193] width 256 height 35
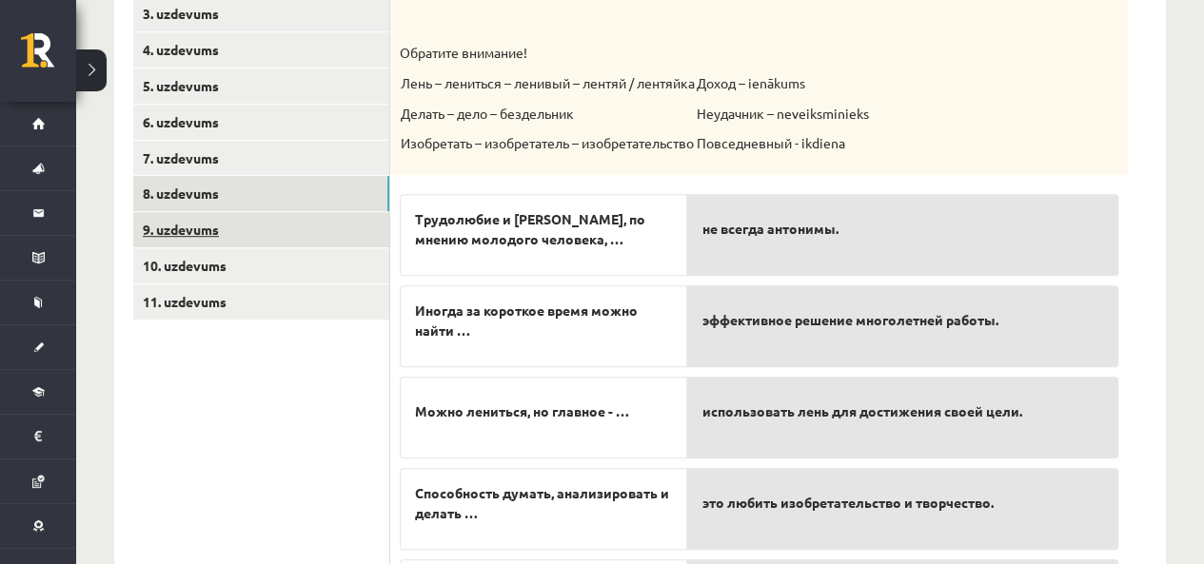
click at [207, 232] on link "9. uzdevums" at bounding box center [261, 229] width 256 height 35
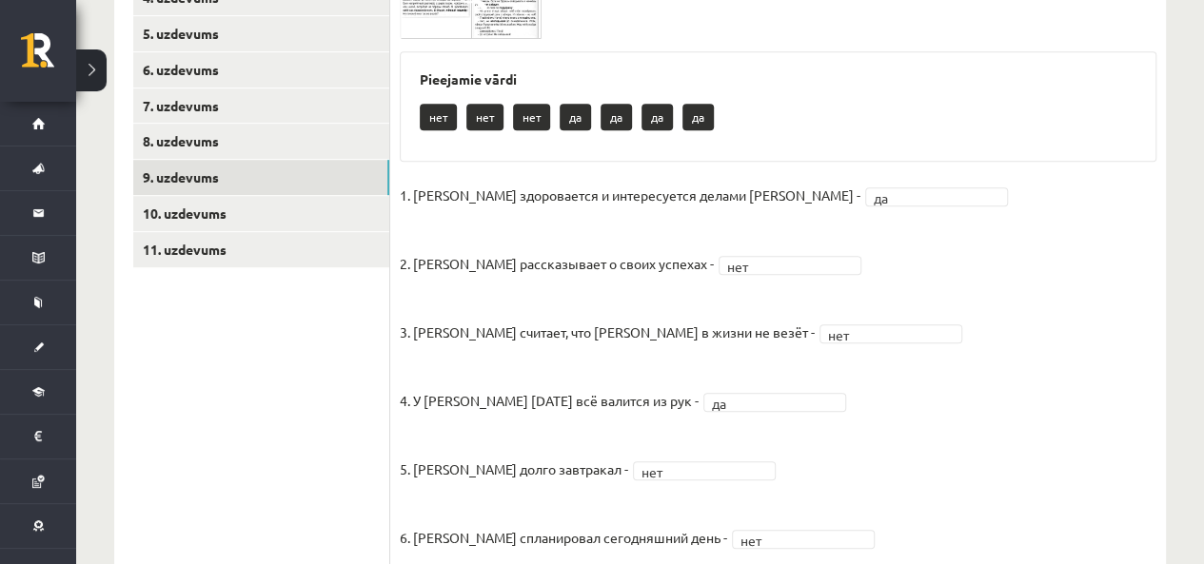
scroll to position [461, 0]
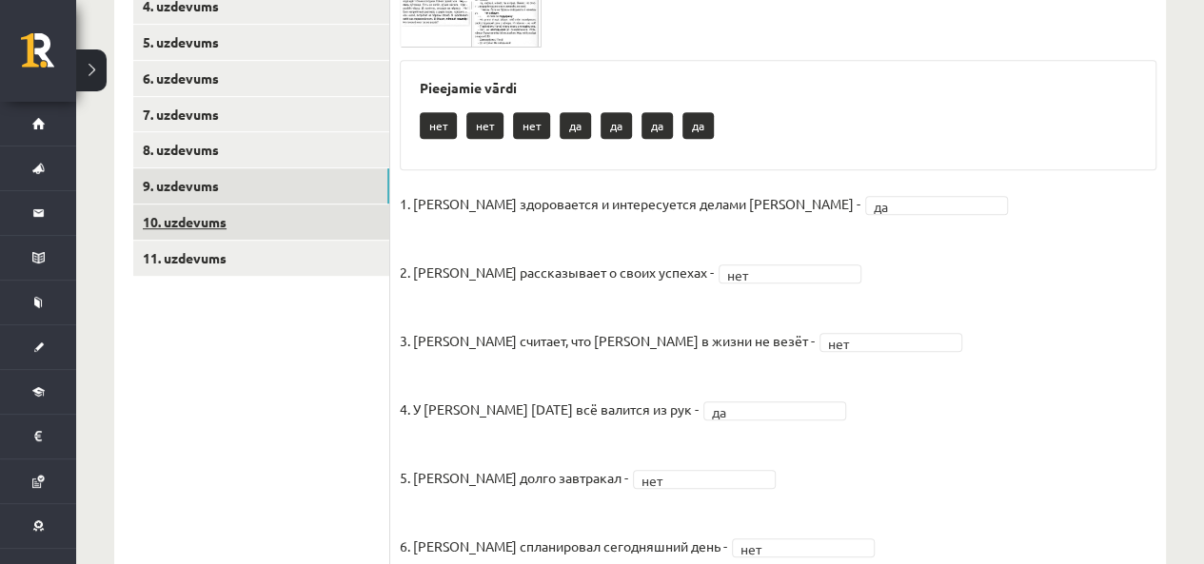
click at [245, 226] on link "10. uzdevums" at bounding box center [261, 222] width 256 height 35
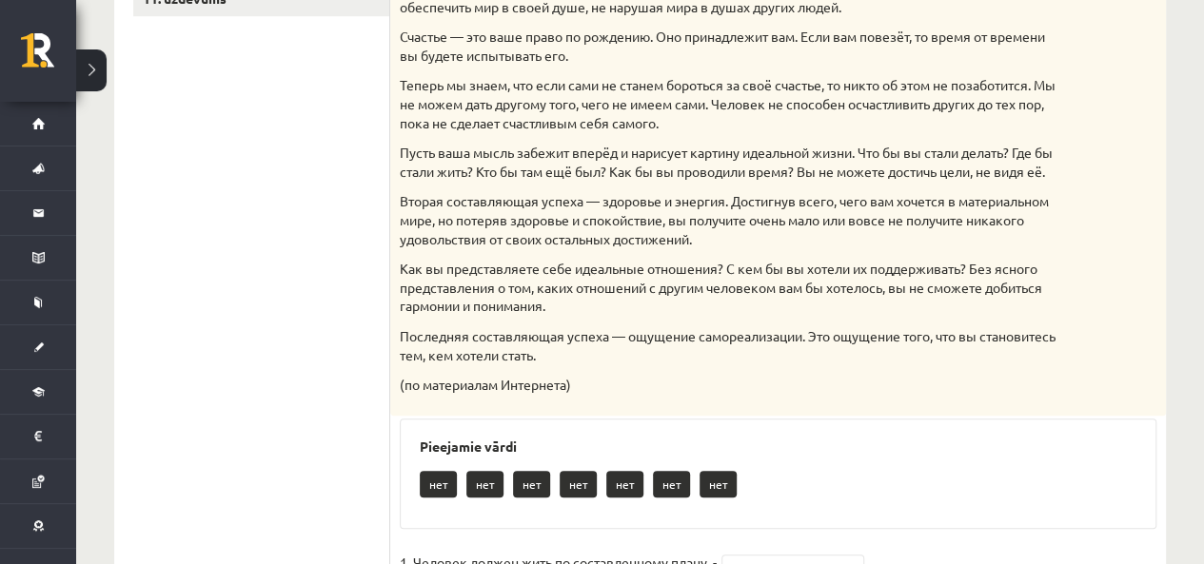
scroll to position [673, 0]
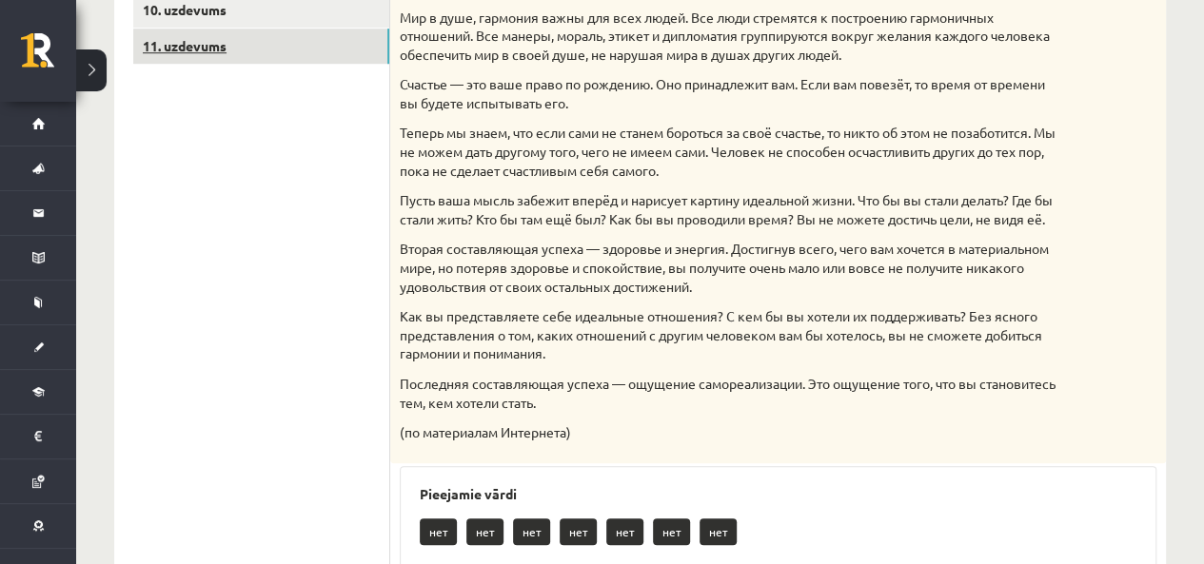
click at [259, 35] on link "11. uzdevums" at bounding box center [261, 46] width 256 height 35
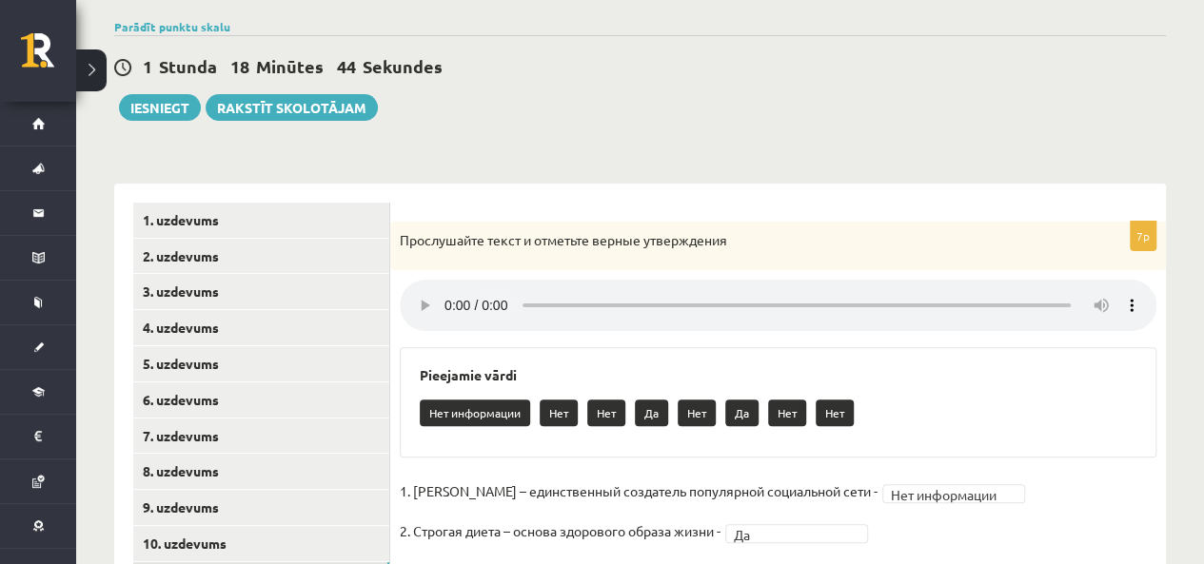
scroll to position [135, 0]
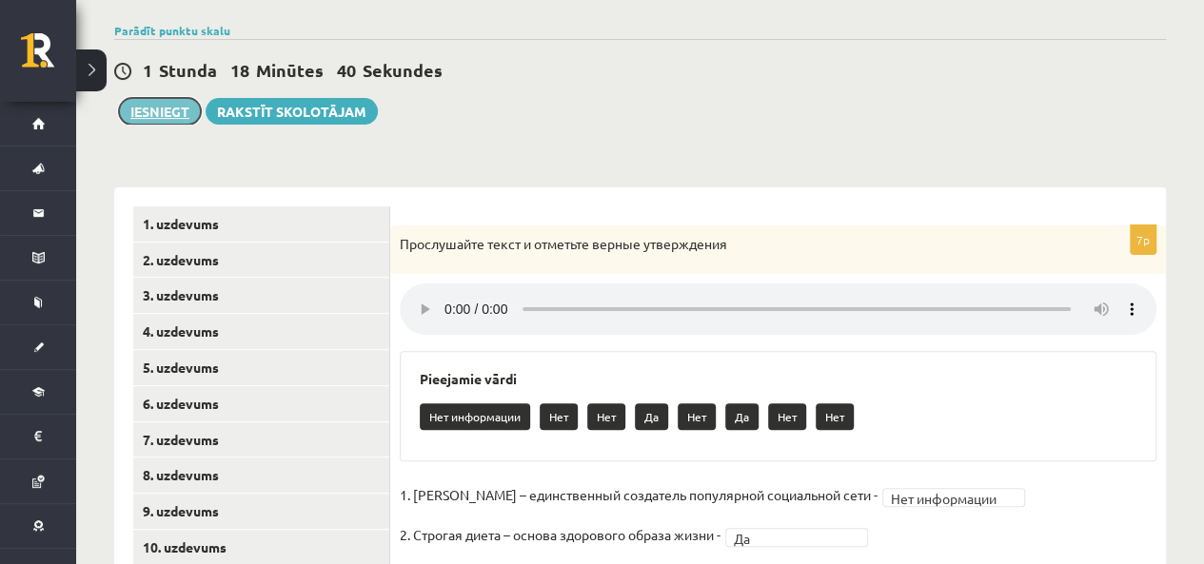
click at [189, 111] on button "Iesniegt" at bounding box center [160, 111] width 82 height 27
